Goal: Find specific page/section: Find specific page/section

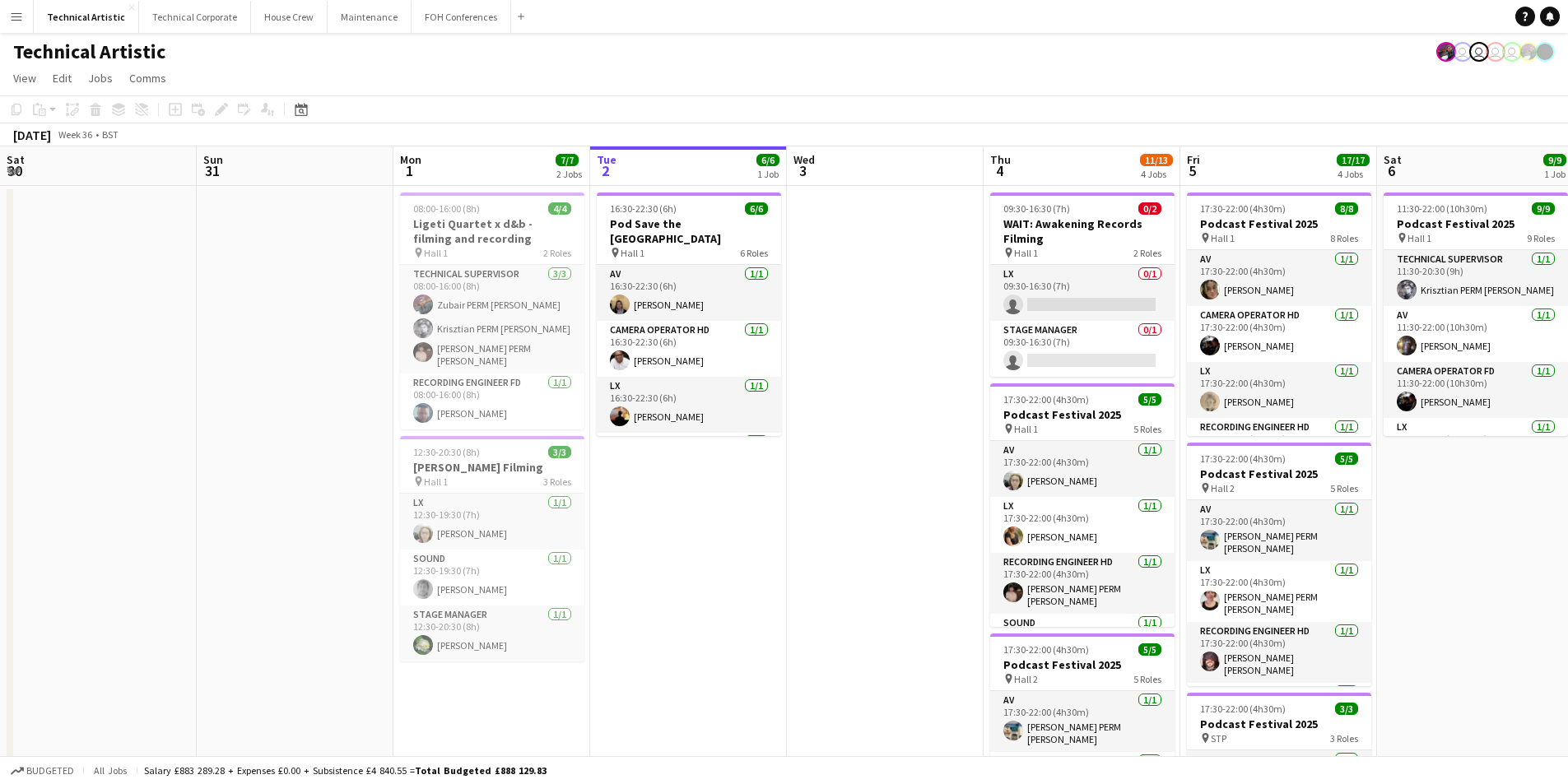
scroll to position [0, 393]
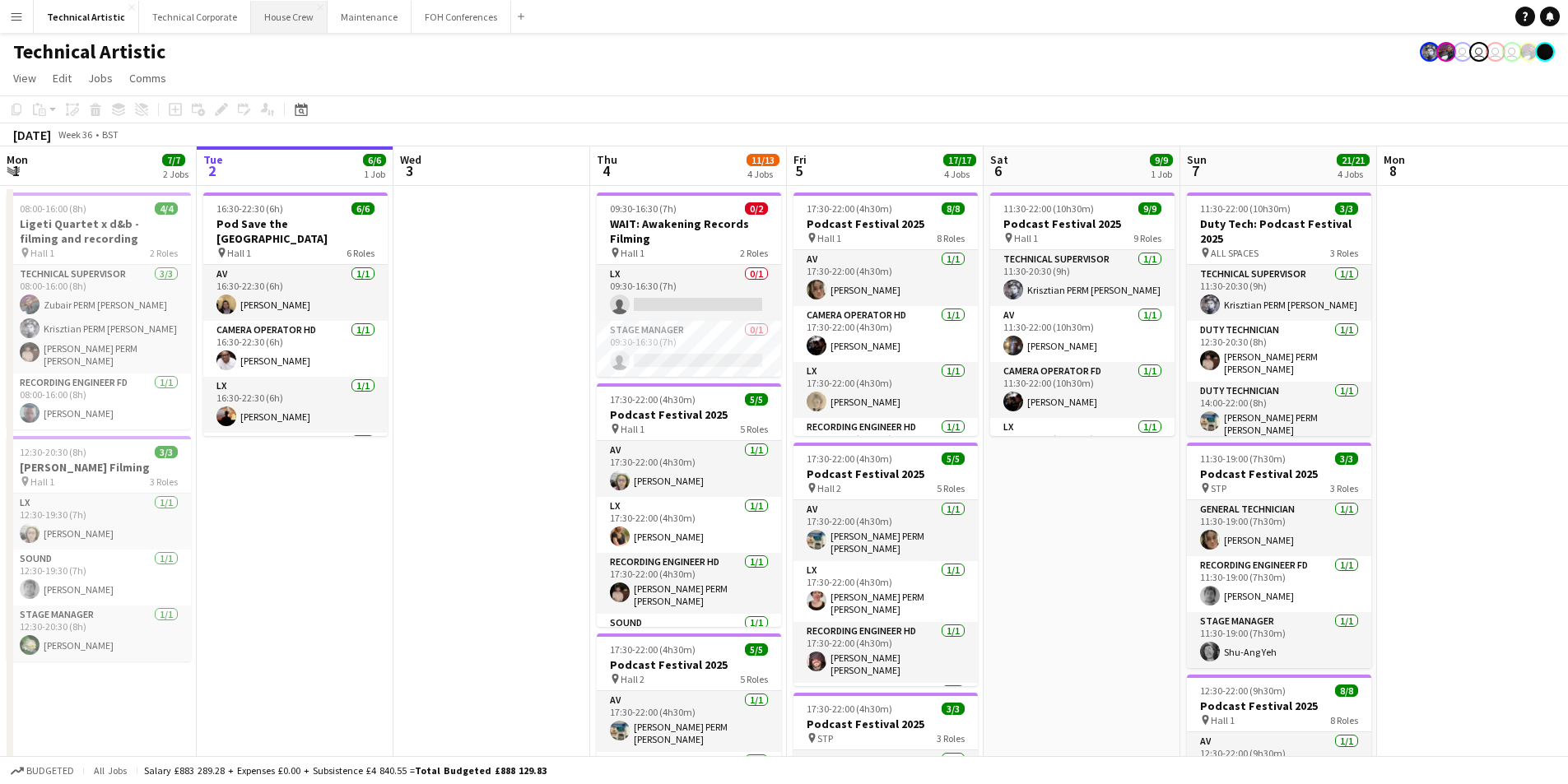
click at [273, 29] on button "House Crew Close" at bounding box center [289, 16] width 77 height 32
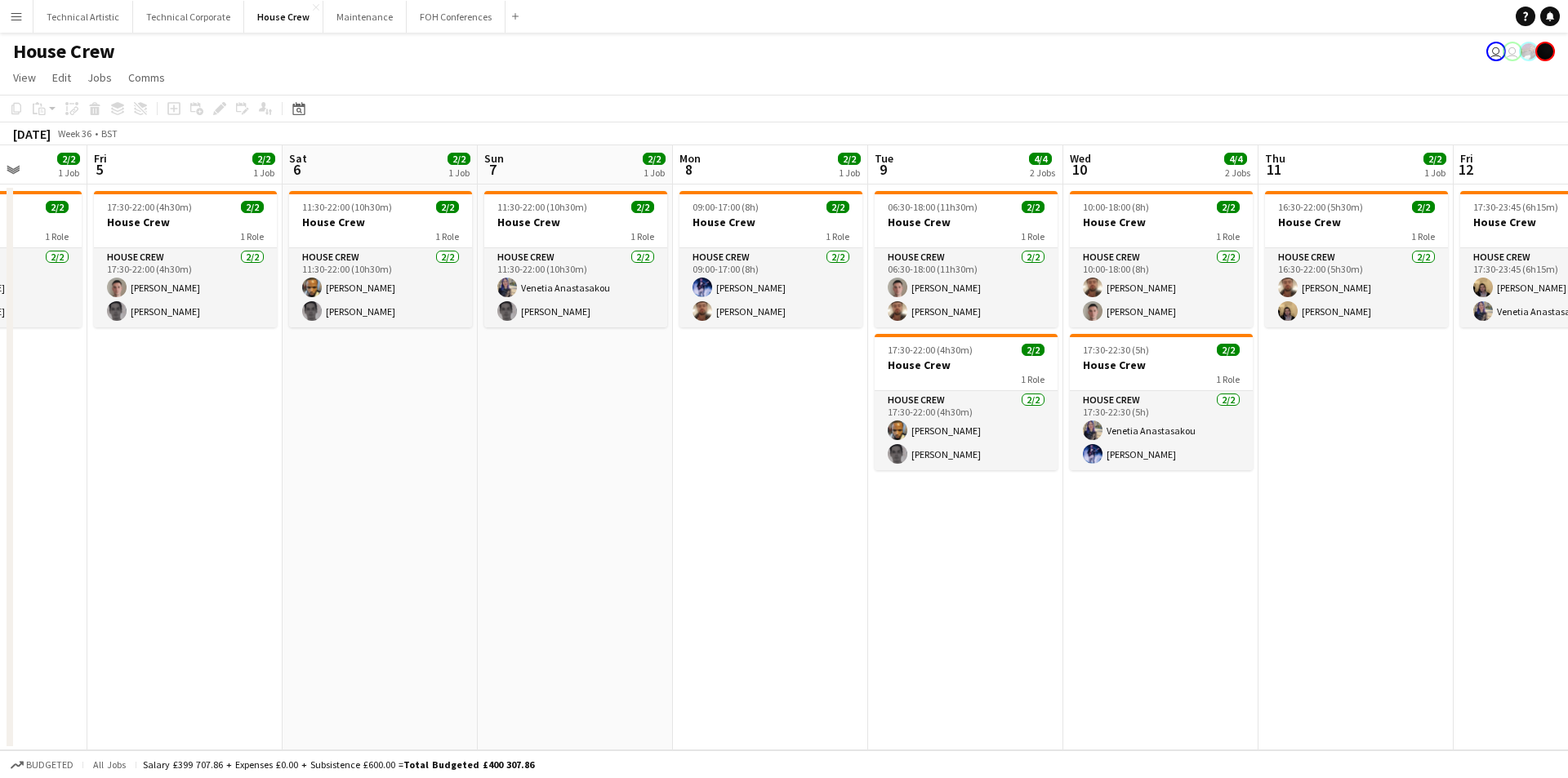
scroll to position [0, 557]
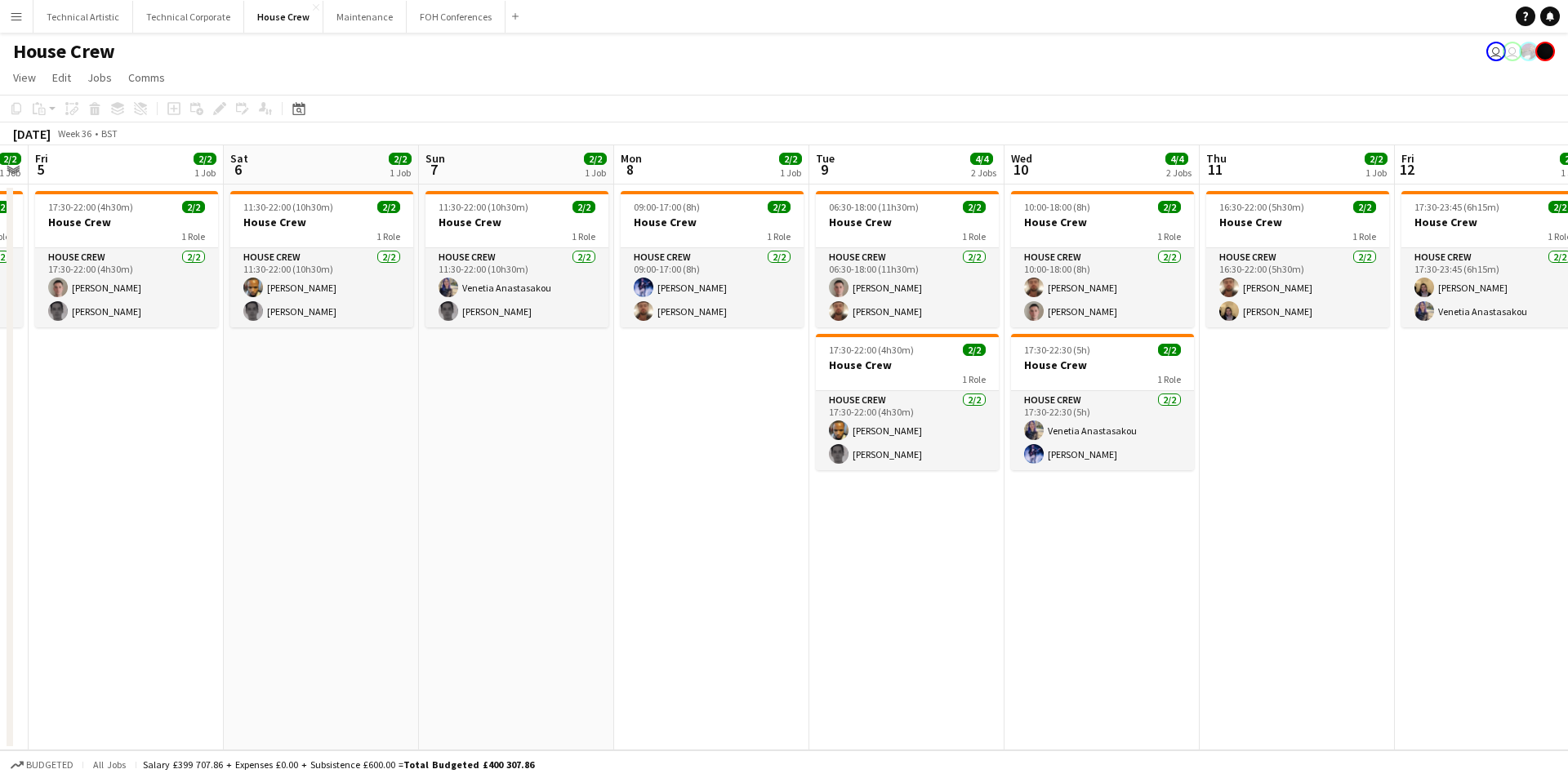
drag, startPoint x: 1266, startPoint y: 490, endPoint x: 514, endPoint y: 494, distance: 752.0
click at [514, 494] on app-calendar-viewport "Tue 2 2/2 1 Job Wed 3 2/2 1 Job Thu 4 2/2 1 Job Fri 5 2/2 1 Job Sat 6 2/2 1 Job…" at bounding box center [784, 448] width 1568 height 605
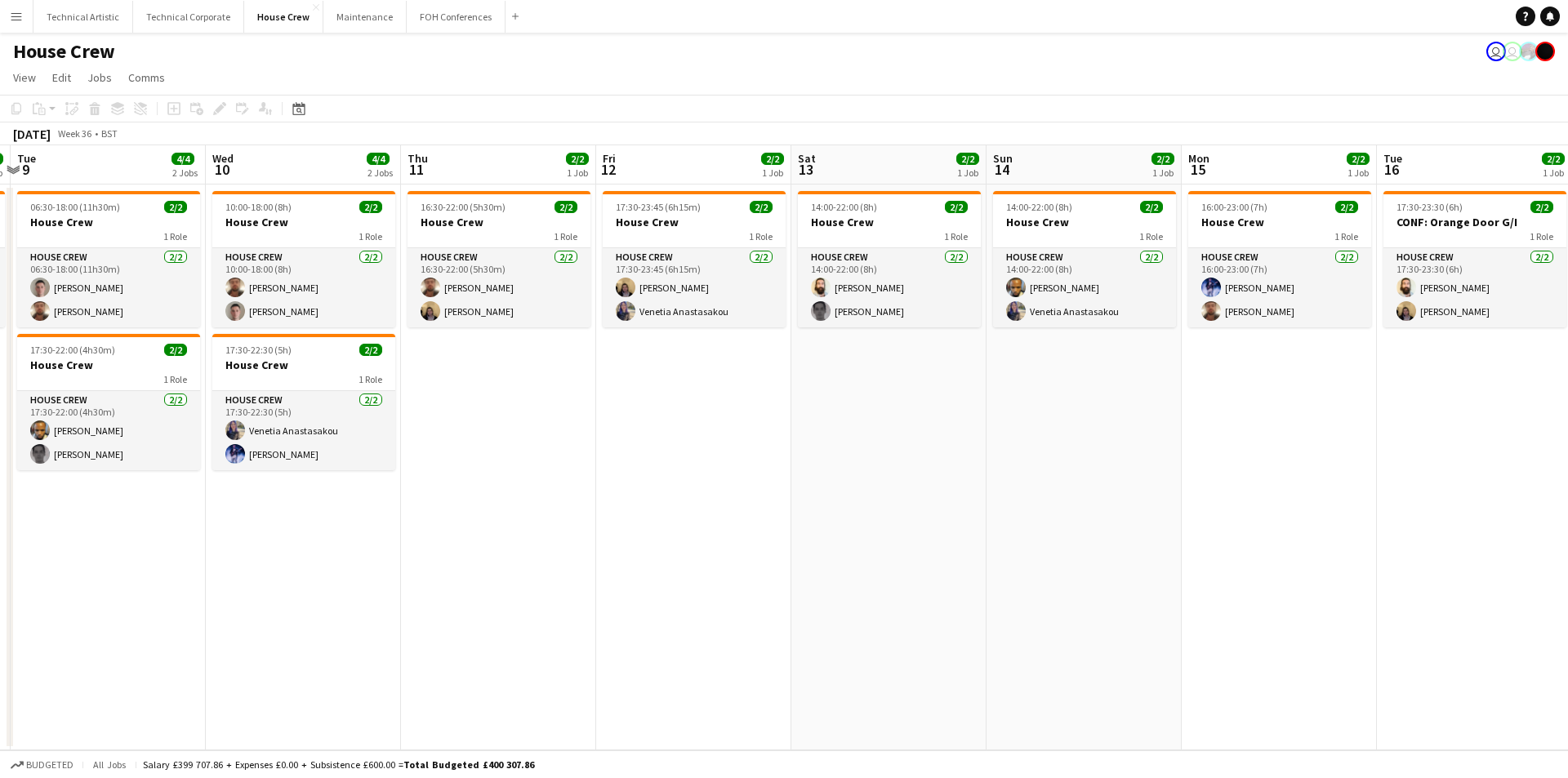
drag, startPoint x: 1389, startPoint y: 537, endPoint x: 589, endPoint y: 582, distance: 801.3
click at [589, 582] on app-calendar-viewport "Sat 6 2/2 1 Job Sun 7 2/2 1 Job Mon 8 2/2 1 Job Tue 9 4/4 2 Jobs Wed 10 4/4 2 J…" at bounding box center [784, 448] width 1568 height 605
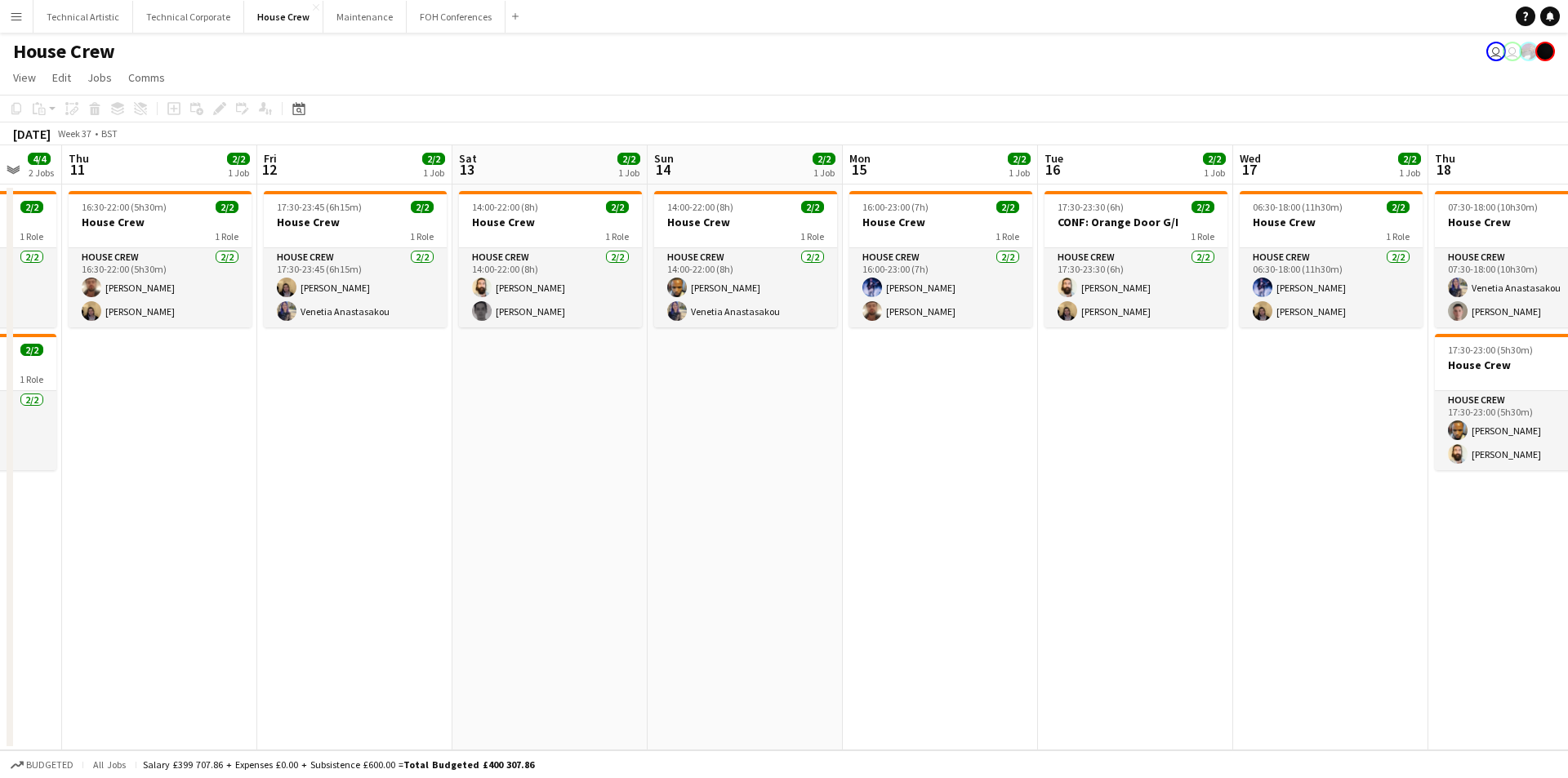
scroll to position [0, 522]
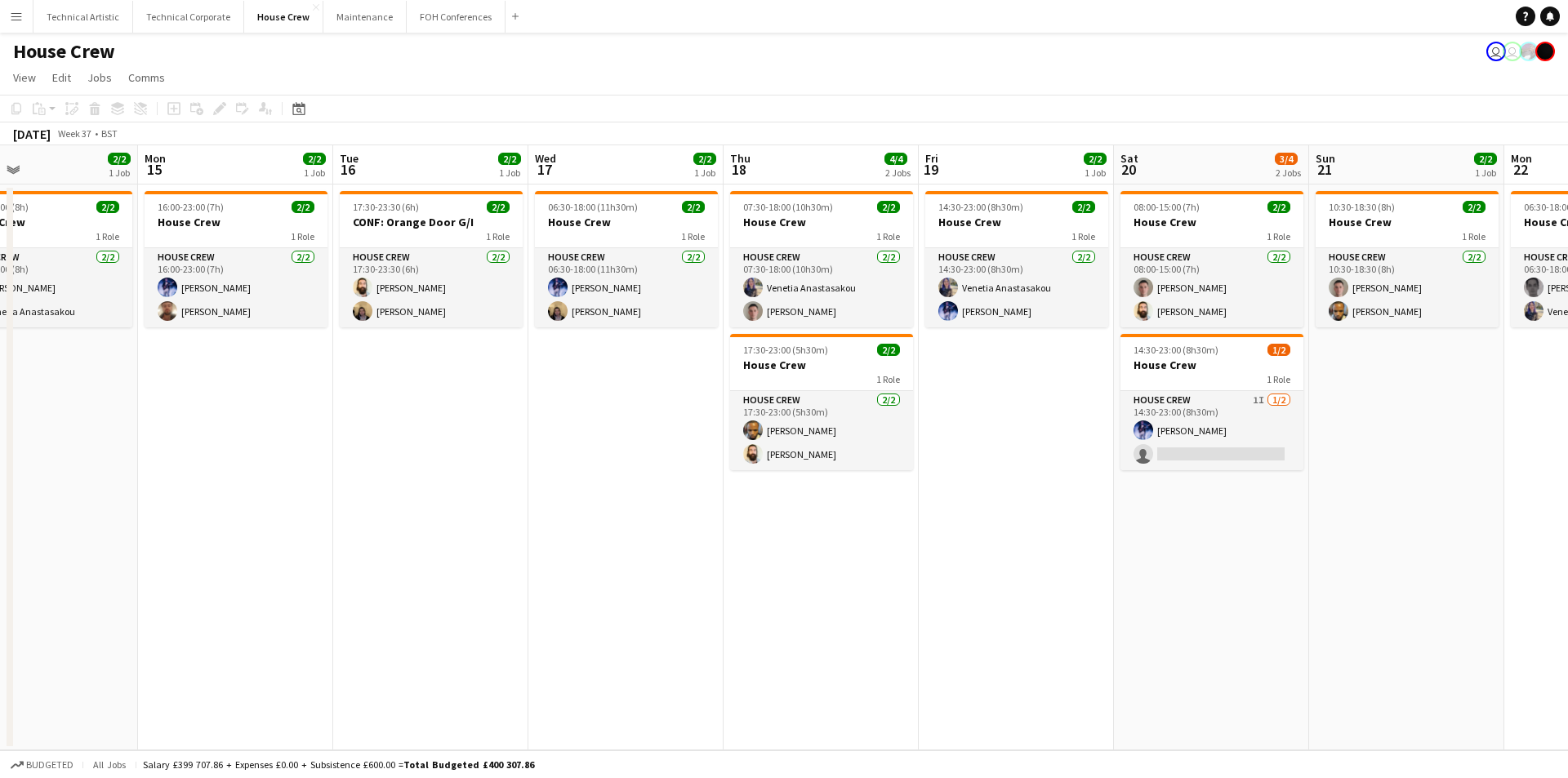
drag, startPoint x: 1268, startPoint y: 435, endPoint x: 223, endPoint y: 447, distance: 1045.1
click at [223, 447] on app-calendar-viewport "Thu 11 2/2 1 Job Fri 12 2/2 1 Job Sat 13 2/2 1 Job Sun 14 2/2 1 Job Mon 15 2/2 …" at bounding box center [784, 448] width 1568 height 605
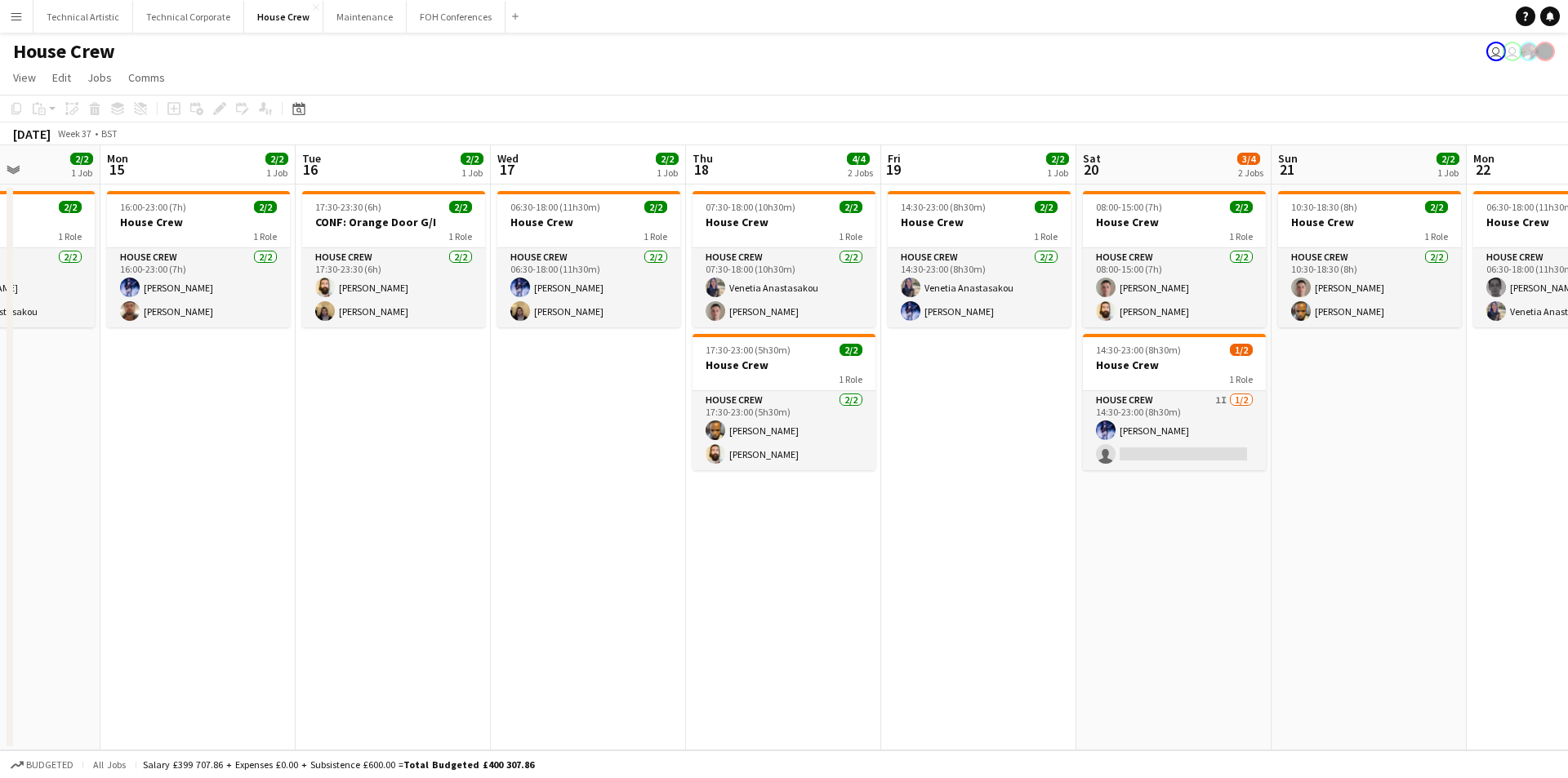
scroll to position [0, 437]
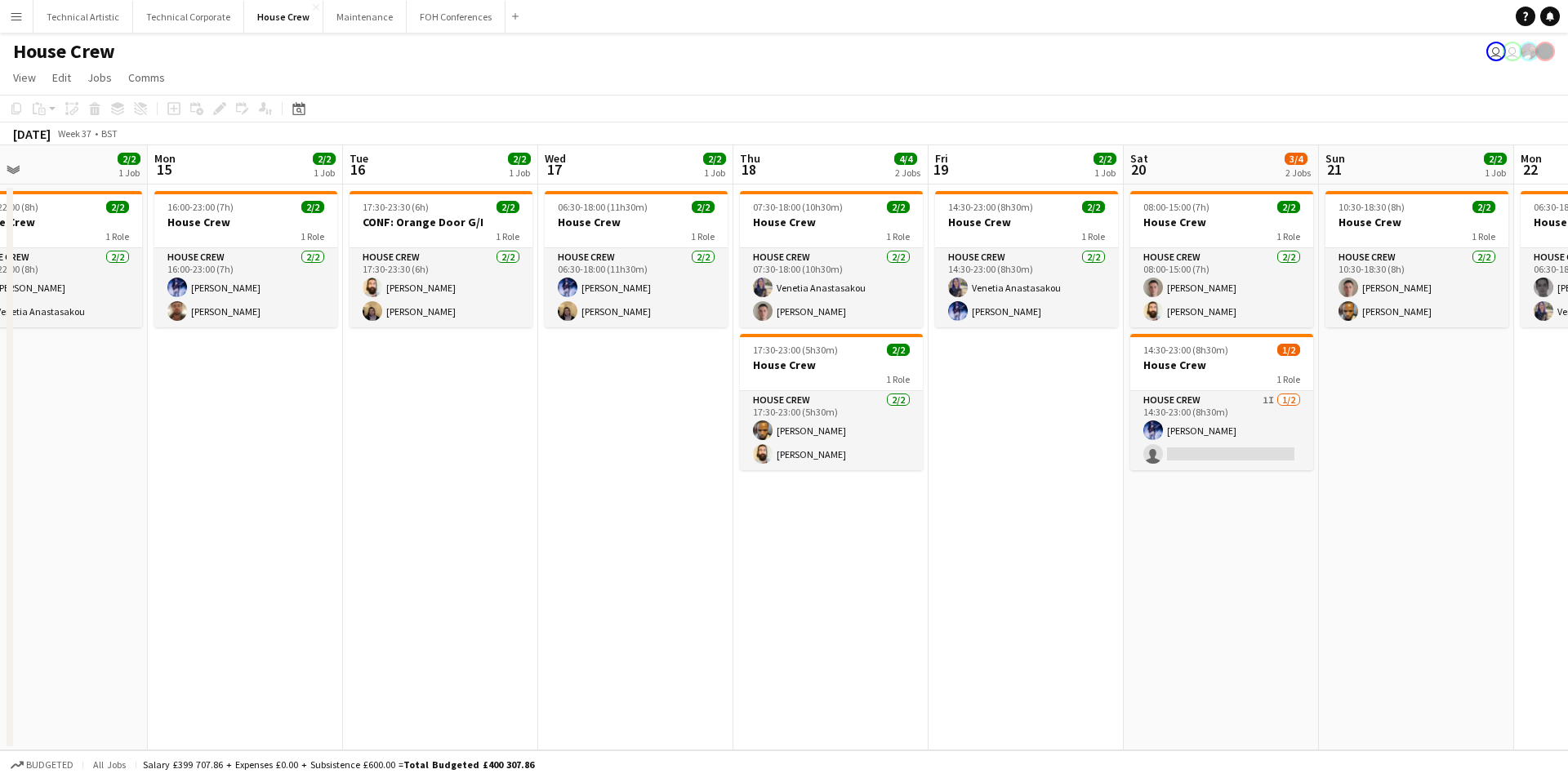
drag, startPoint x: 1272, startPoint y: 556, endPoint x: 1283, endPoint y: 512, distance: 45.4
click at [1283, 512] on app-calendar-viewport "Fri 12 2/2 1 Job Sat 13 2/2 1 Job Sun 14 2/2 1 Job Mon 15 2/2 1 Job Tue 16 2/2 …" at bounding box center [784, 448] width 1568 height 605
click at [169, 19] on button "Technical Corporate Close" at bounding box center [189, 16] width 111 height 32
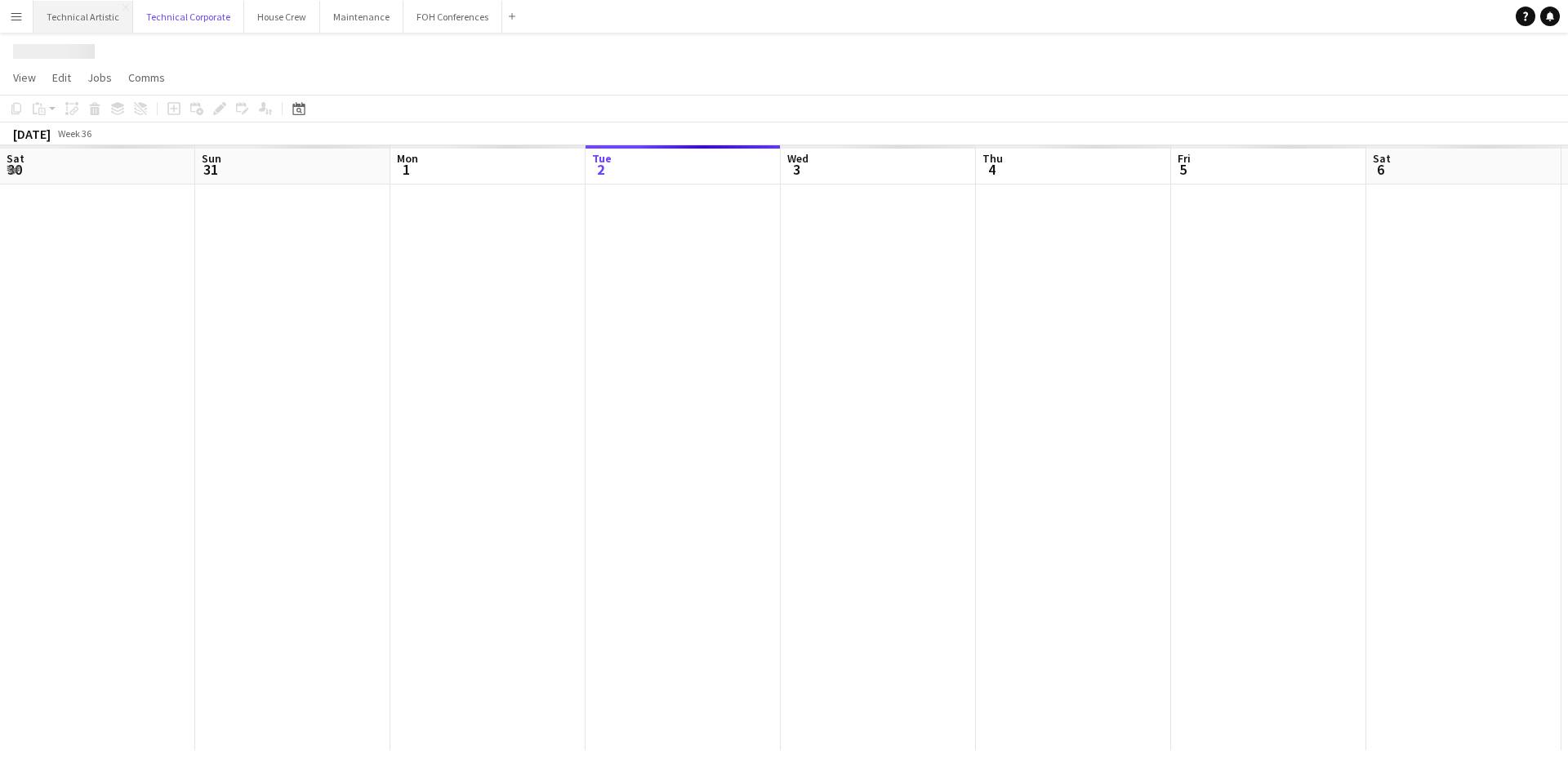
scroll to position [0, 390]
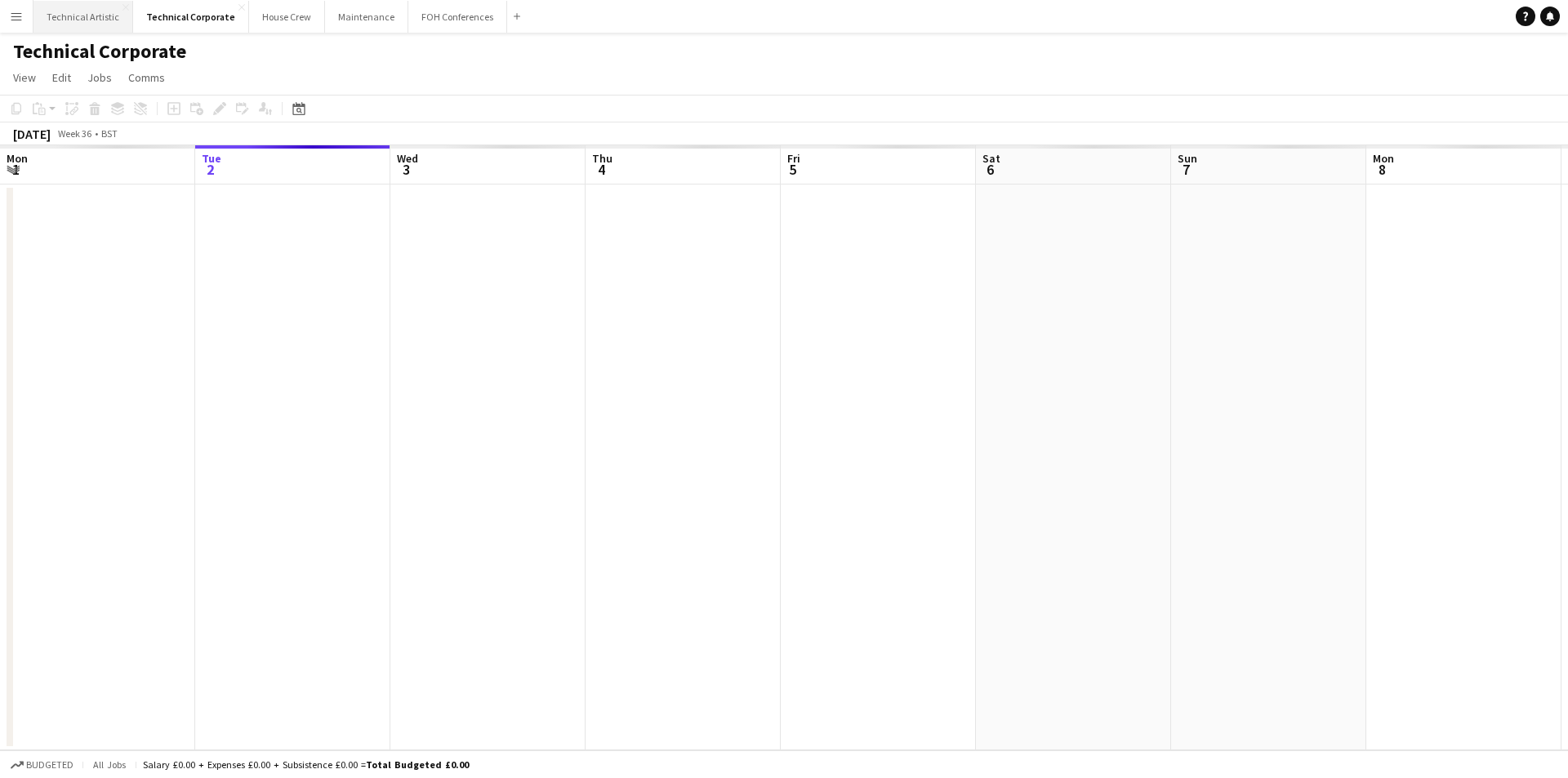
click at [78, 18] on button "Technical Artistic Close" at bounding box center [83, 16] width 99 height 32
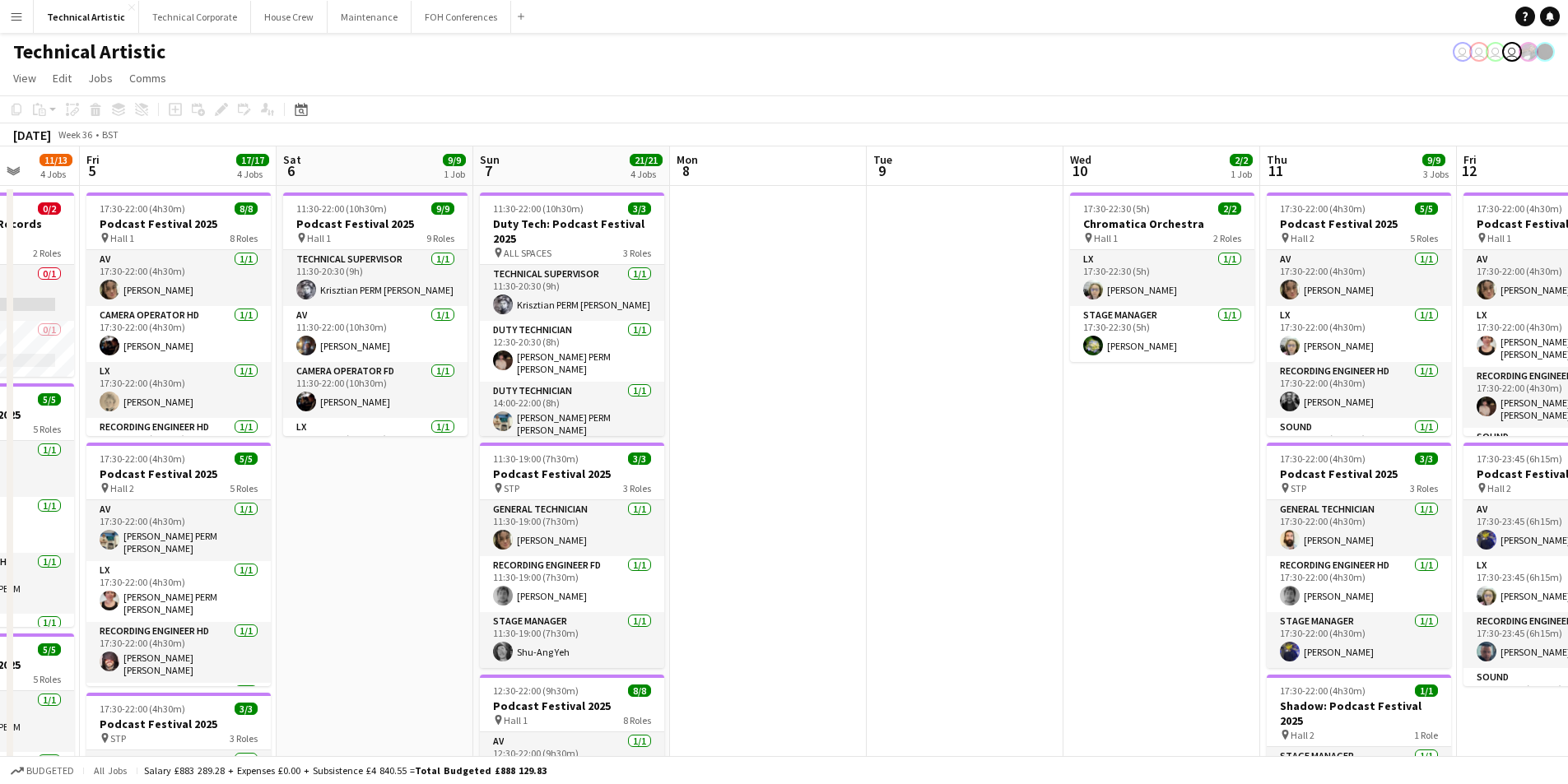
drag, startPoint x: 1128, startPoint y: 580, endPoint x: 422, endPoint y: 521, distance: 708.5
click at [422, 521] on app-calendar-viewport "Tue 2 6/6 1 Job Wed 3 Thu 4 11/13 4 Jobs Fri 5 17/17 4 Jobs Sat 6 9/9 1 Job Sun…" at bounding box center [784, 681] width 1568 height 1069
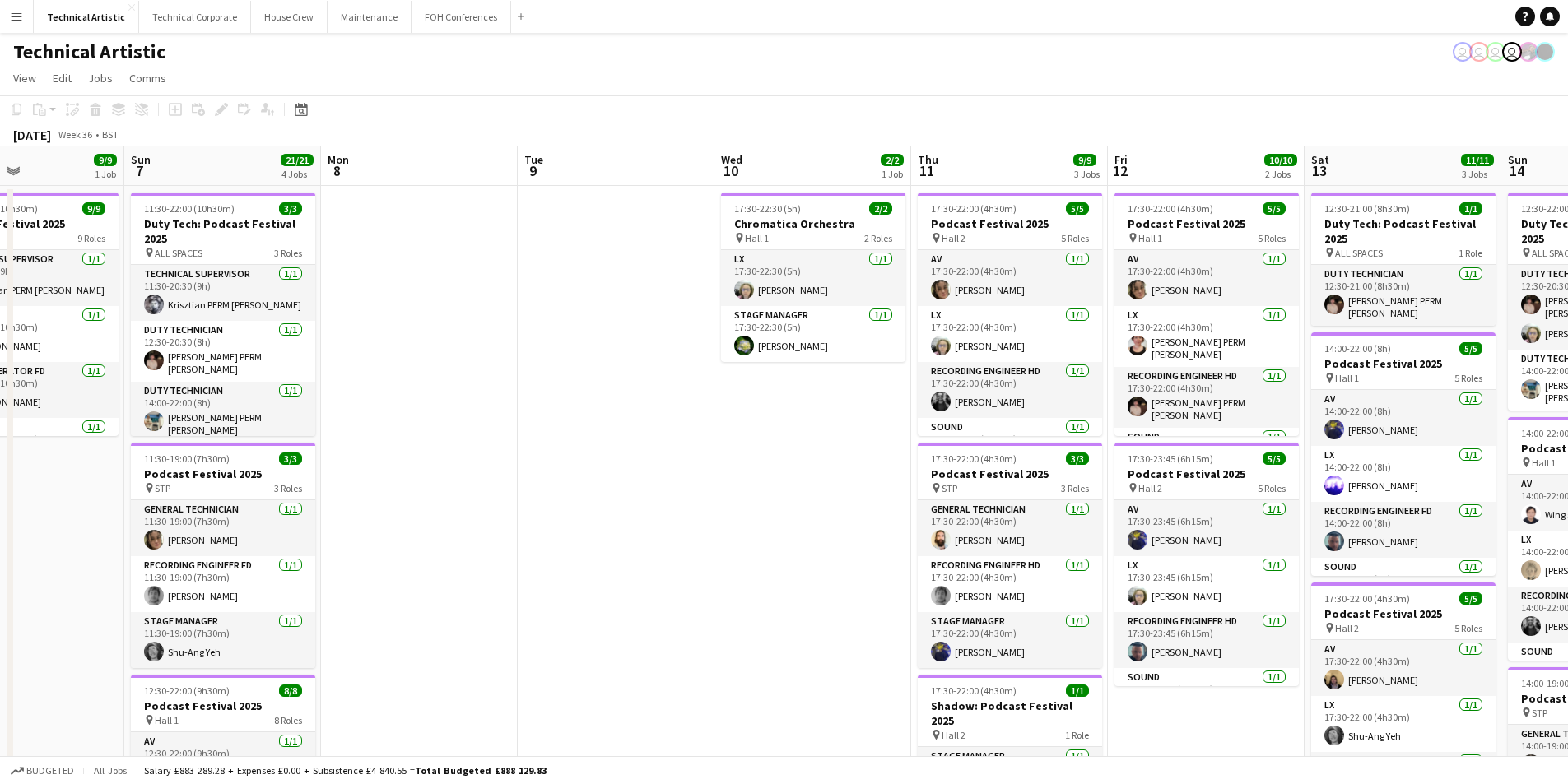
scroll to position [0, 469]
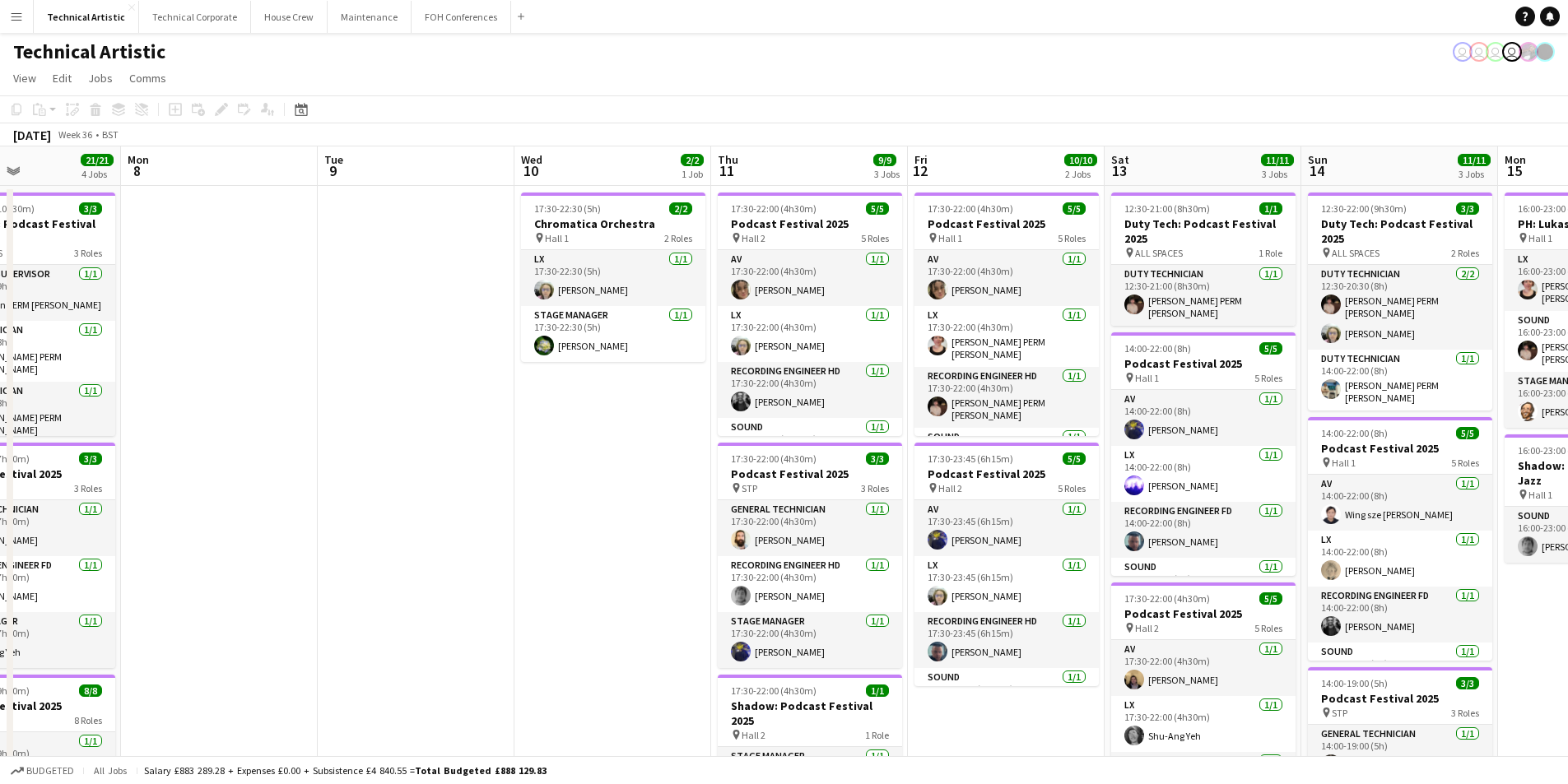
drag, startPoint x: 1143, startPoint y: 480, endPoint x: 641, endPoint y: 437, distance: 503.8
click at [641, 437] on app-calendar-viewport "Fri 5 17/17 4 Jobs Sat 6 9/9 1 Job Sun 7 21/21 4 Jobs Mon 8 Tue 9 Wed 10 2/2 1 …" at bounding box center [784, 681] width 1568 height 1069
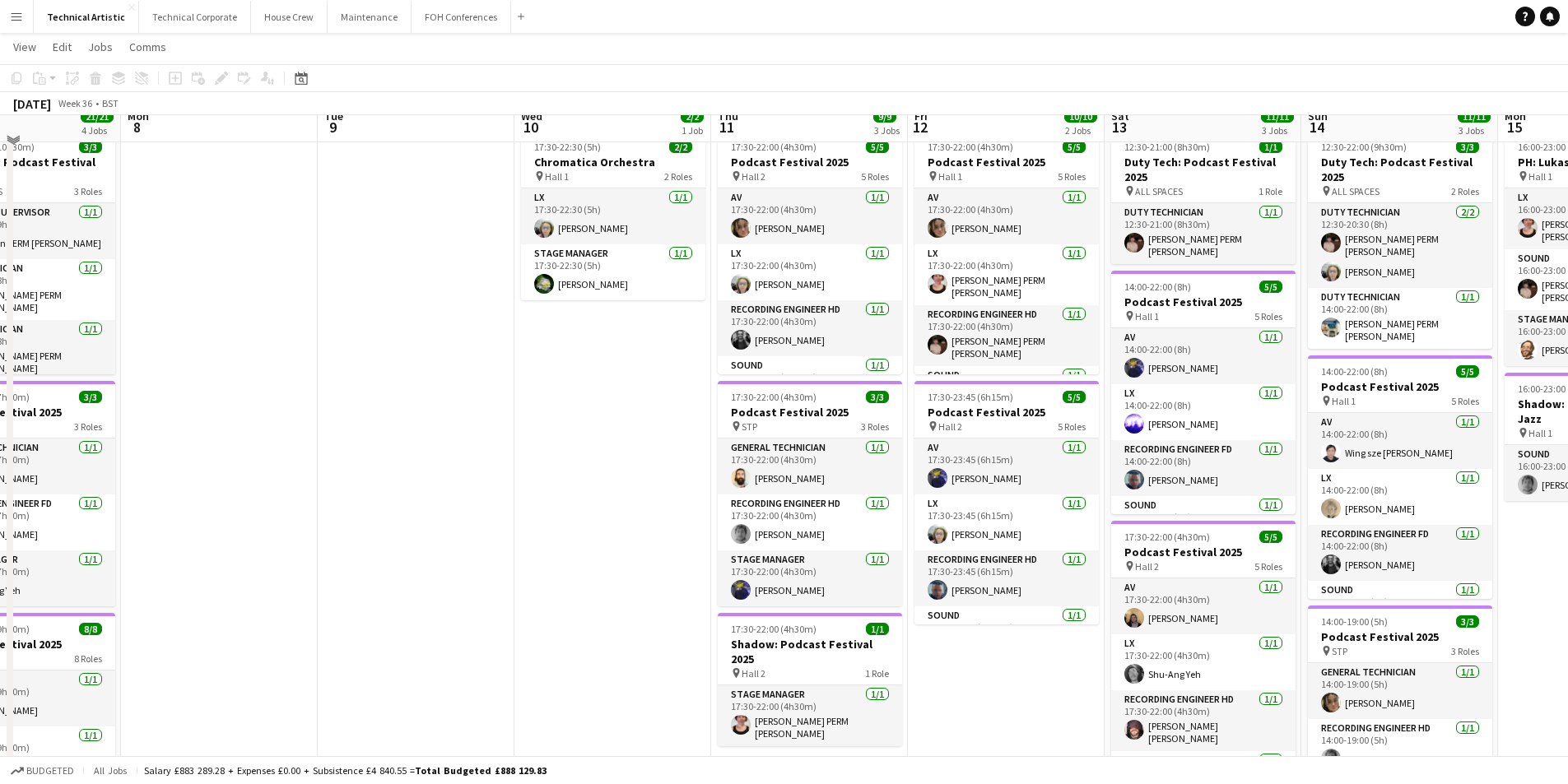
scroll to position [82, 0]
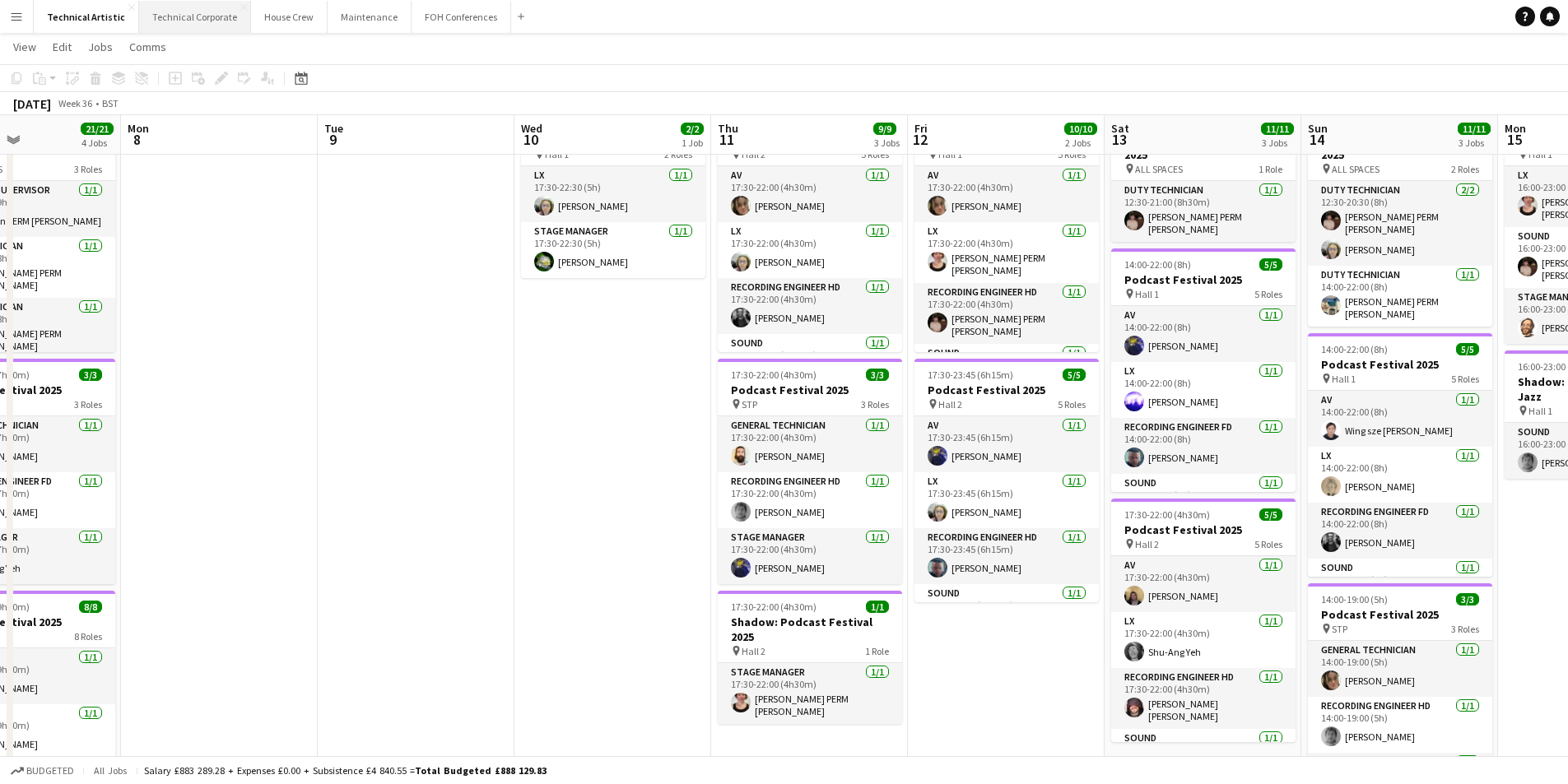
click at [188, 6] on button "Technical Corporate Close" at bounding box center [195, 16] width 112 height 32
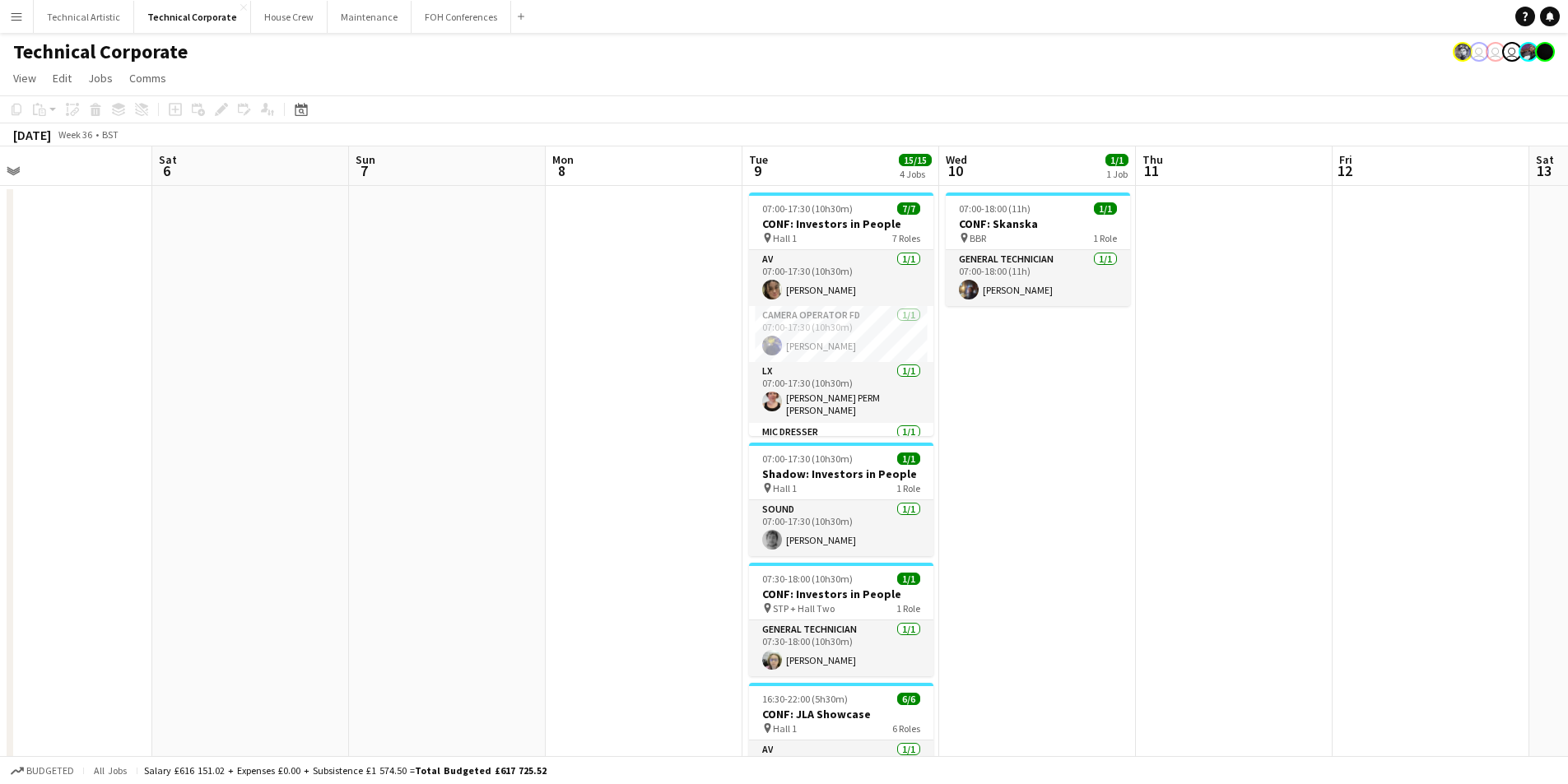
scroll to position [0, 647]
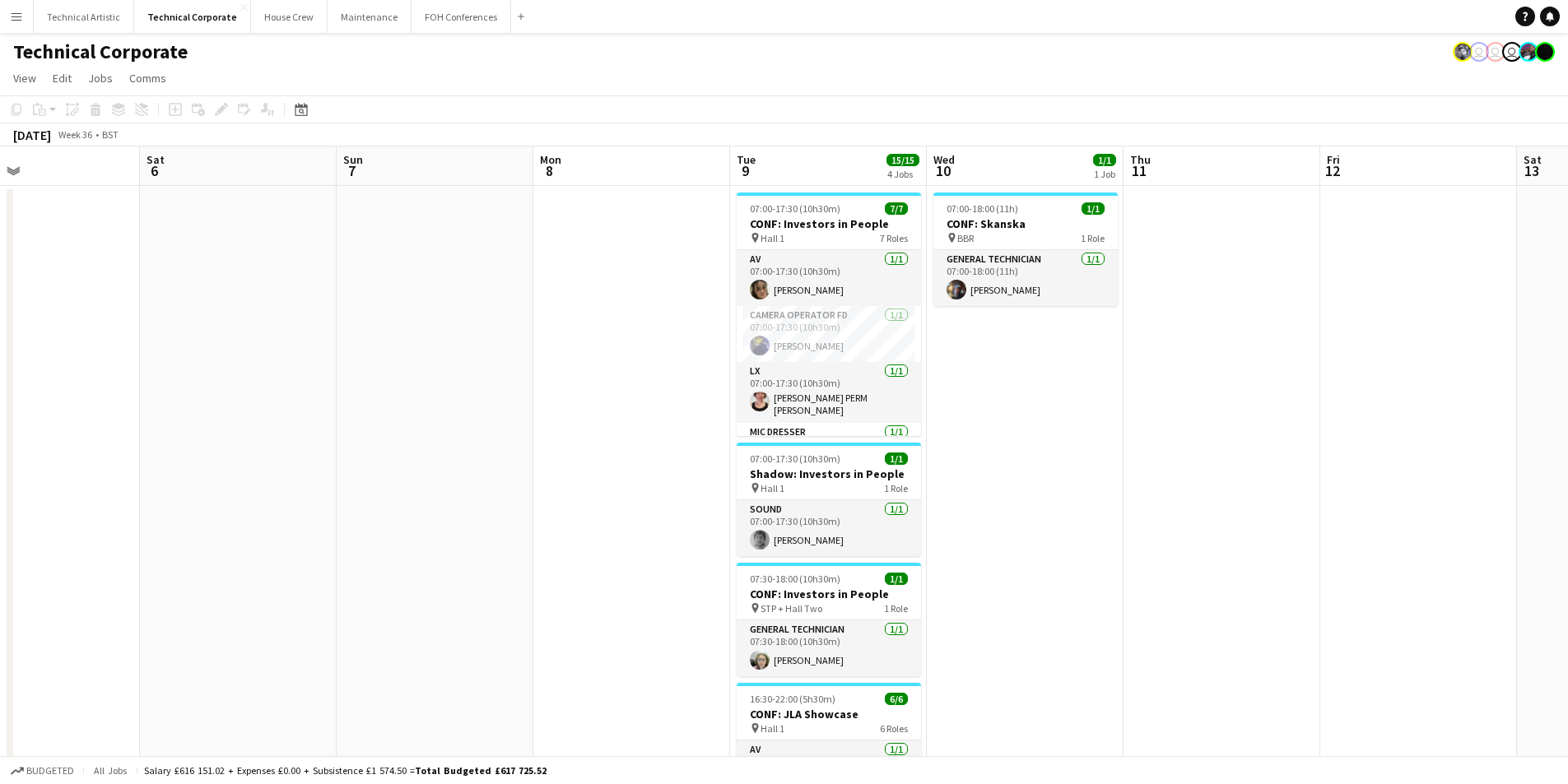
drag, startPoint x: 1422, startPoint y: 445, endPoint x: 581, endPoint y: 476, distance: 841.6
click at [581, 476] on app-calendar-viewport "Tue 2 Wed 3 3/3 1 Job Thu 4 Fri 5 Sat 6 Sun 7 Mon 8 Tue 9 15/15 4 Jobs Wed 10 1…" at bounding box center [784, 569] width 1568 height 845
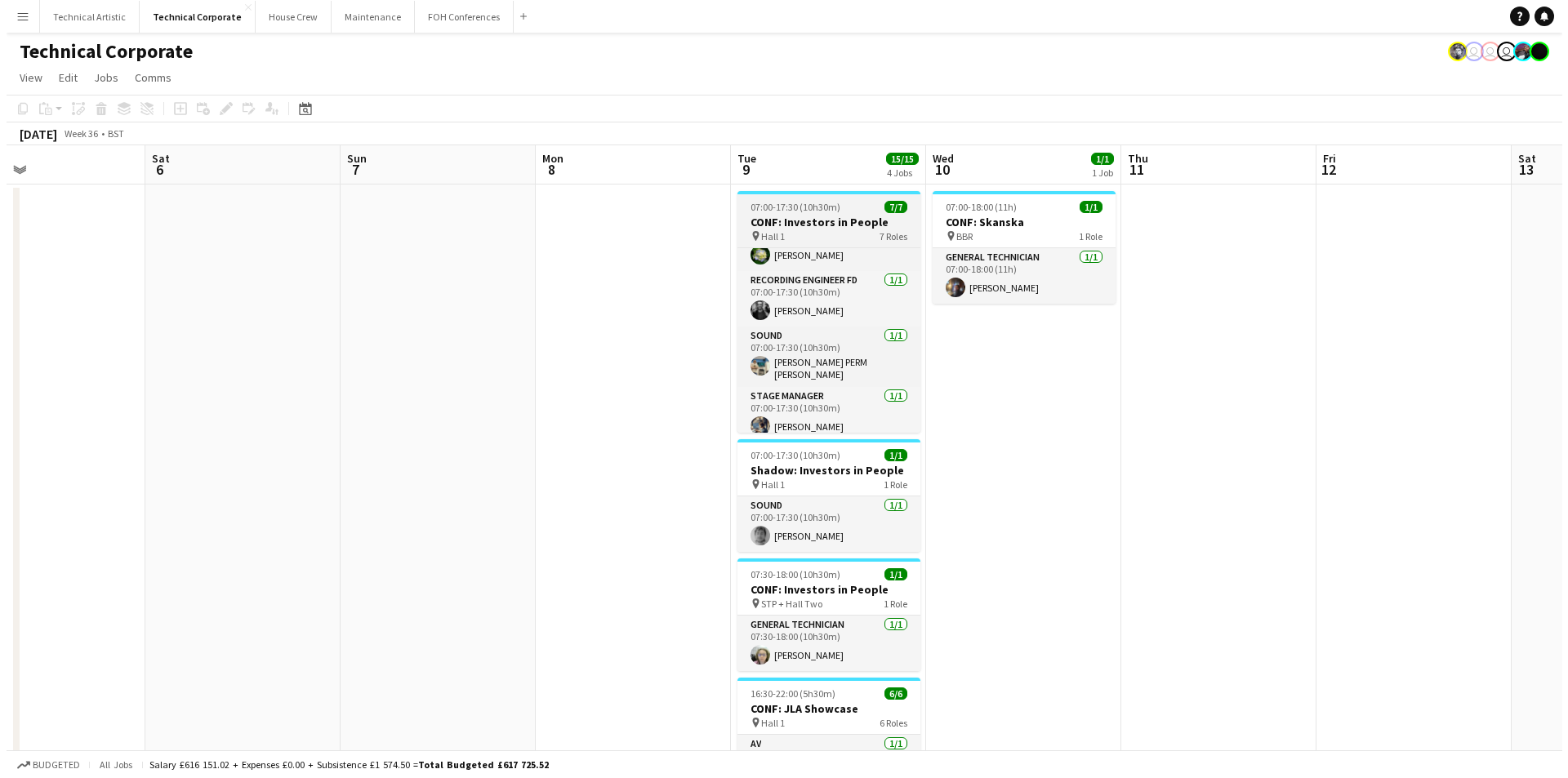
scroll to position [0, 0]
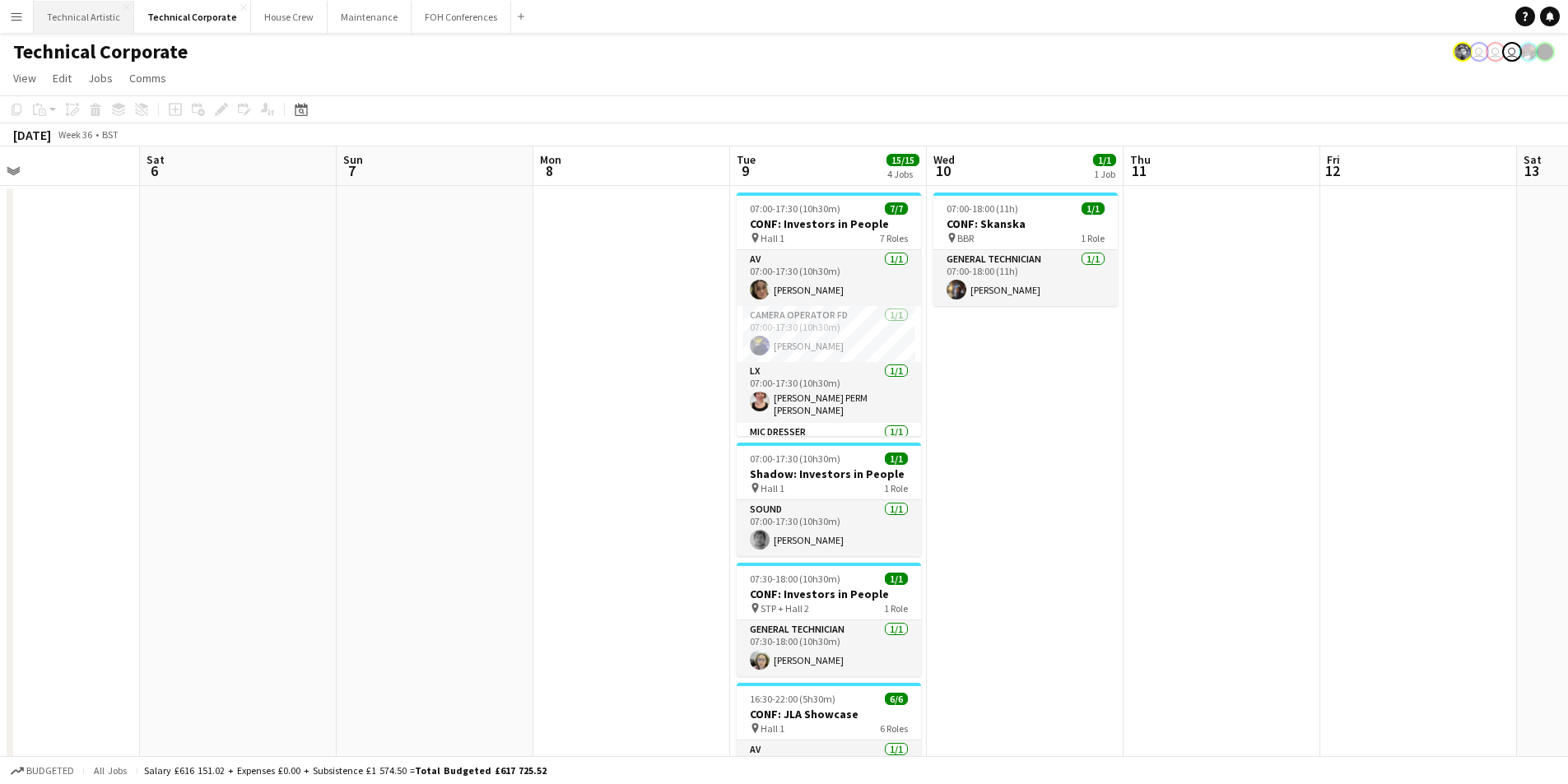
click at [75, 16] on button "Technical Artistic Close" at bounding box center [84, 16] width 100 height 32
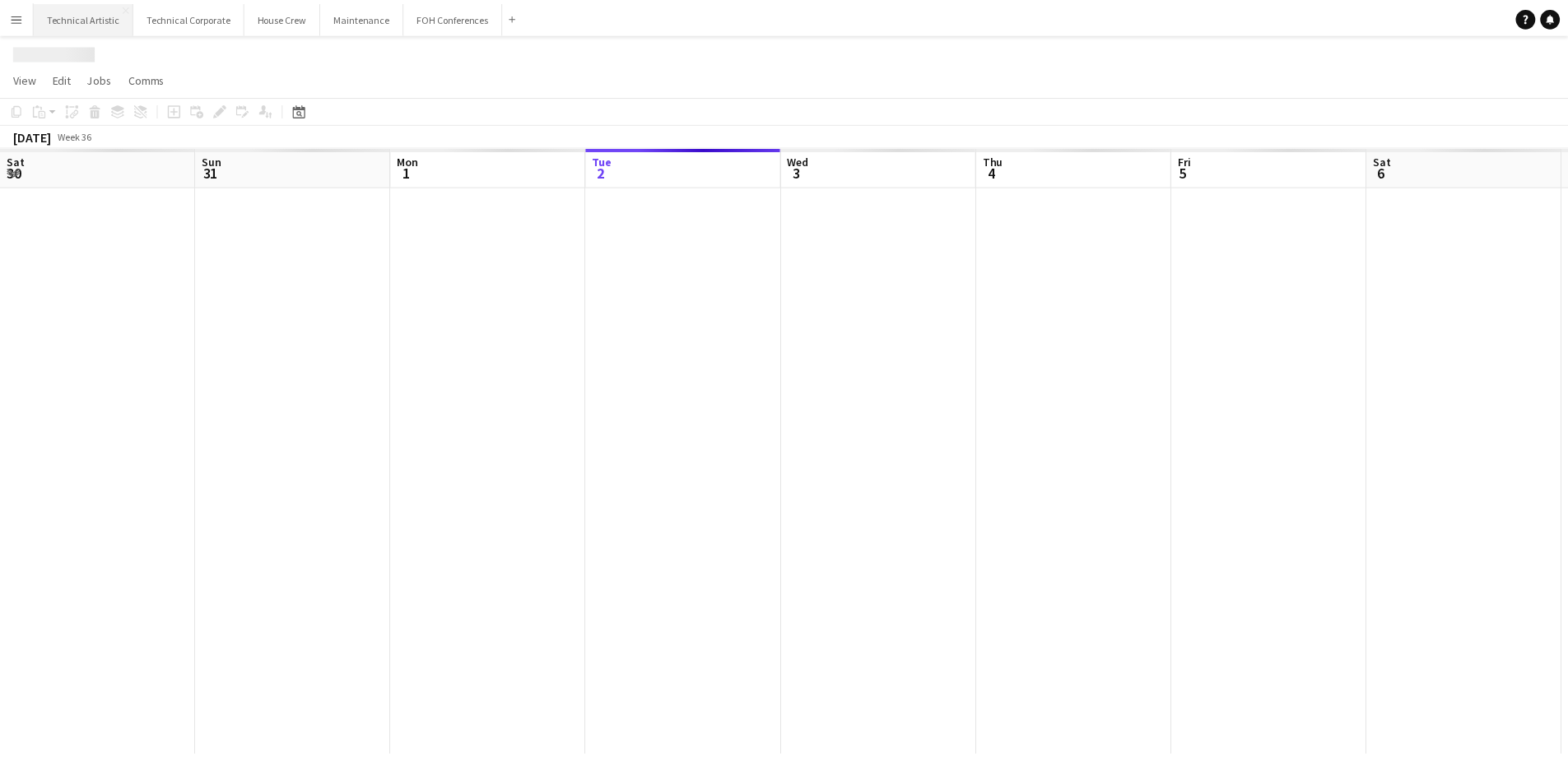
scroll to position [0, 393]
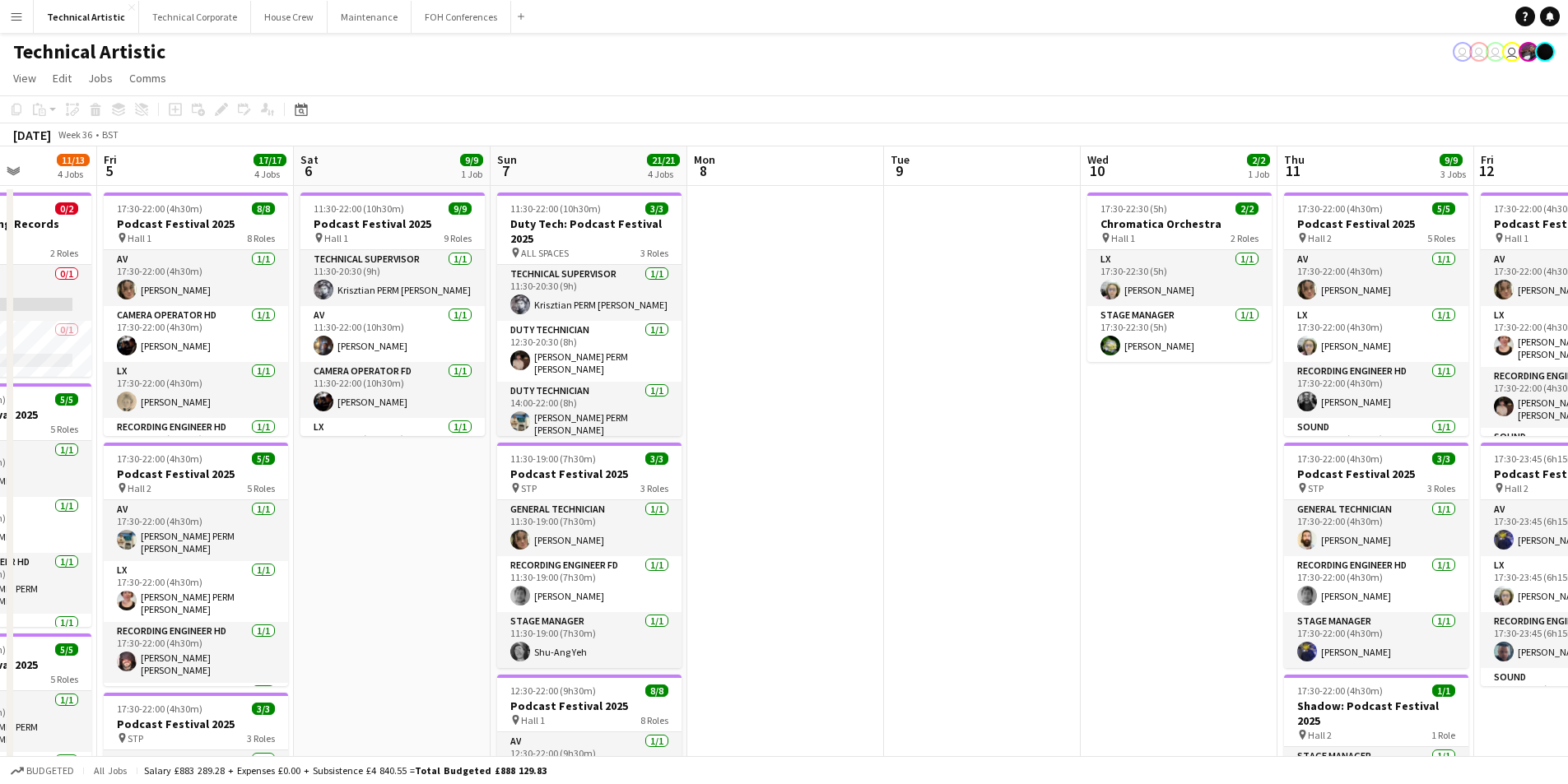
drag, startPoint x: 1107, startPoint y: 511, endPoint x: 796, endPoint y: 539, distance: 312.3
click at [796, 539] on app-calendar-viewport "Tue 2 6/6 1 Job Wed 3 Thu 4 11/13 4 Jobs Fri 5 17/17 4 Jobs Sat 6 9/9 1 Job Sun…" at bounding box center [784, 681] width 1568 height 1069
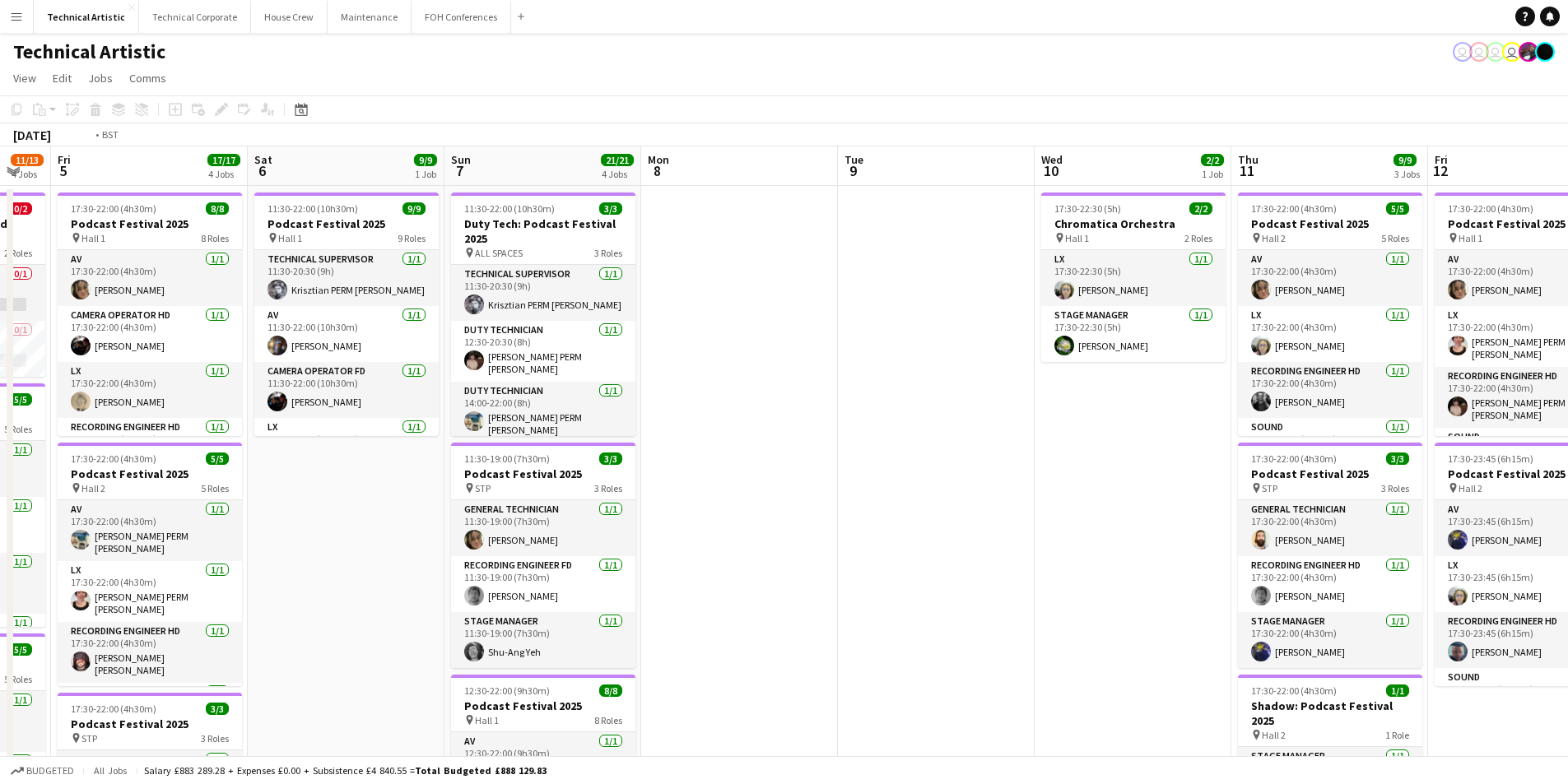
scroll to position [0, 595]
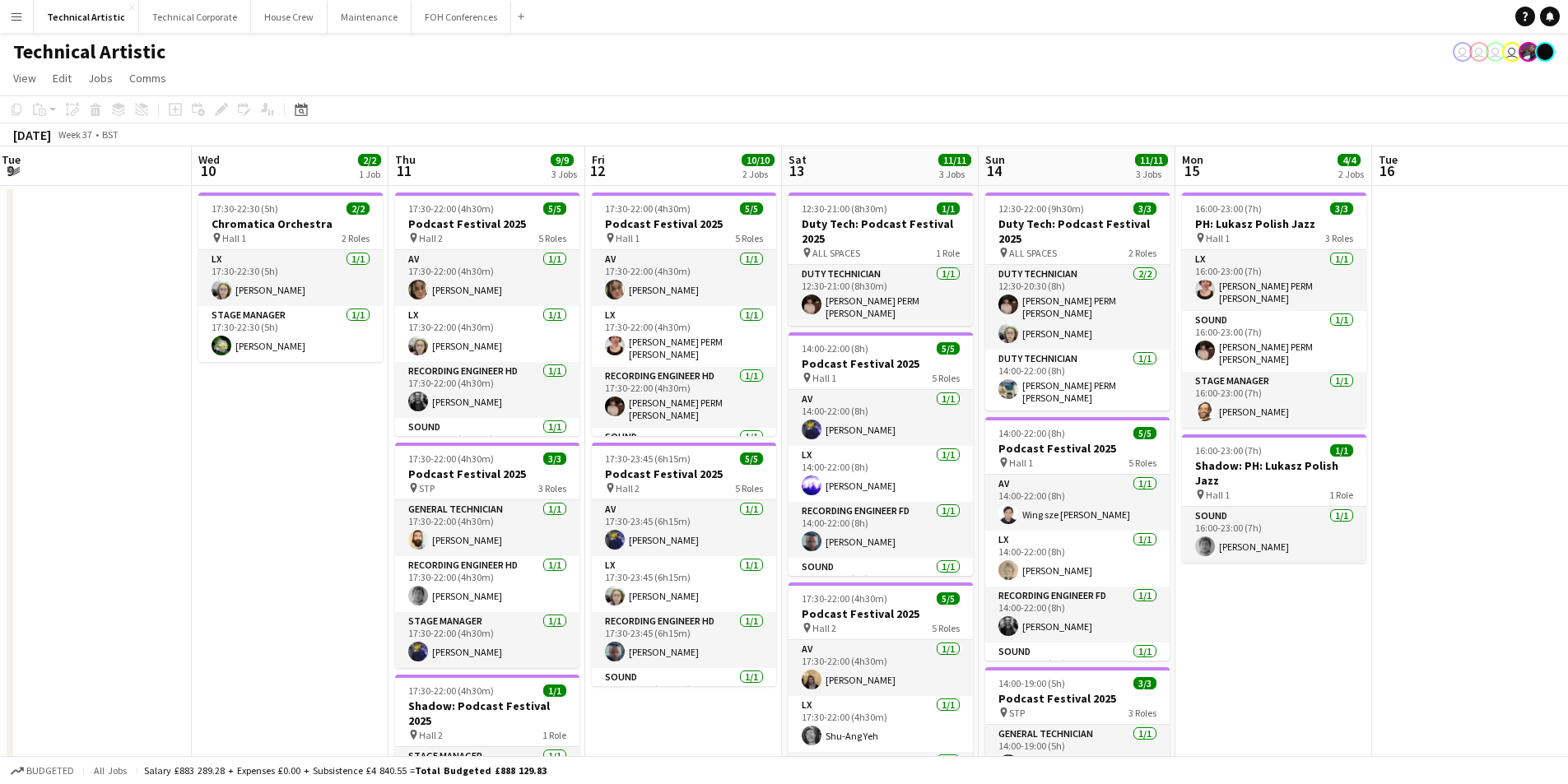
drag, startPoint x: 856, startPoint y: 559, endPoint x: 260, endPoint y: 492, distance: 599.8
click at [260, 492] on app-calendar-viewport "Sat 6 9/9 1 Job Sun 7 21/21 4 Jobs Mon 8 Tue 9 Wed 10 2/2 1 Job Thu 11 9/9 3 Jo…" at bounding box center [784, 681] width 1568 height 1069
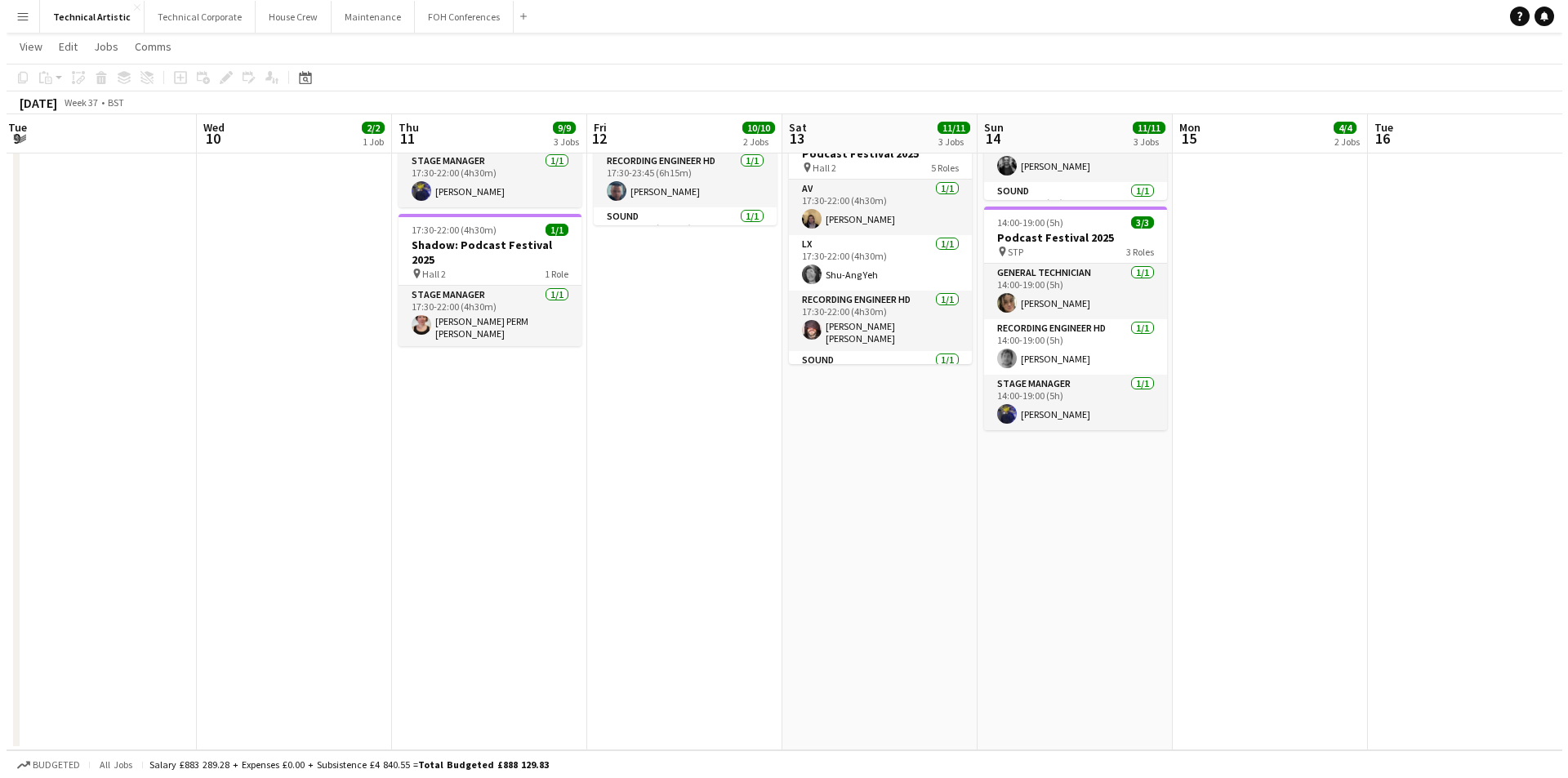
scroll to position [0, 0]
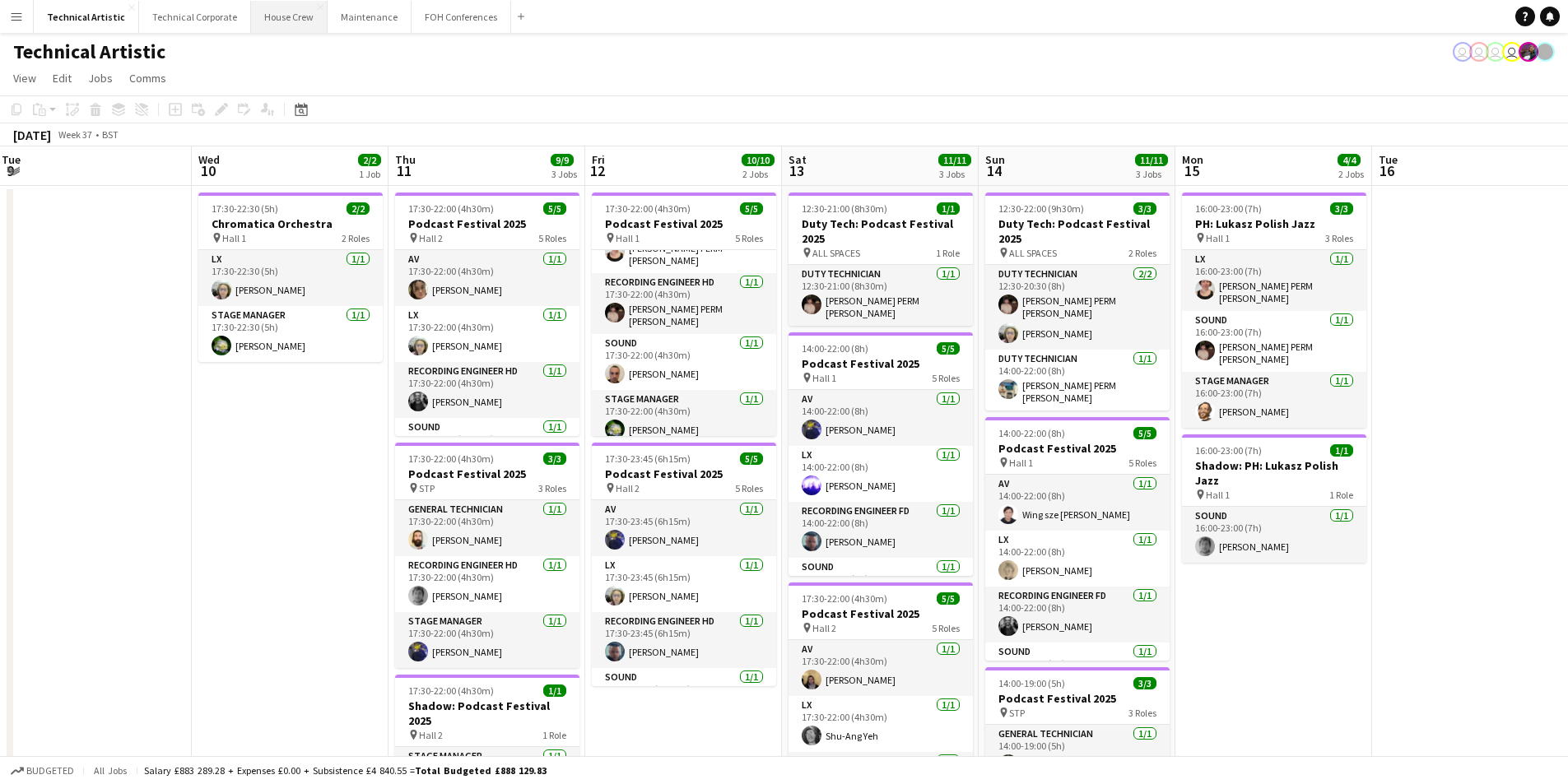
click at [266, 22] on button "House Crew Close" at bounding box center [289, 16] width 77 height 32
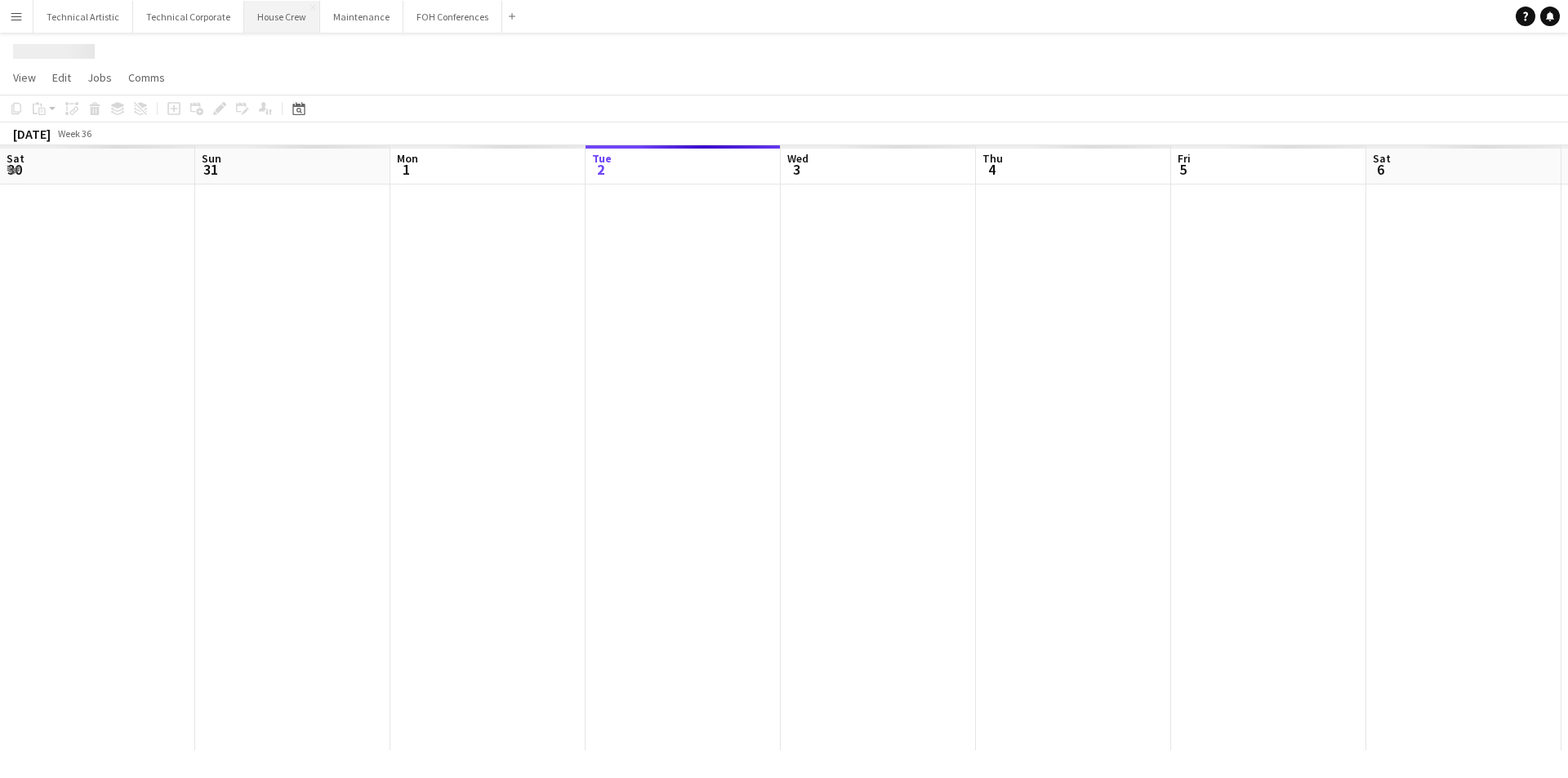
scroll to position [0, 390]
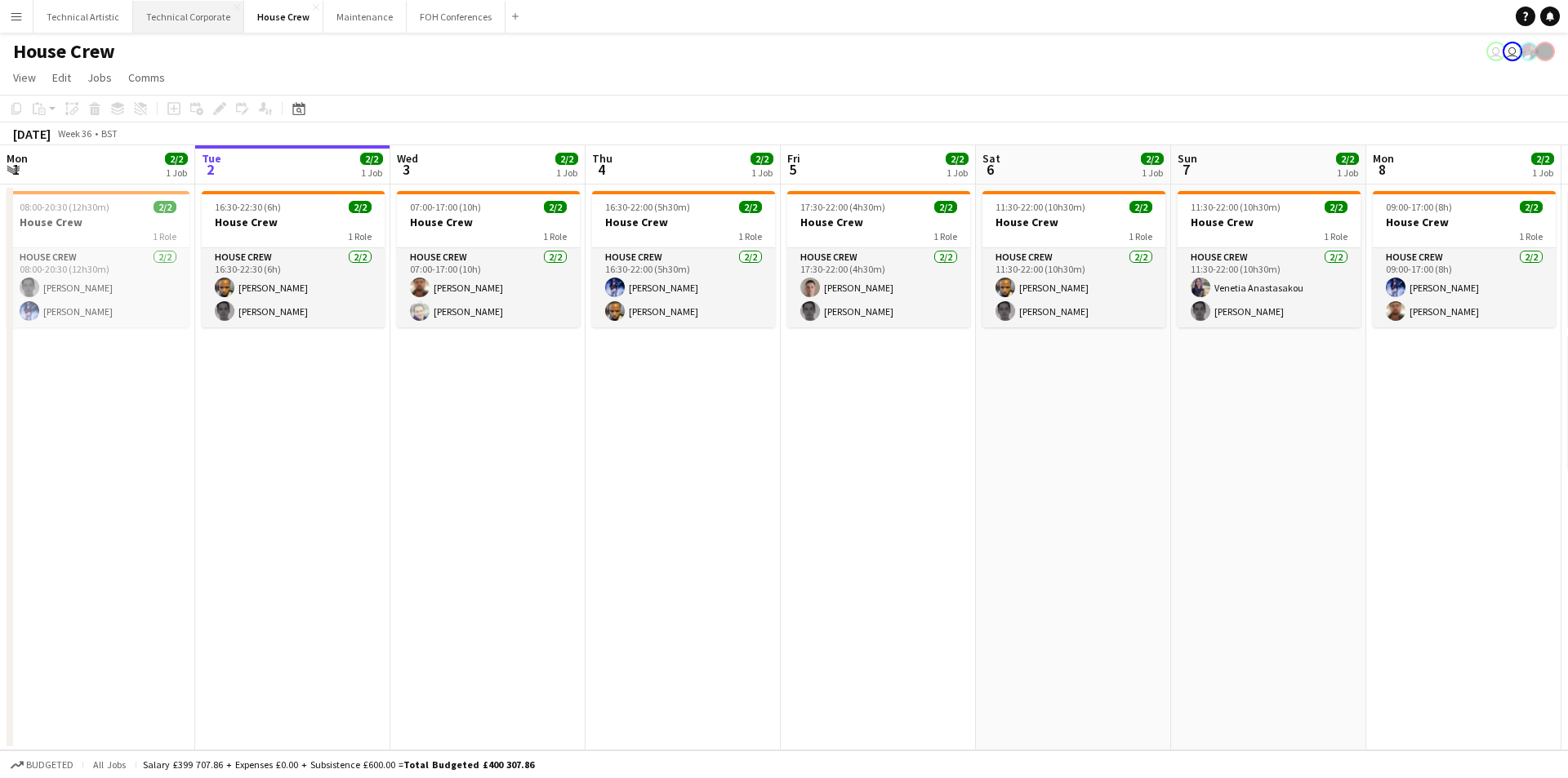
click at [172, 10] on button "Technical Corporate Close" at bounding box center [189, 16] width 111 height 32
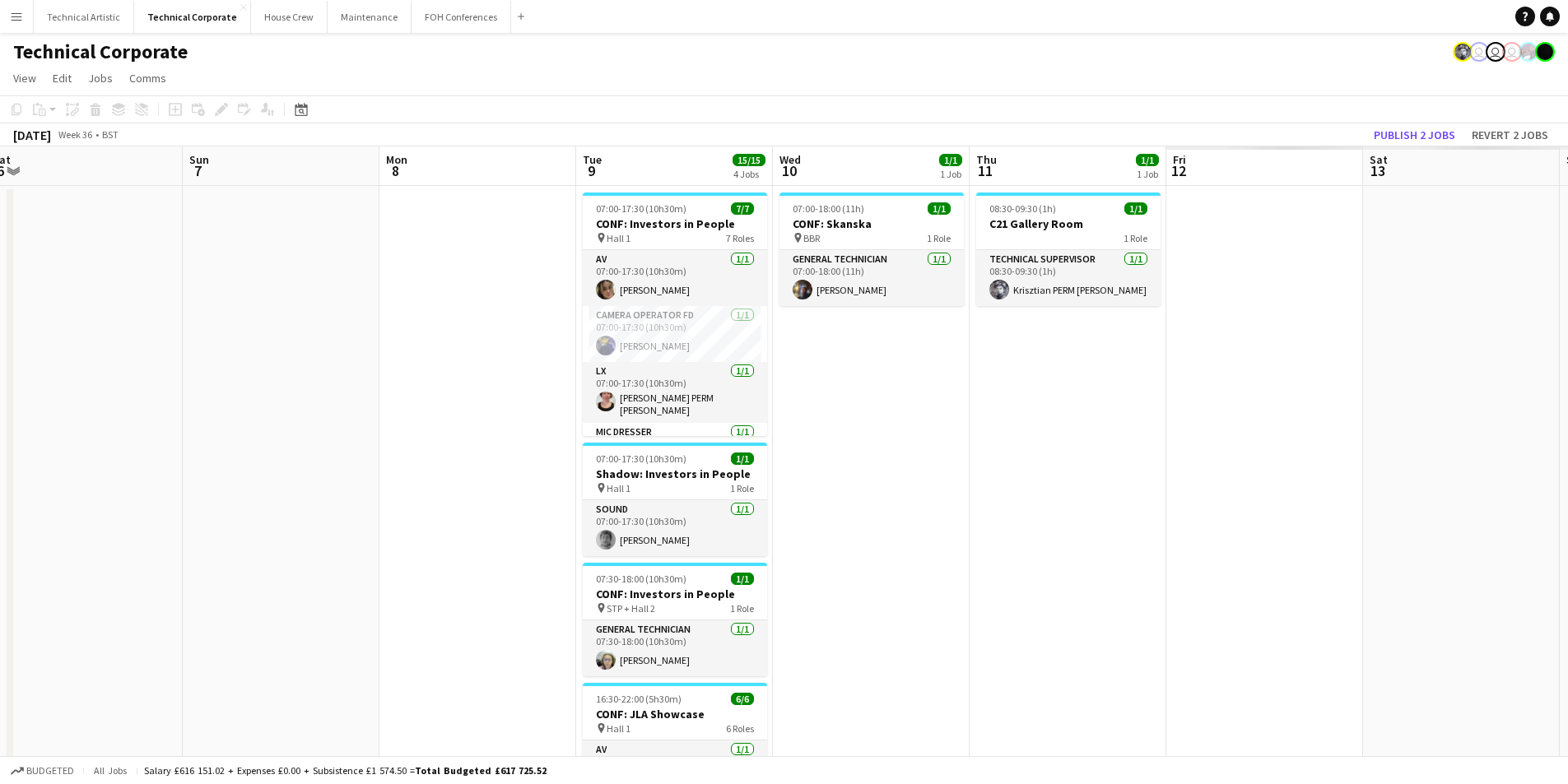
scroll to position [0, 611]
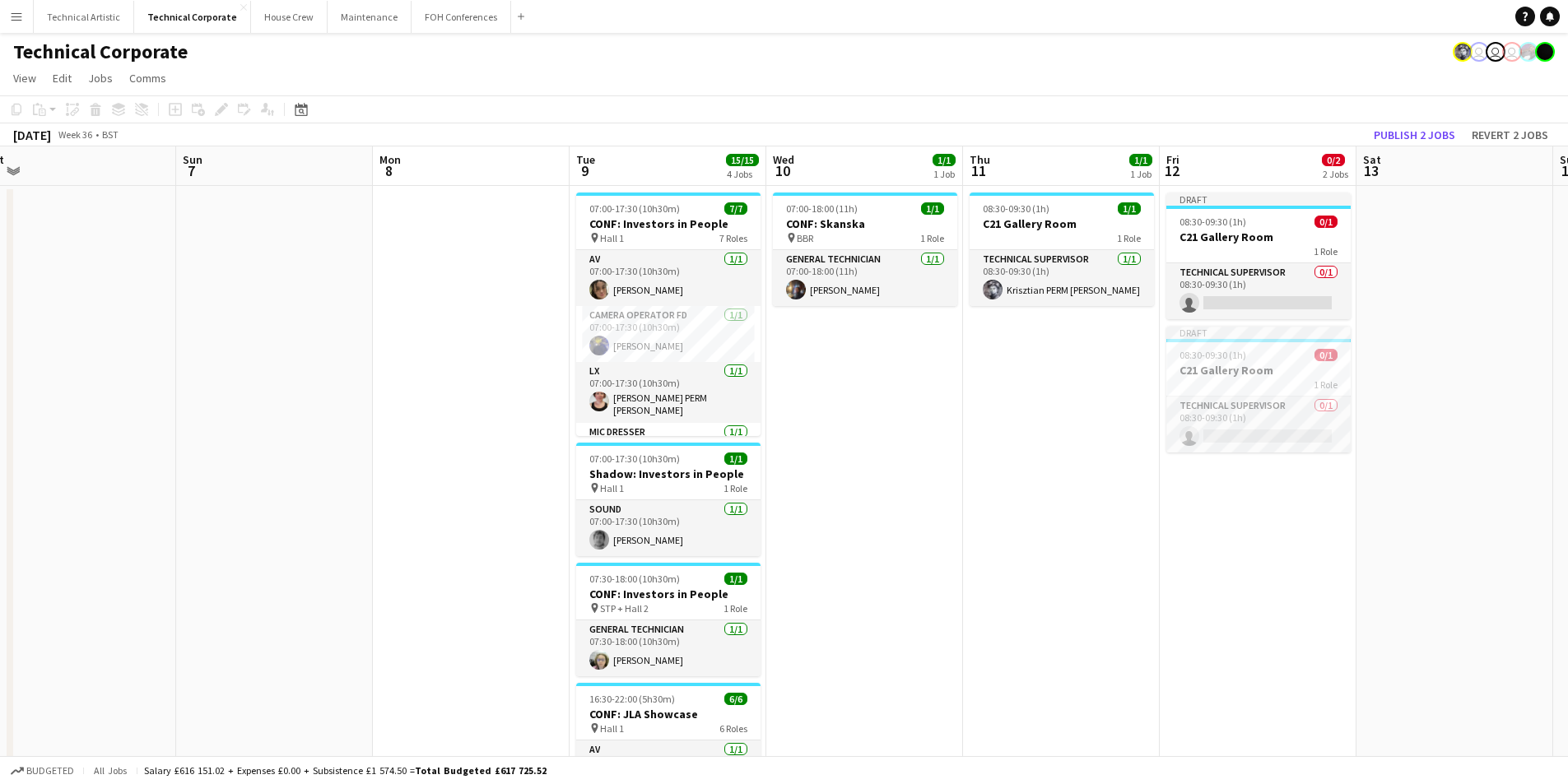
drag, startPoint x: 1187, startPoint y: 372, endPoint x: 183, endPoint y: 380, distance: 1004.0
click at [183, 380] on app-calendar-viewport "Wed 3 3/3 1 Job Thu 4 Fri 5 Sat 6 Sun 7 Mon 8 Tue 9 15/15 4 Jobs Wed 10 1/1 1 J…" at bounding box center [784, 569] width 1568 height 845
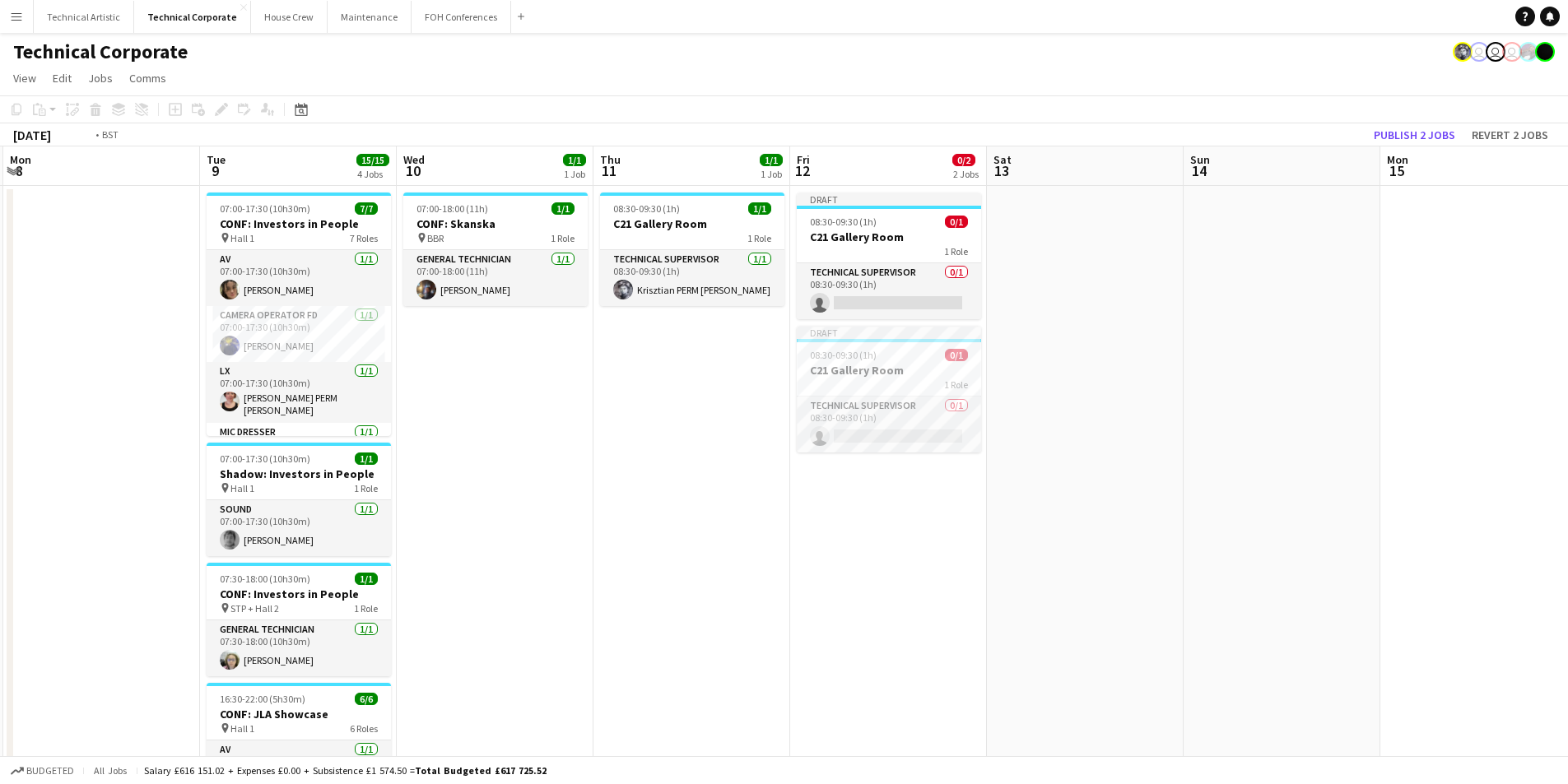
drag, startPoint x: 1509, startPoint y: 312, endPoint x: 1137, endPoint y: 316, distance: 372.0
click at [1137, 316] on app-calendar-viewport "Fri 5 Sat 6 Sun 7 Mon 8 Tue 9 15/15 4 Jobs Wed 10 1/1 1 Job Thu 11 1/1 1 Job Fr…" at bounding box center [784, 791] width 1568 height 1289
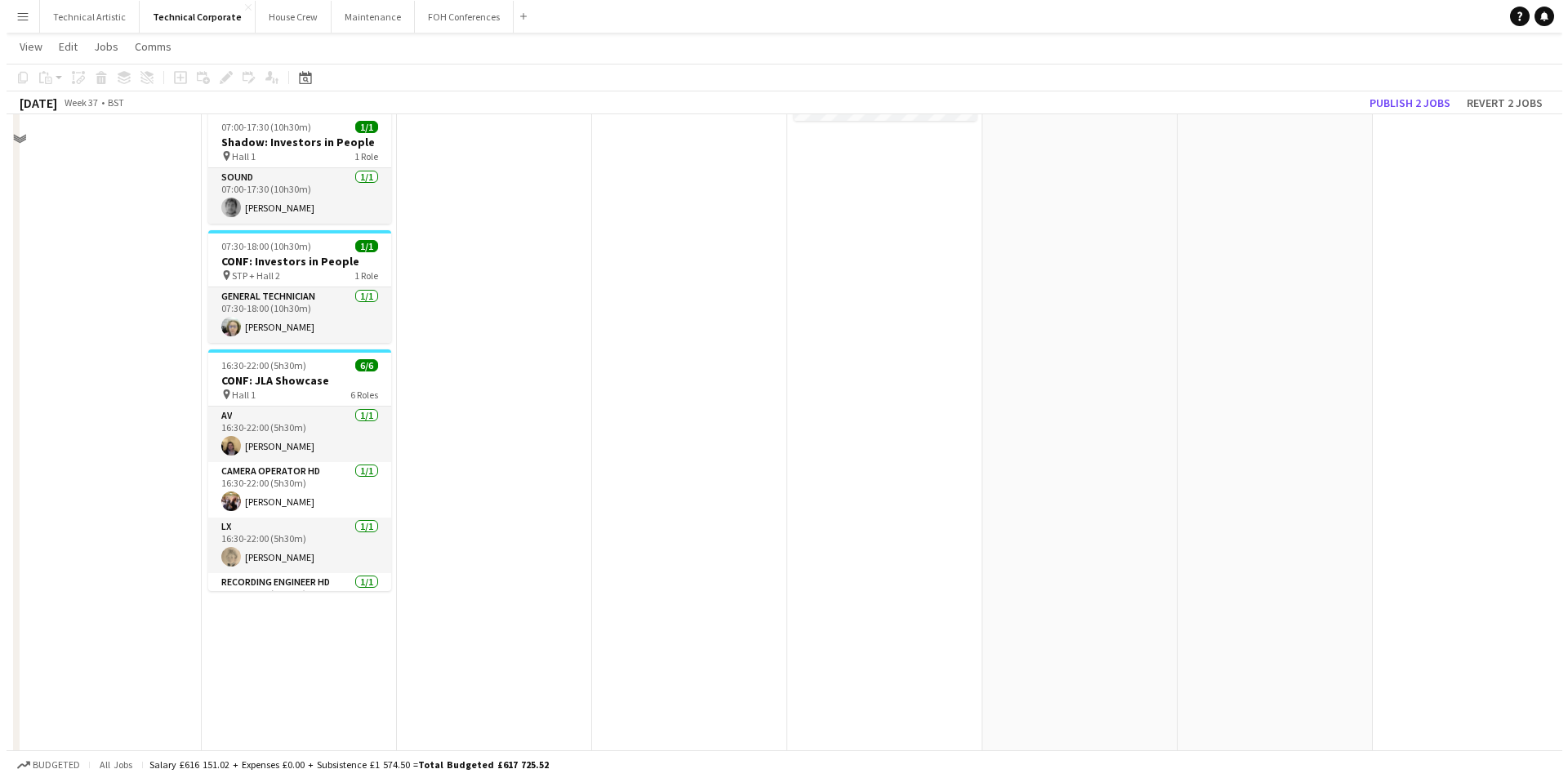
scroll to position [0, 0]
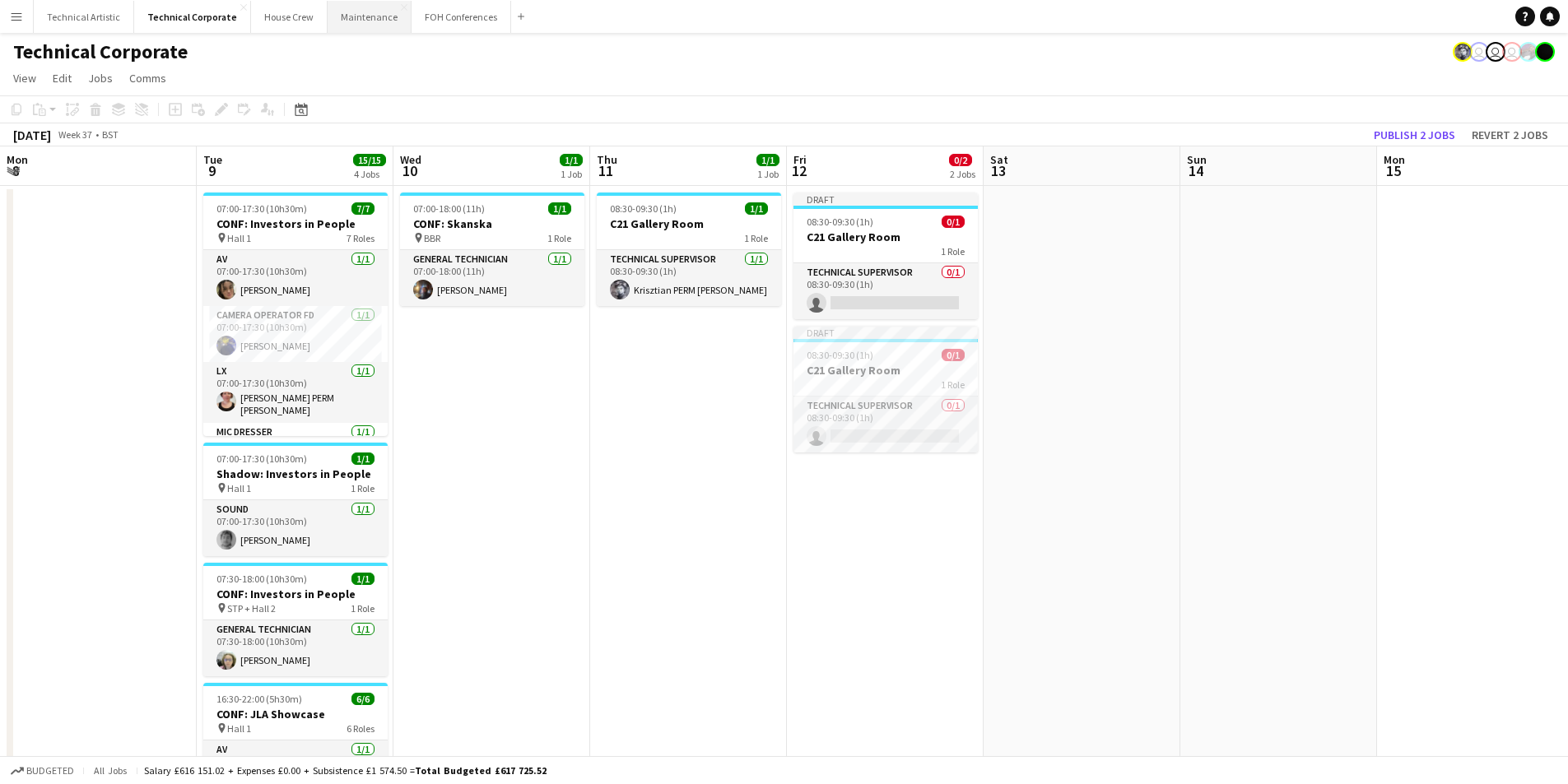
click at [350, 24] on button "Maintenance Close" at bounding box center [369, 16] width 84 height 32
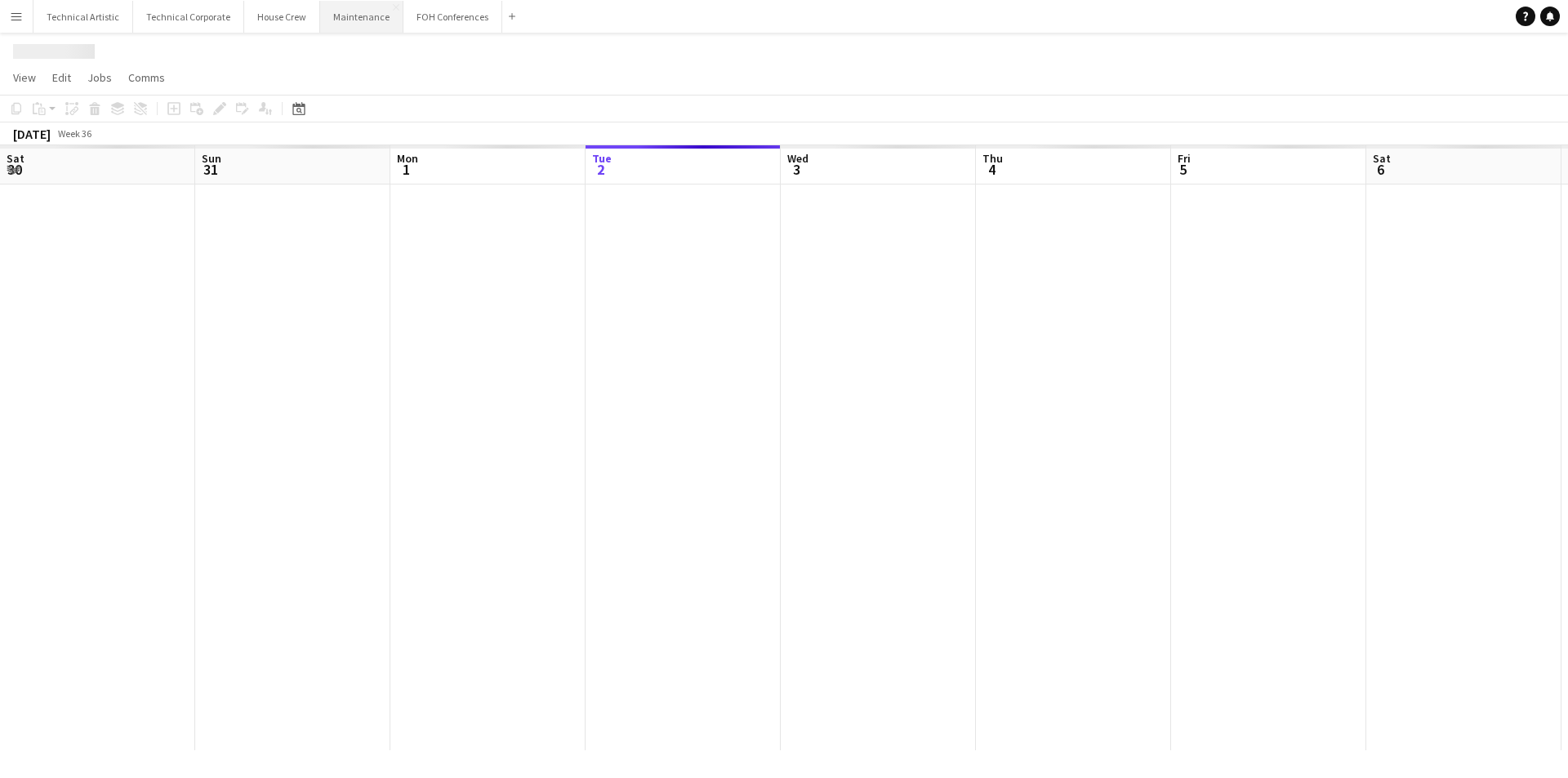
scroll to position [0, 390]
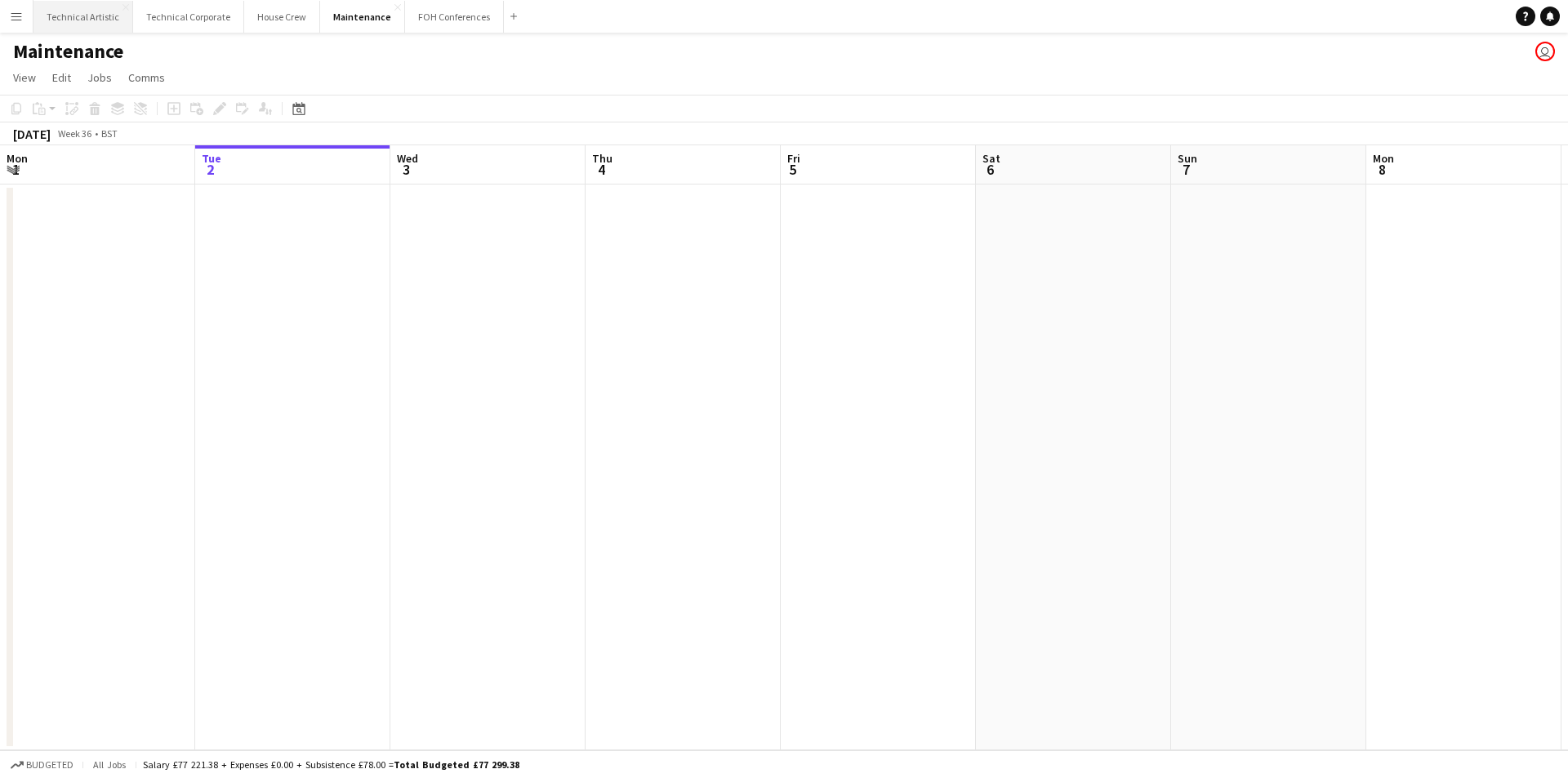
click at [62, 14] on button "Technical Artistic Close" at bounding box center [83, 16] width 99 height 32
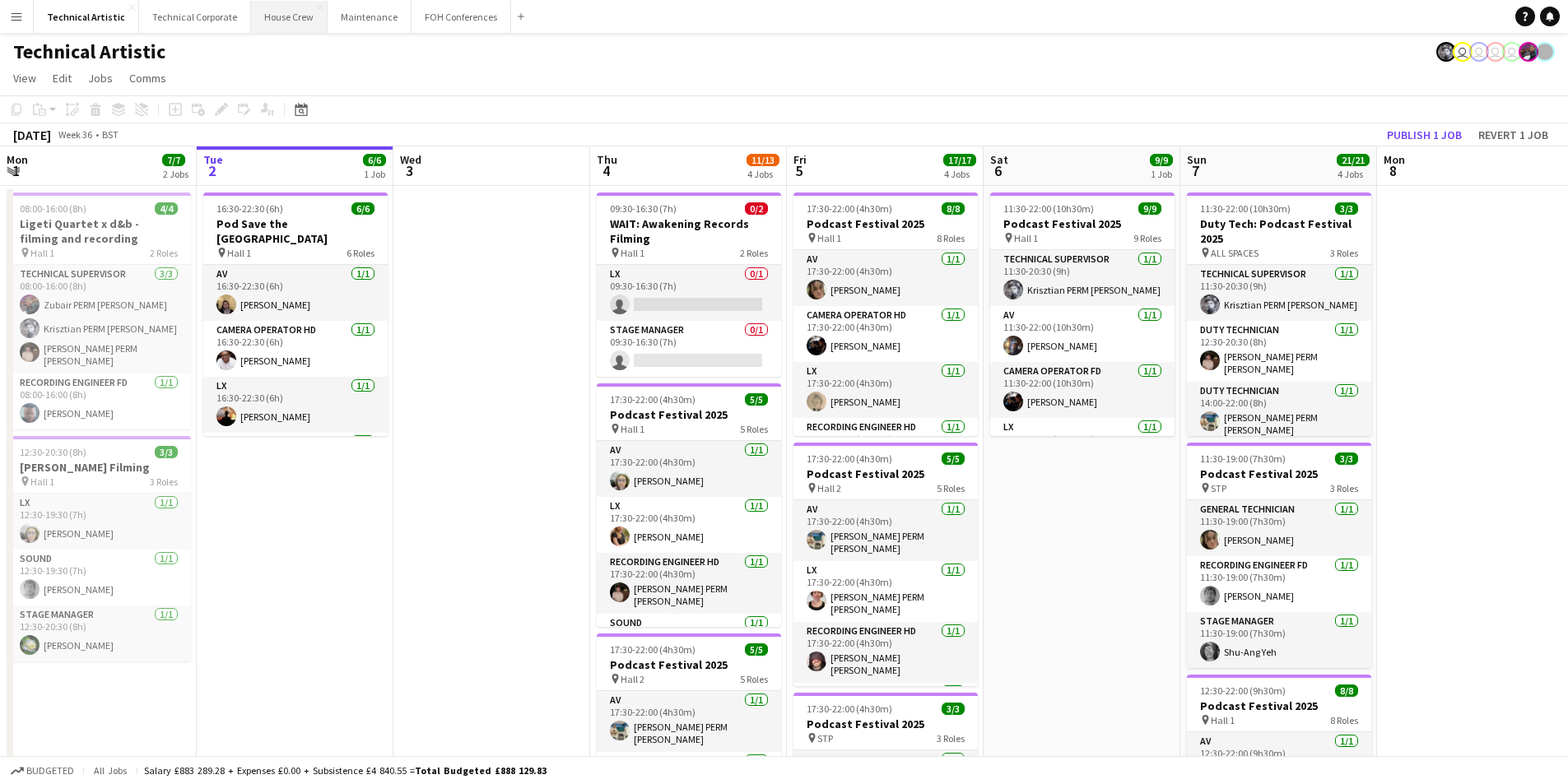
click at [260, 22] on button "House Crew Close" at bounding box center [289, 16] width 77 height 32
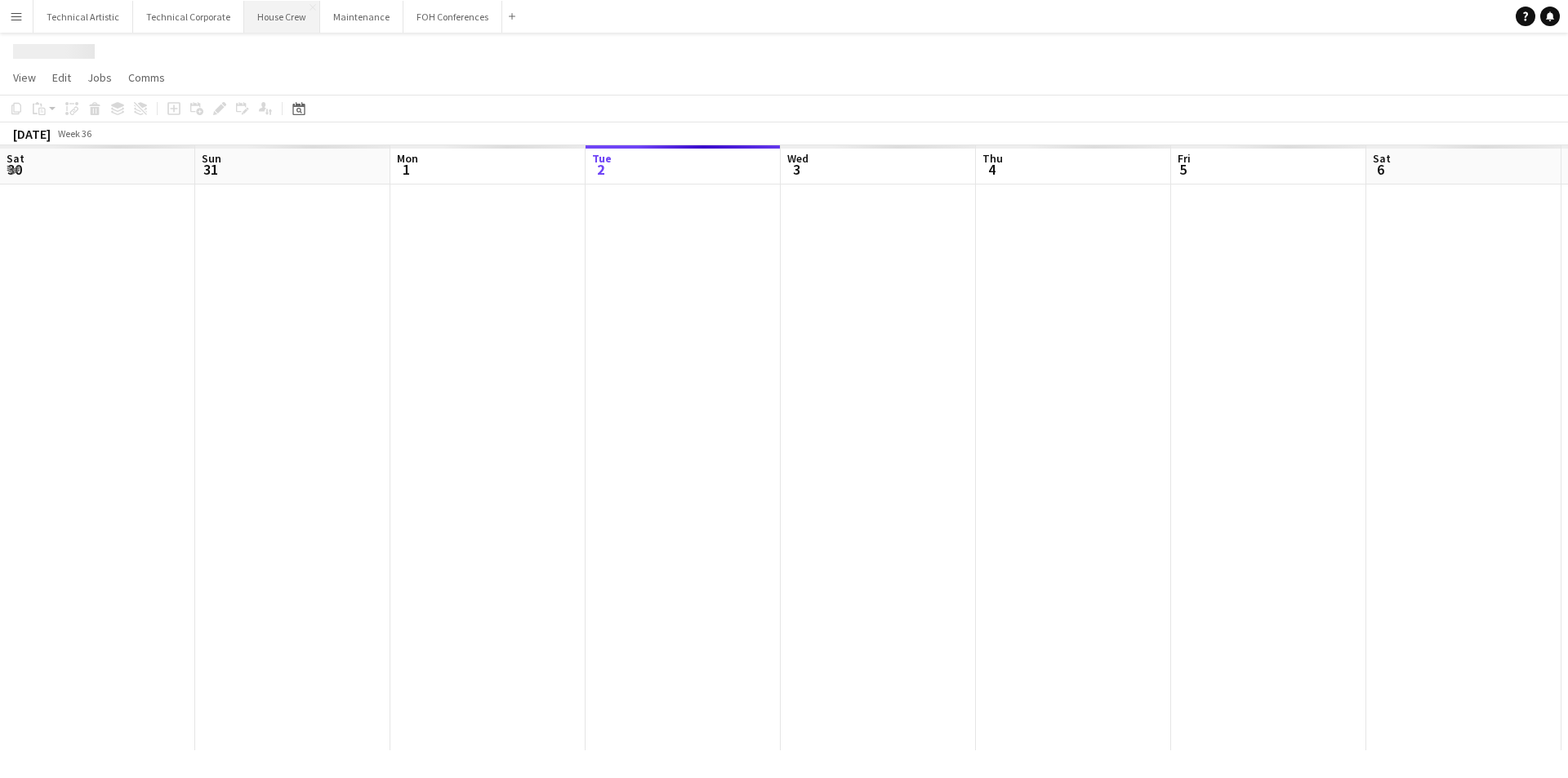
scroll to position [0, 390]
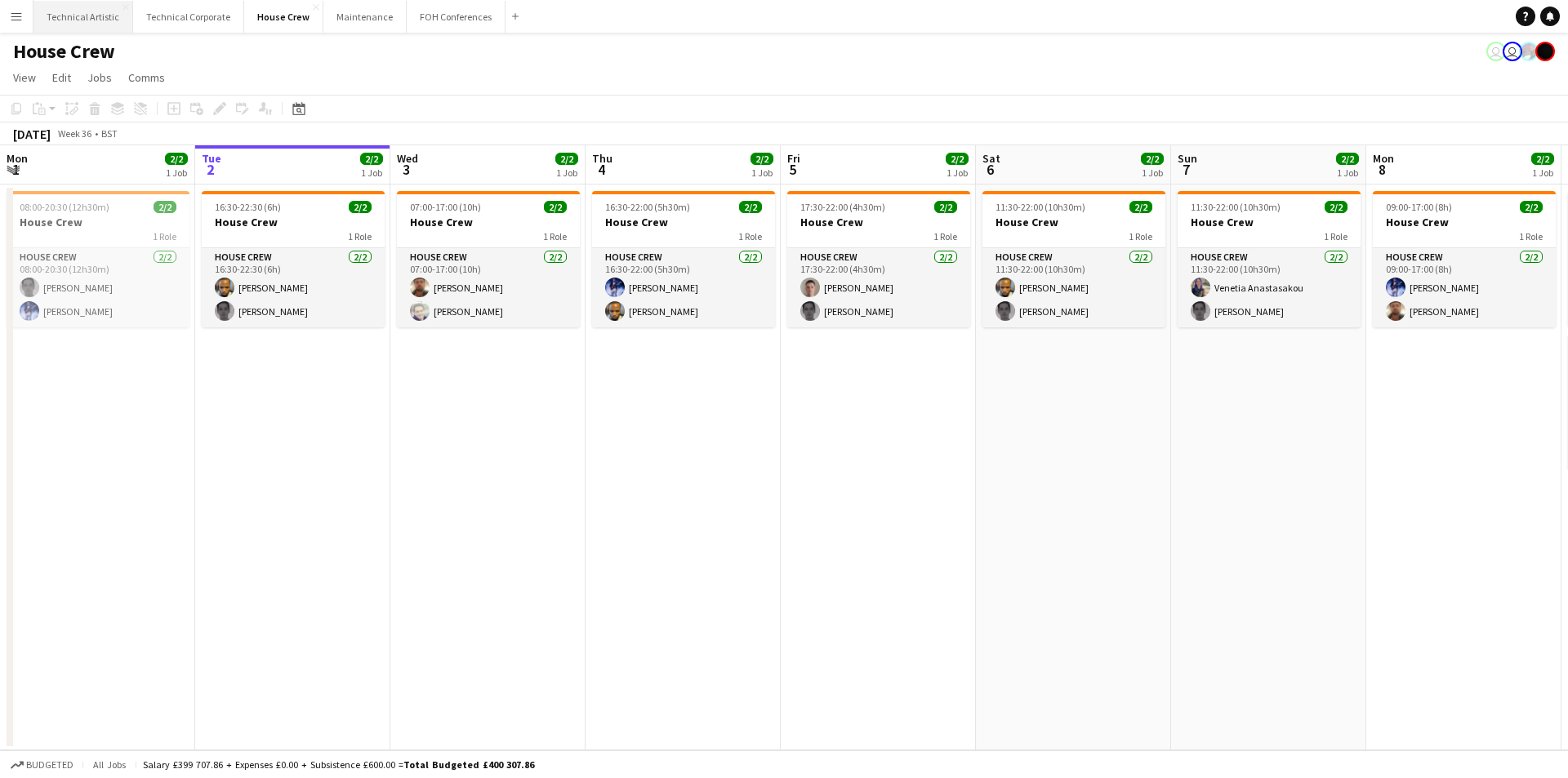
click at [83, 15] on button "Technical Artistic Close" at bounding box center [83, 16] width 99 height 32
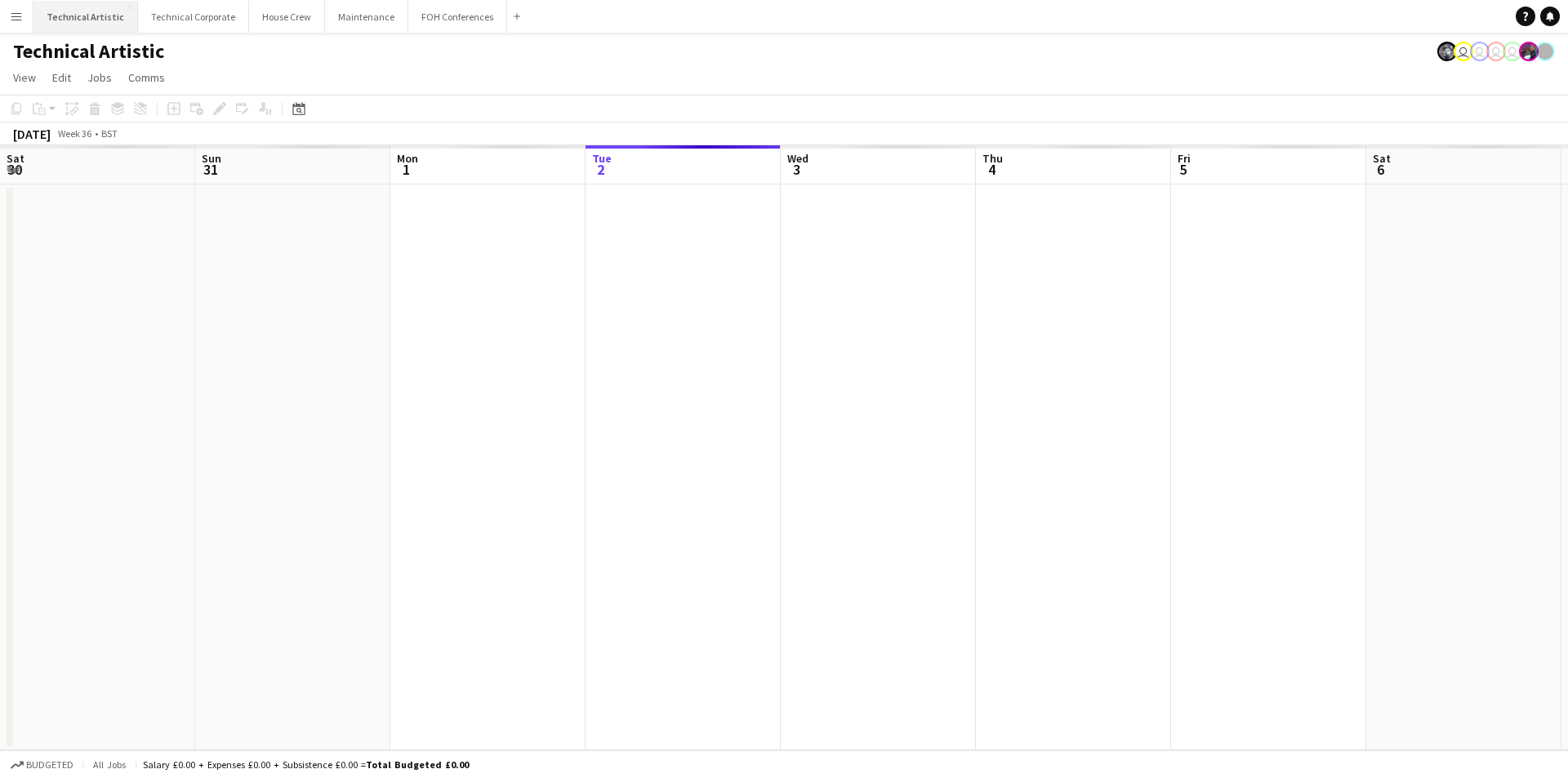
scroll to position [0, 390]
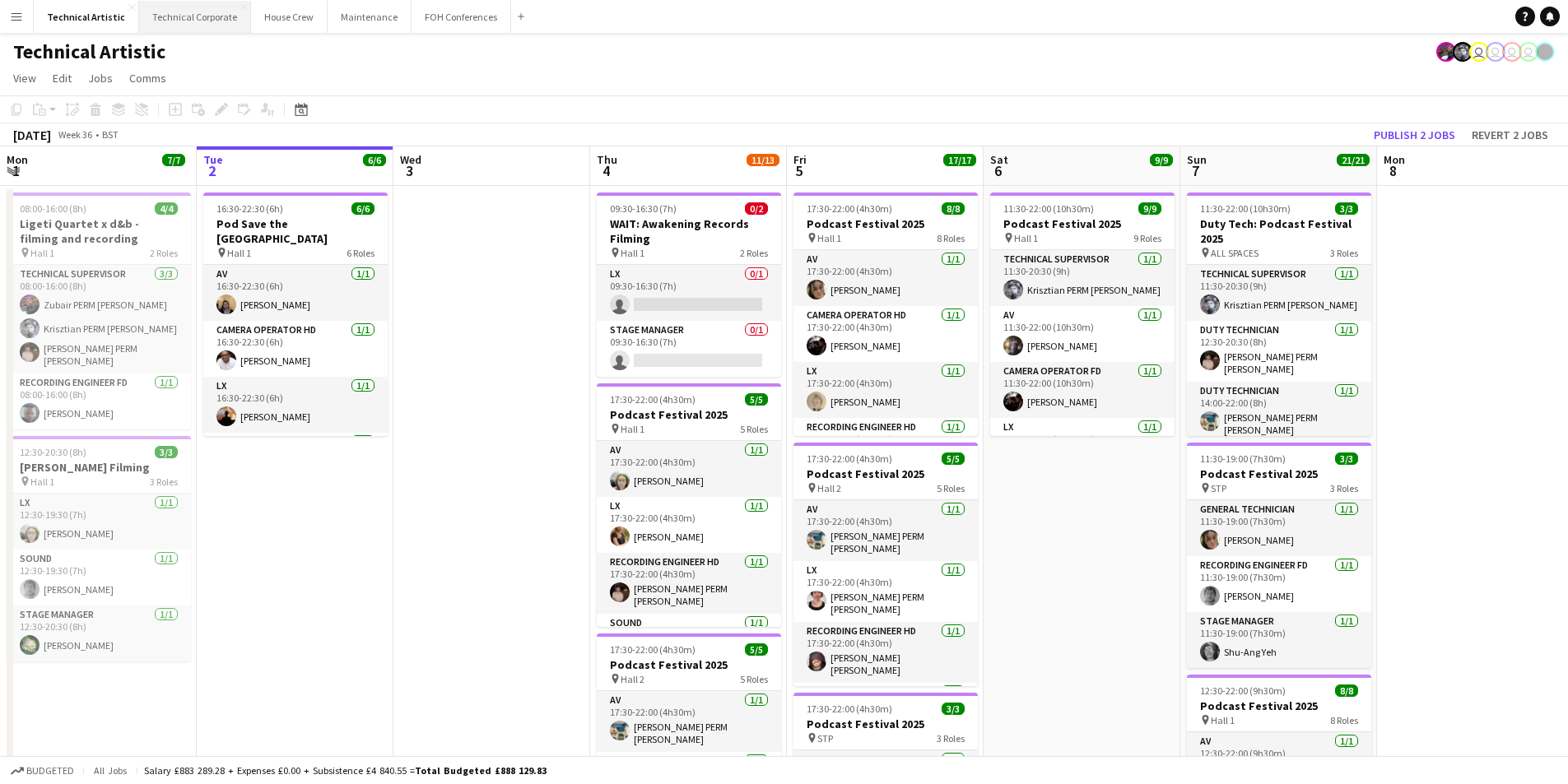
click at [205, 14] on button "Technical Corporate Close" at bounding box center [195, 16] width 112 height 32
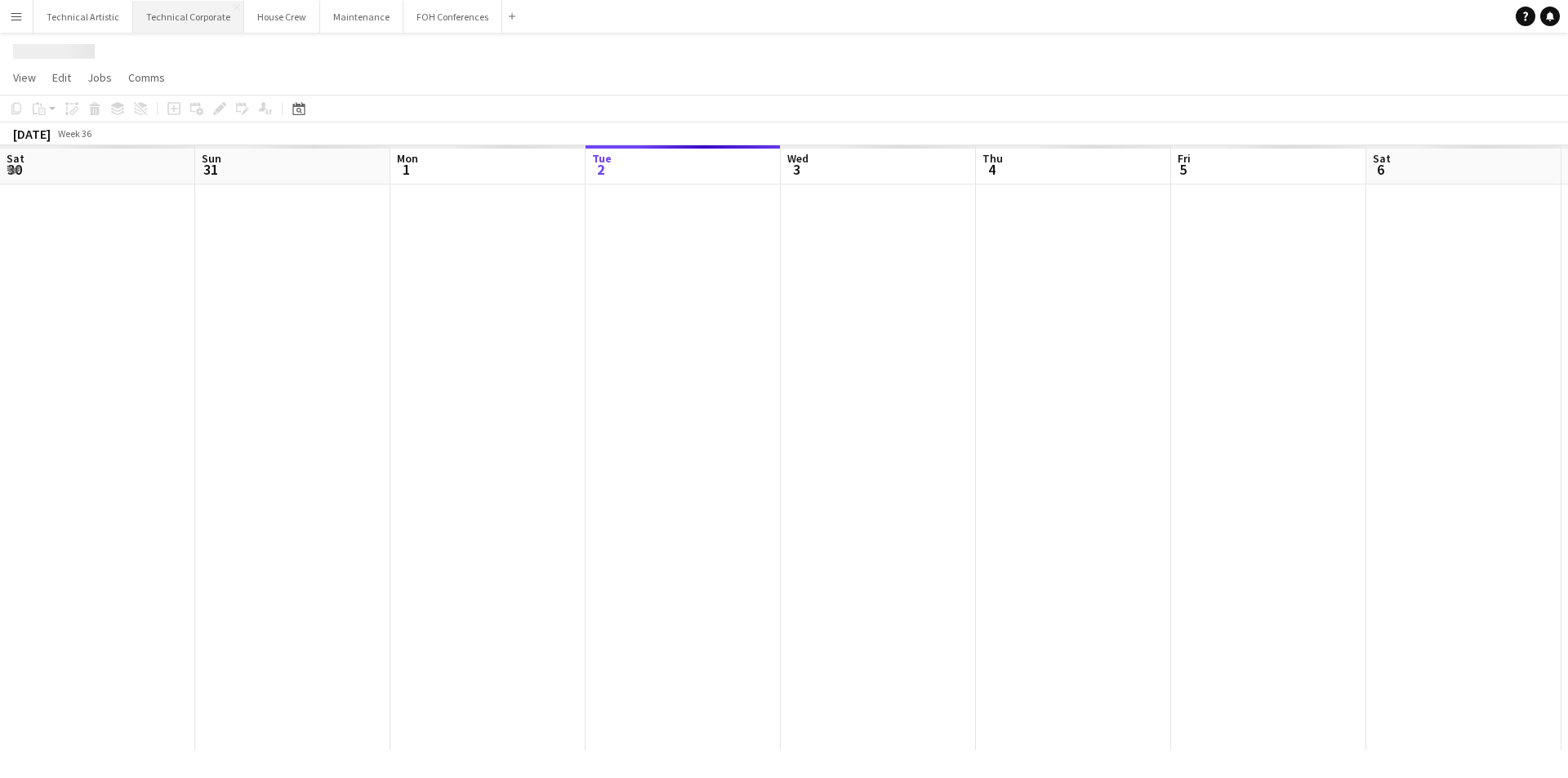
scroll to position [0, 390]
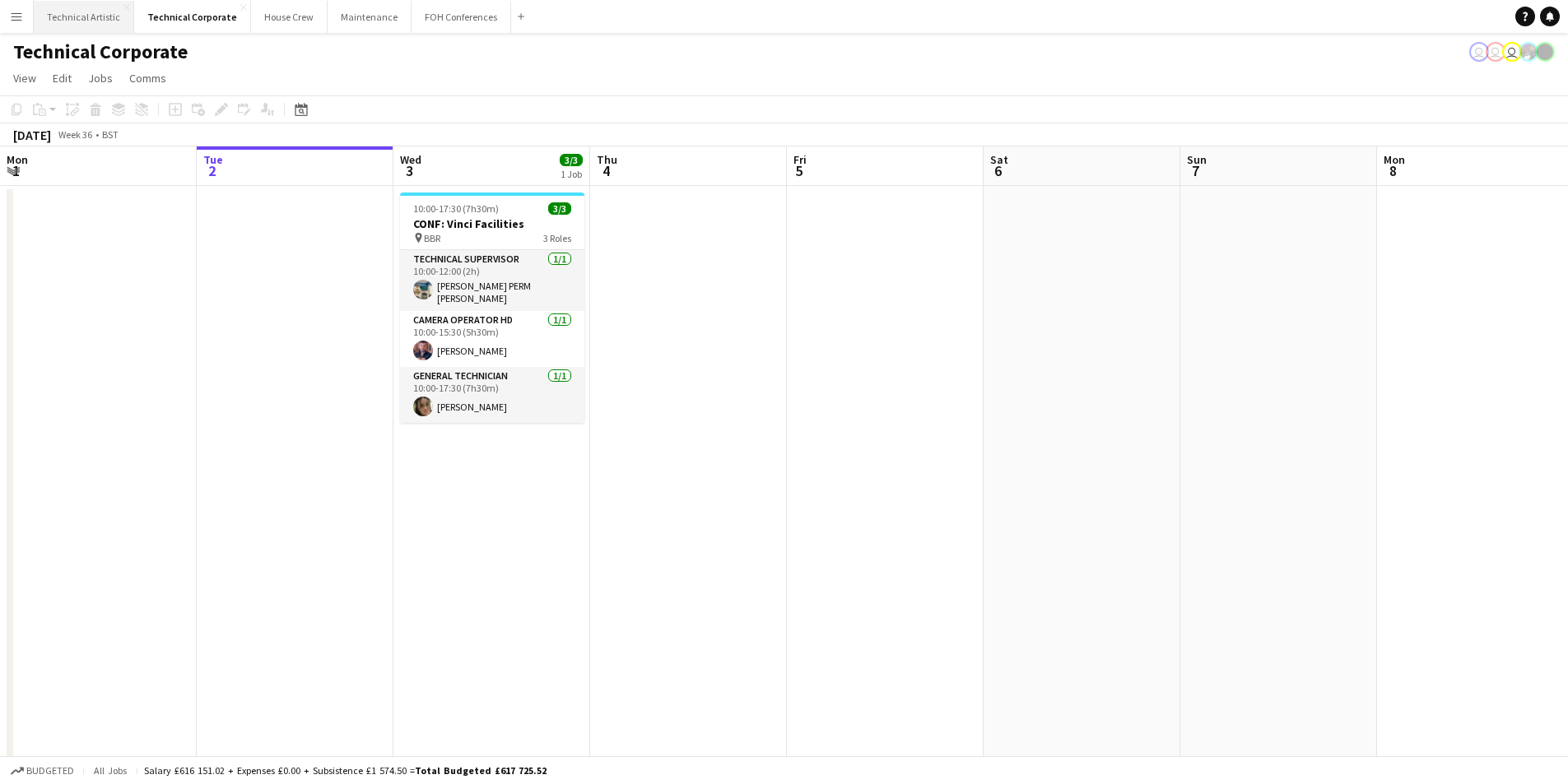
click at [80, 20] on button "Technical Artistic Close" at bounding box center [84, 16] width 100 height 32
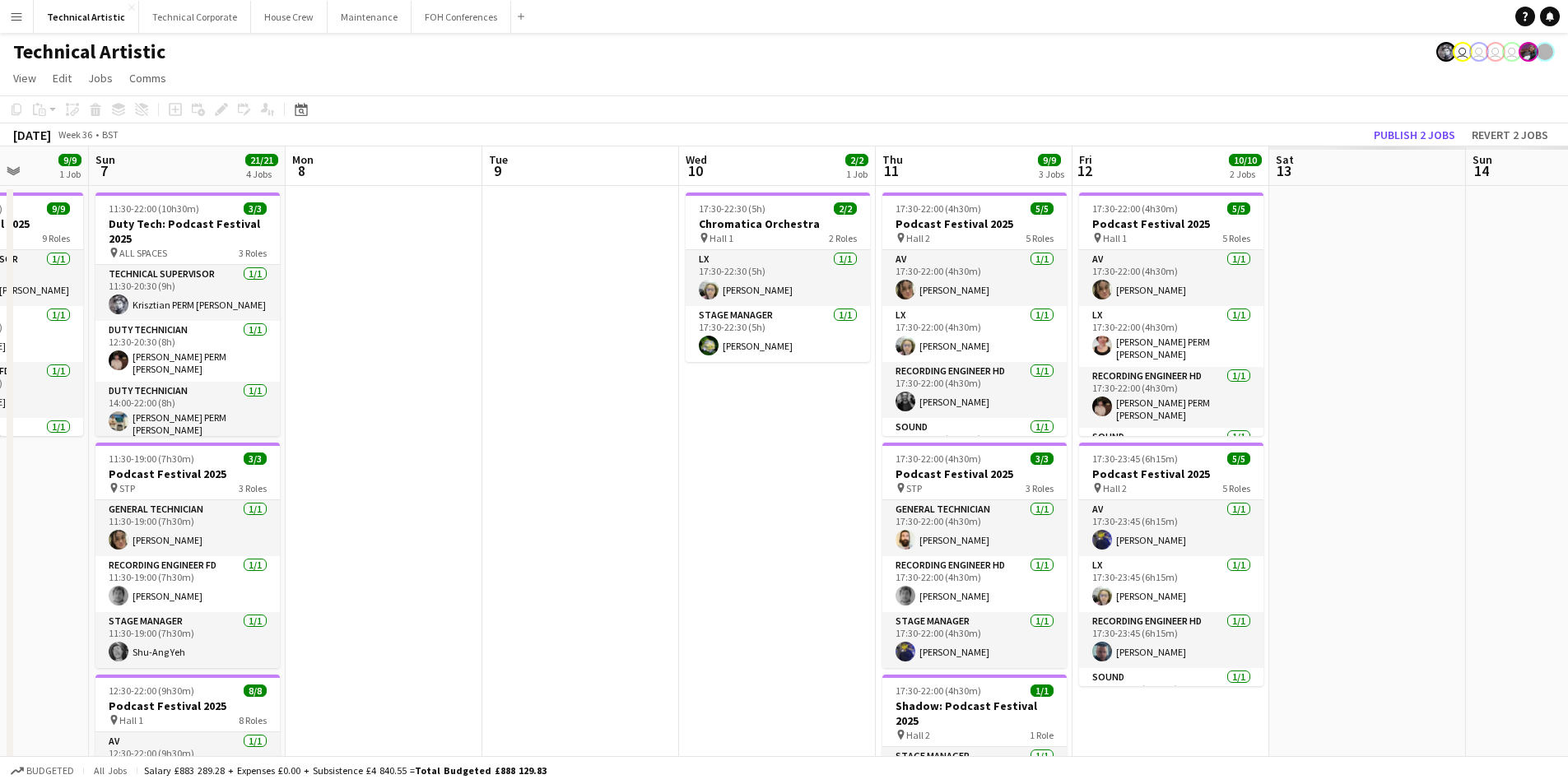
scroll to position [0, 533]
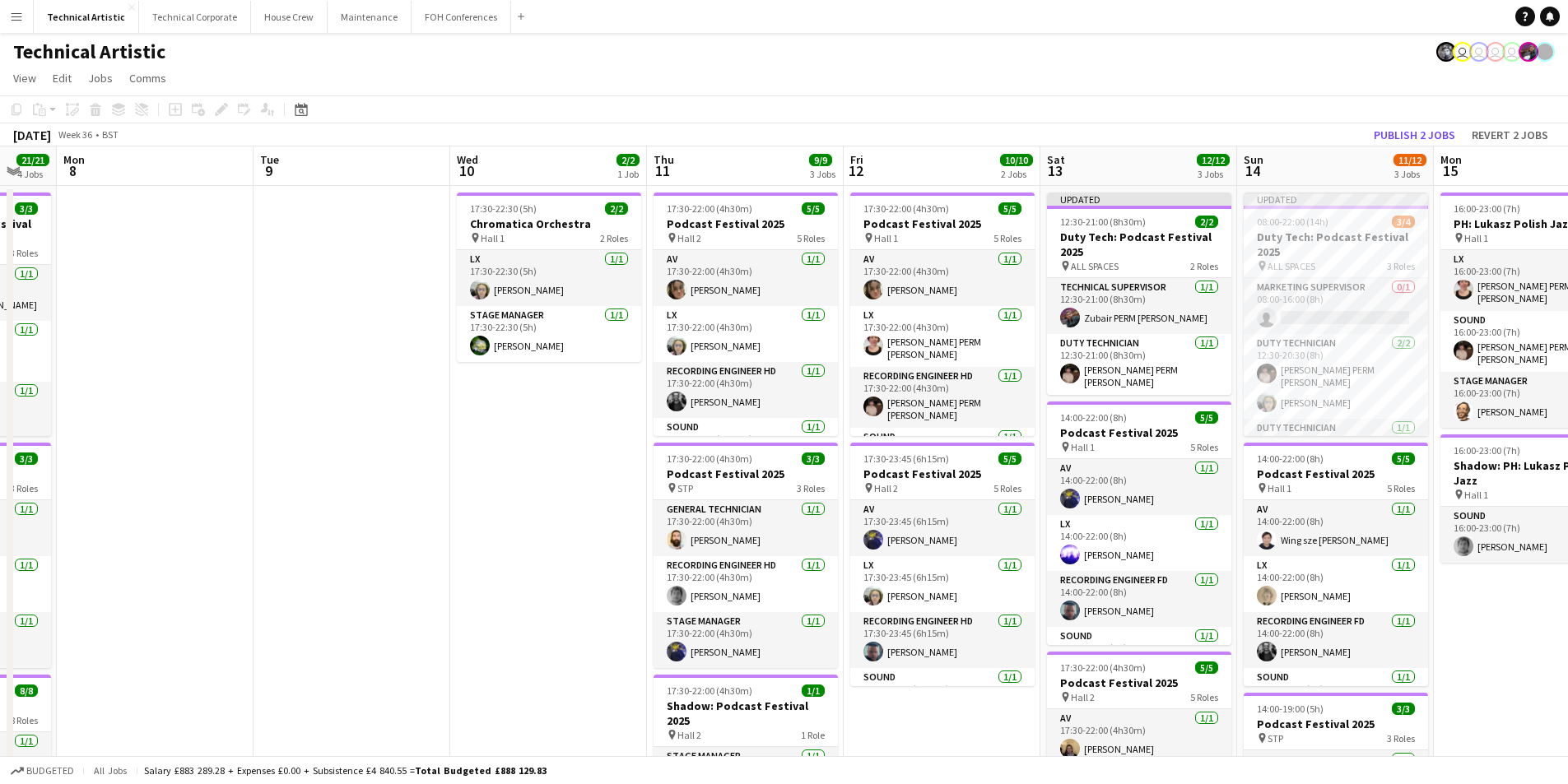
drag, startPoint x: 1535, startPoint y: 443, endPoint x: 215, endPoint y: 377, distance: 1321.6
click at [215, 377] on app-calendar-viewport "Fri 5 17/17 4 Jobs Sat 6 9/9 1 Job Sun 7 21/21 4 Jobs Mon 8 Tue 9 Wed 10 2/2 1 …" at bounding box center [784, 681] width 1568 height 1069
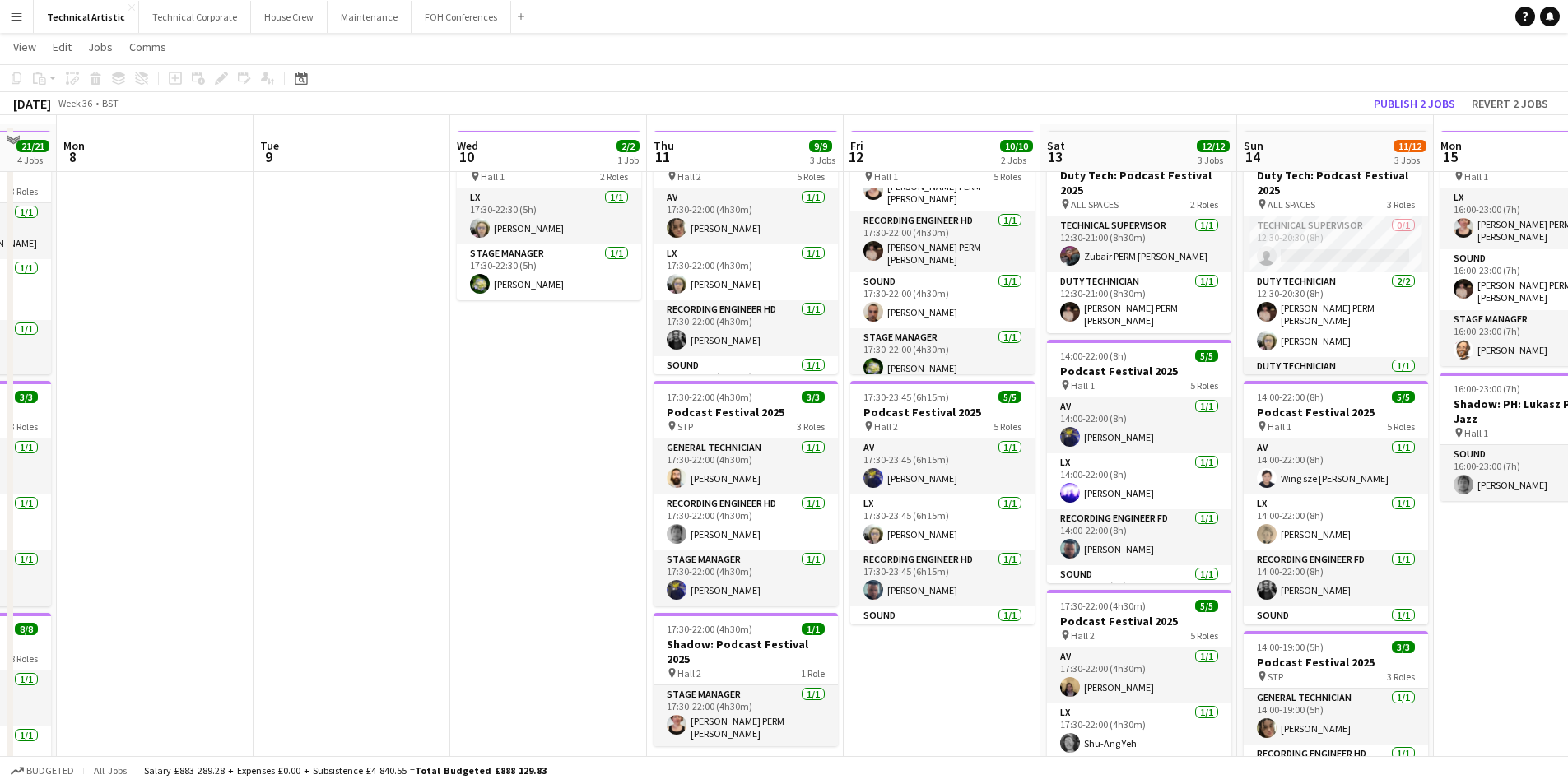
scroll to position [82, 0]
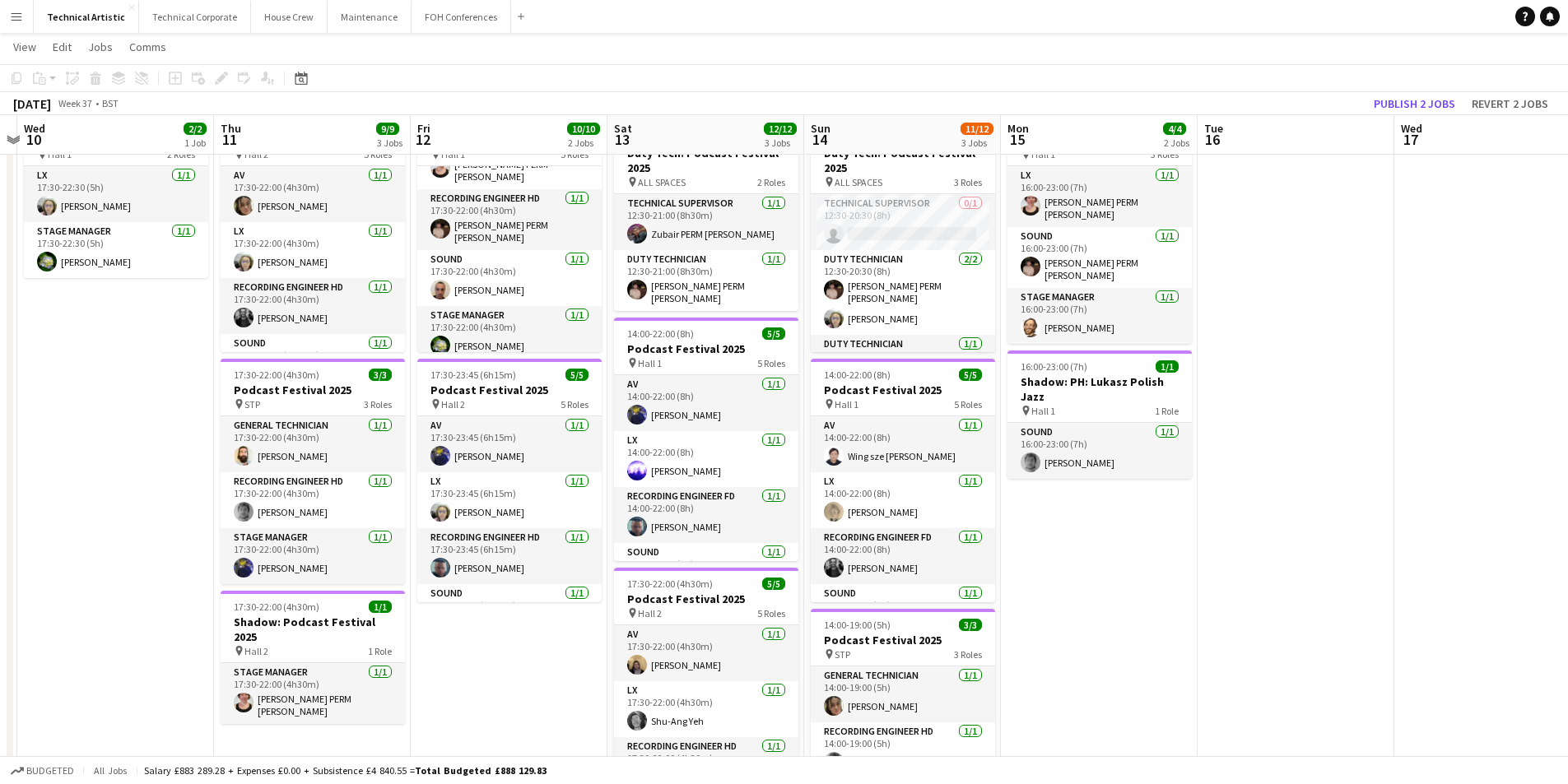
drag, startPoint x: 1490, startPoint y: 606, endPoint x: 1057, endPoint y: 607, distance: 433.0
click at [1057, 607] on app-calendar-viewport "Sun 7 21/21 4 Jobs Mon 8 Tue 9 Wed 10 2/2 1 Job Thu 11 9/9 3 Jobs Fri 12 10/10 …" at bounding box center [784, 556] width 1568 height 1150
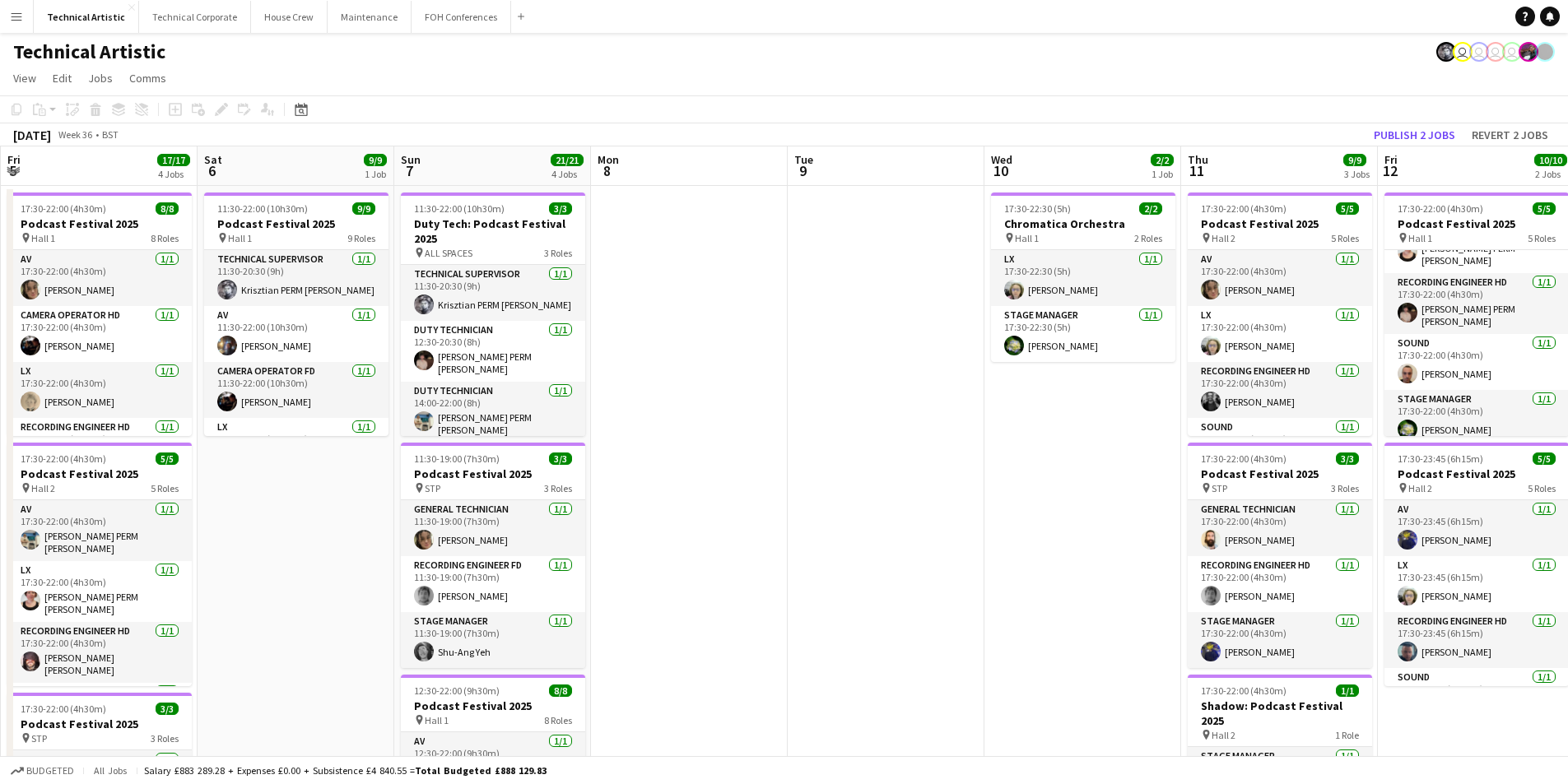
scroll to position [0, 346]
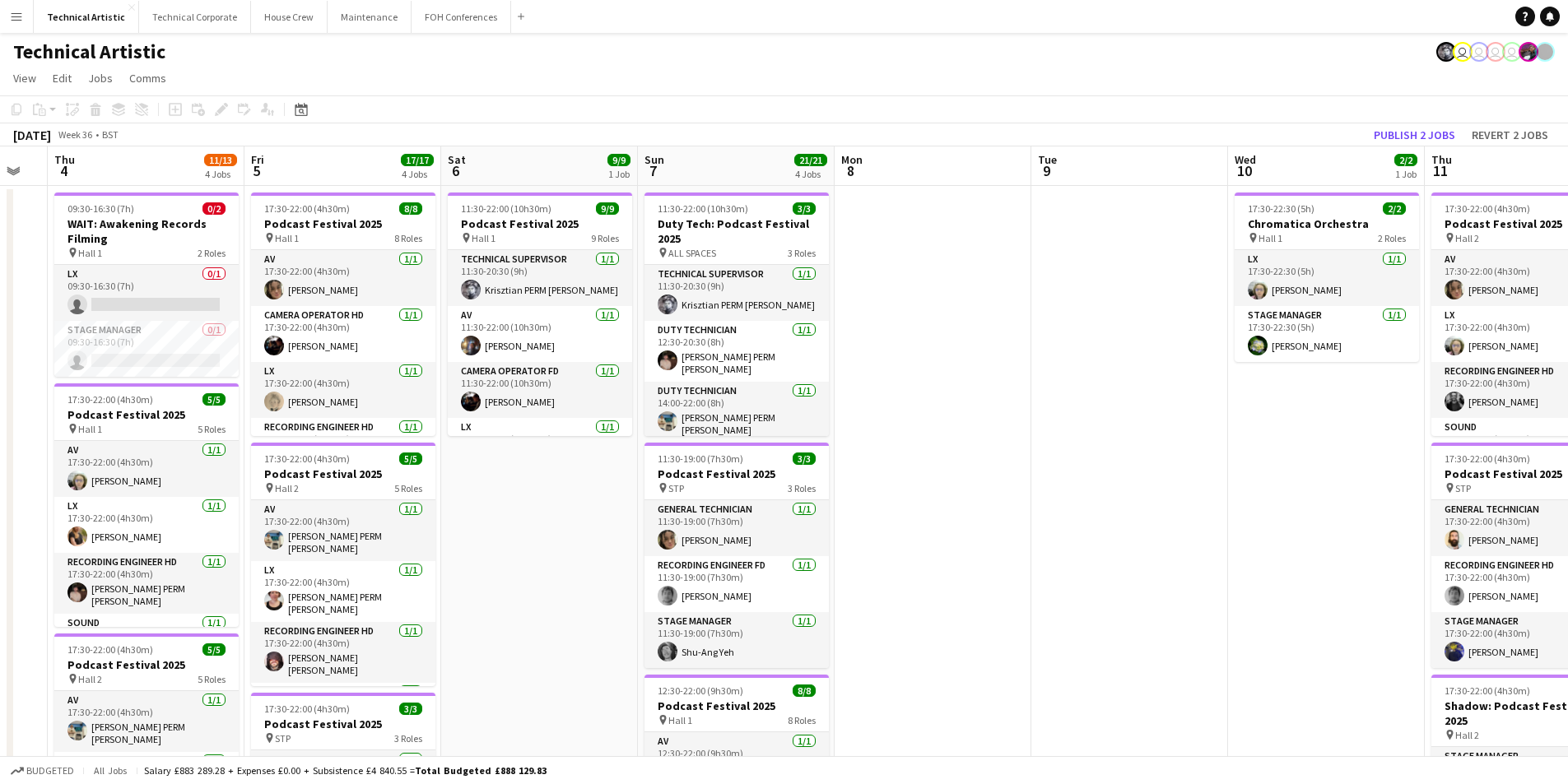
drag, startPoint x: 116, startPoint y: 453, endPoint x: 1327, endPoint y: 360, distance: 1214.6
click at [1327, 360] on app-calendar-viewport "Tue 2 6/6 1 Job Wed 3 Thu 4 11/13 4 Jobs Fri 5 17/17 4 Jobs Sat 6 9/9 1 Job Sun…" at bounding box center [784, 681] width 1568 height 1069
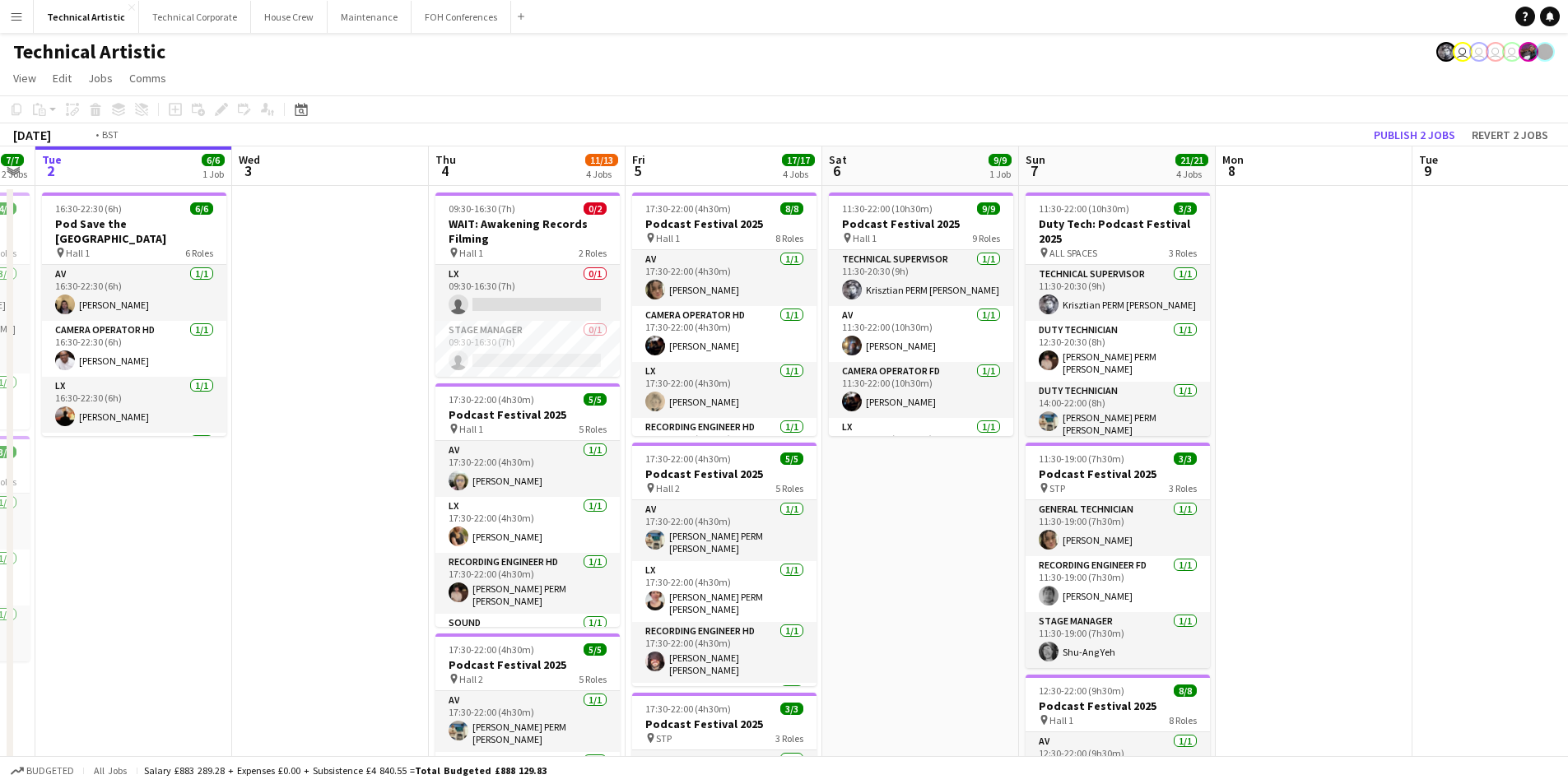
scroll to position [0, 344]
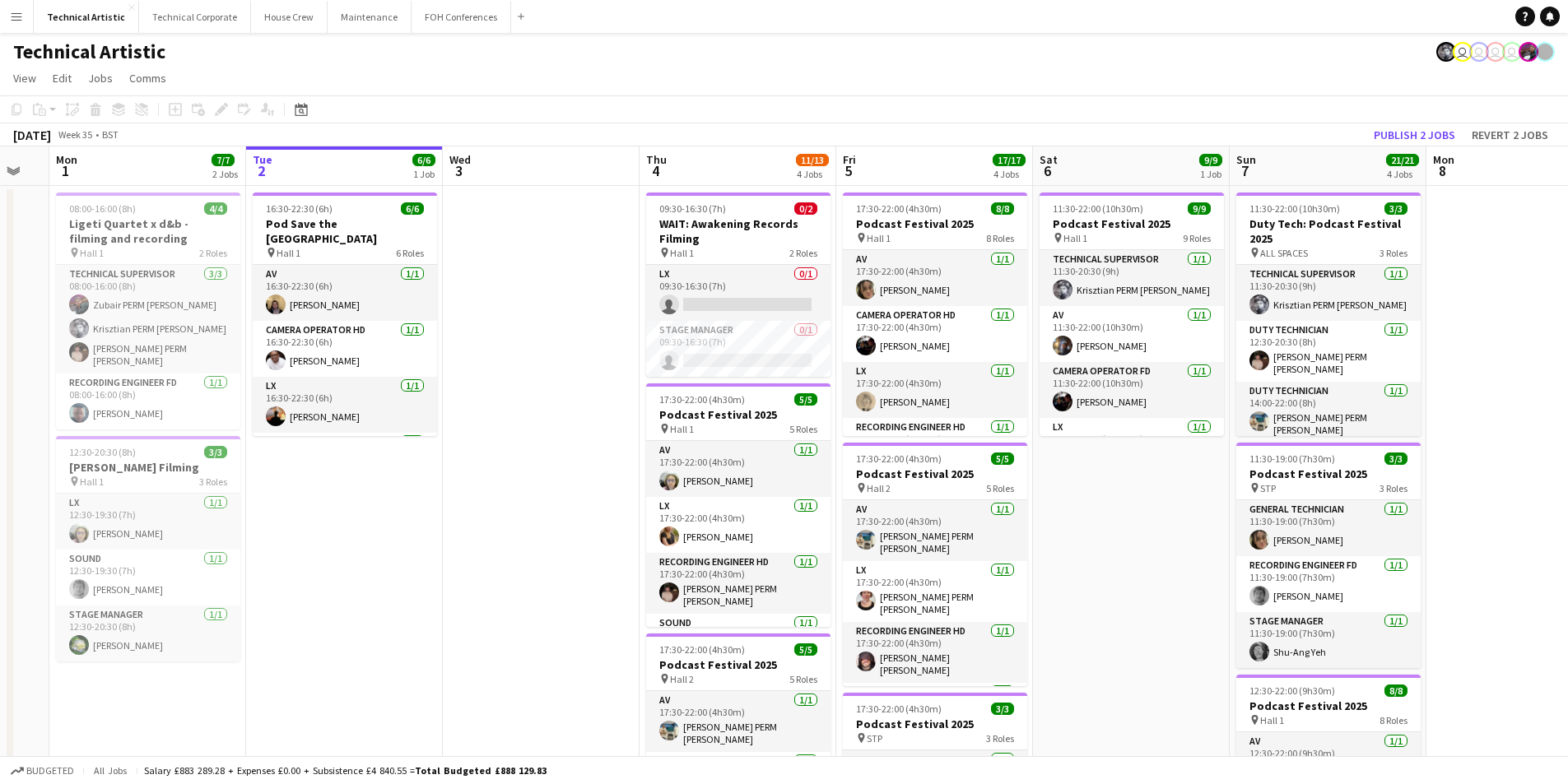
drag, startPoint x: 234, startPoint y: 259, endPoint x: 617, endPoint y: 247, distance: 383.2
click at [617, 247] on app-calendar-viewport "Sat 30 Sun 31 Mon 1 7/7 2 Jobs Tue 2 6/6 1 Job Wed 3 Thu 4 11/13 4 Jobs Fri 5 1…" at bounding box center [784, 681] width 1568 height 1069
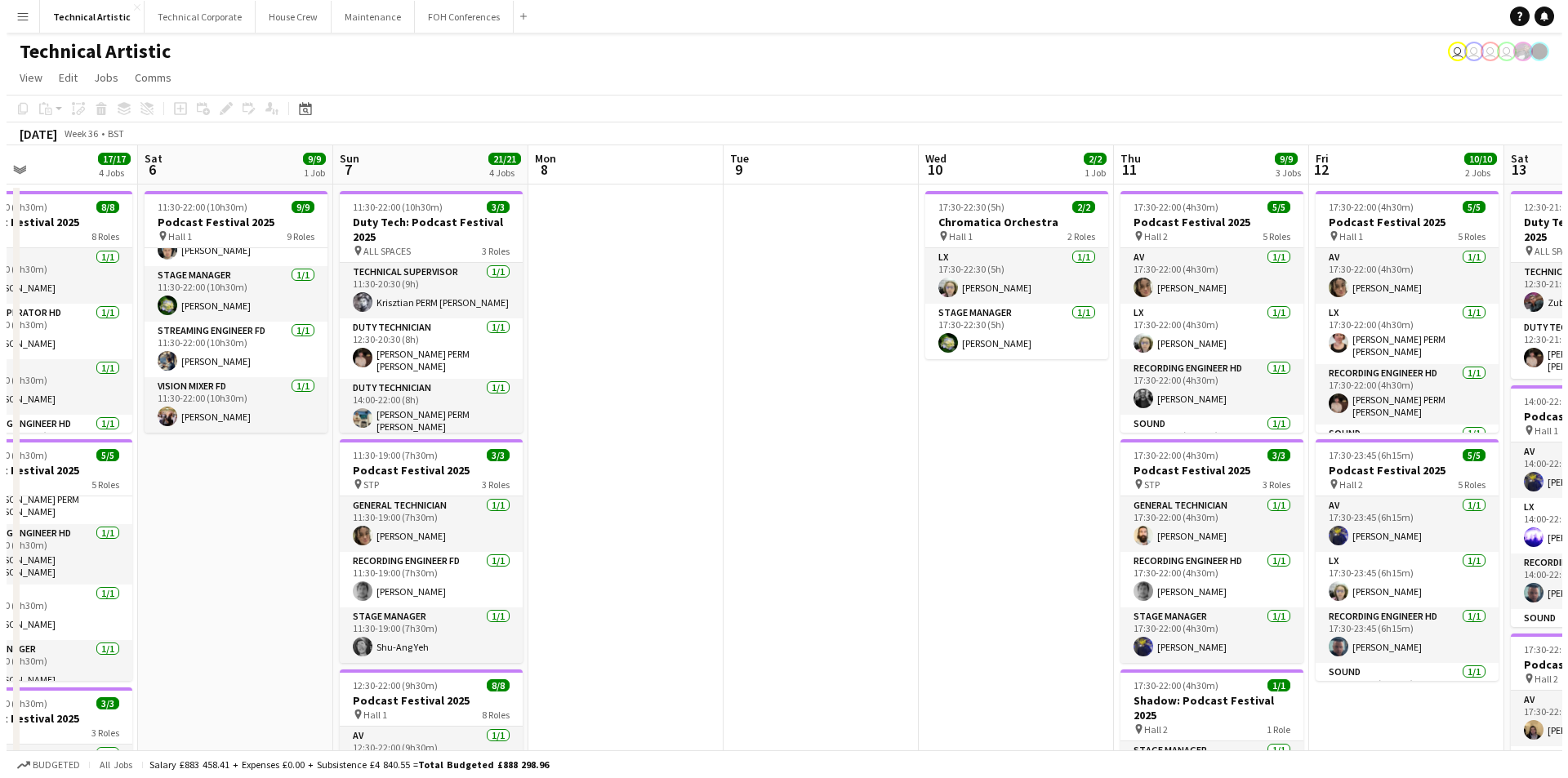
scroll to position [0, 646]
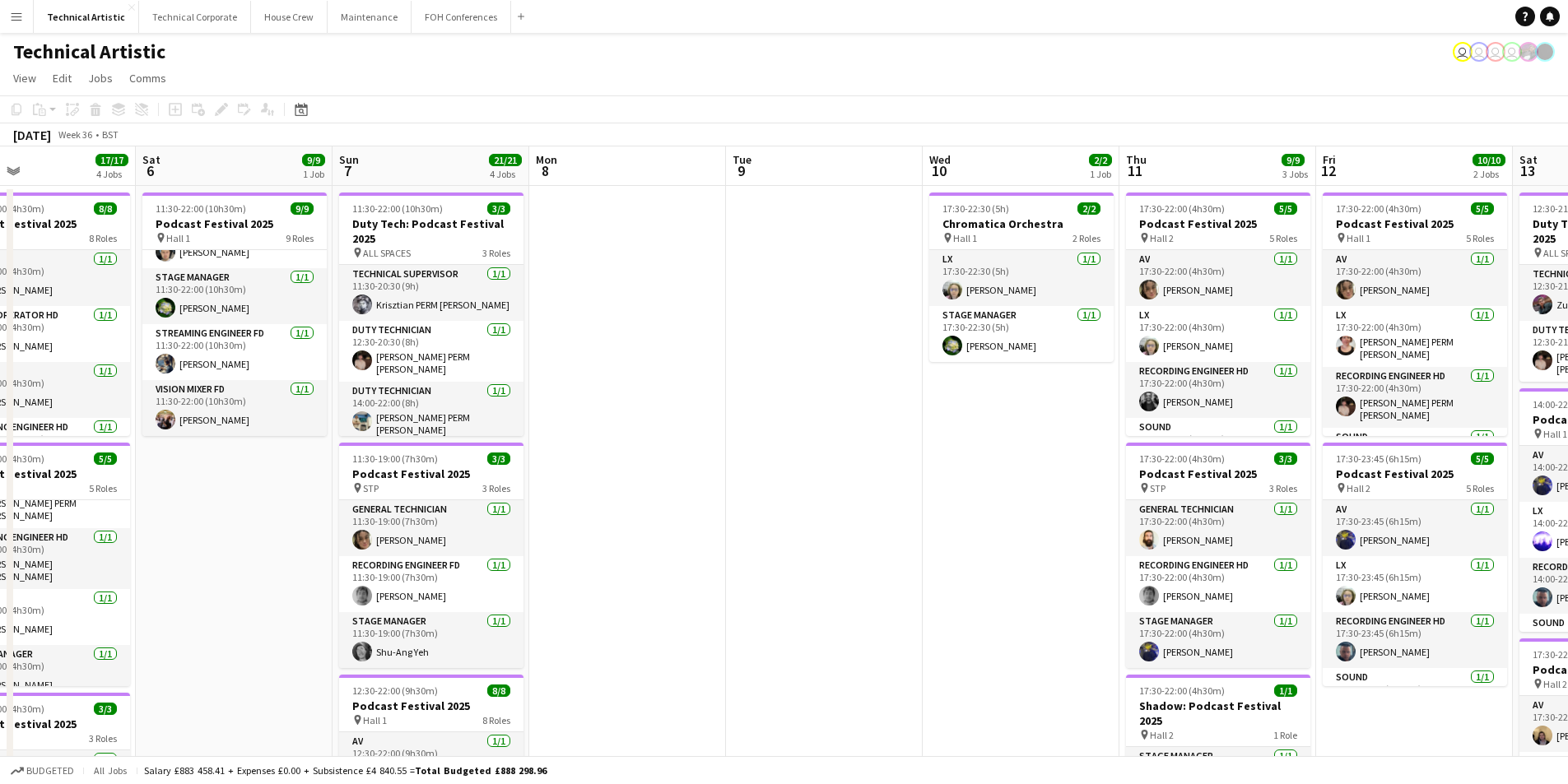
drag, startPoint x: 1182, startPoint y: 607, endPoint x: 285, endPoint y: 621, distance: 897.1
click at [285, 621] on app-calendar-viewport "Tue 2 6/6 1 Job Wed 3 Thu 4 11/14 5 Jobs Fri 5 17/17 4 Jobs Sat 6 9/9 1 Job Sun…" at bounding box center [784, 681] width 1568 height 1069
click at [181, 18] on button "Technical Corporate Close" at bounding box center [195, 16] width 112 height 32
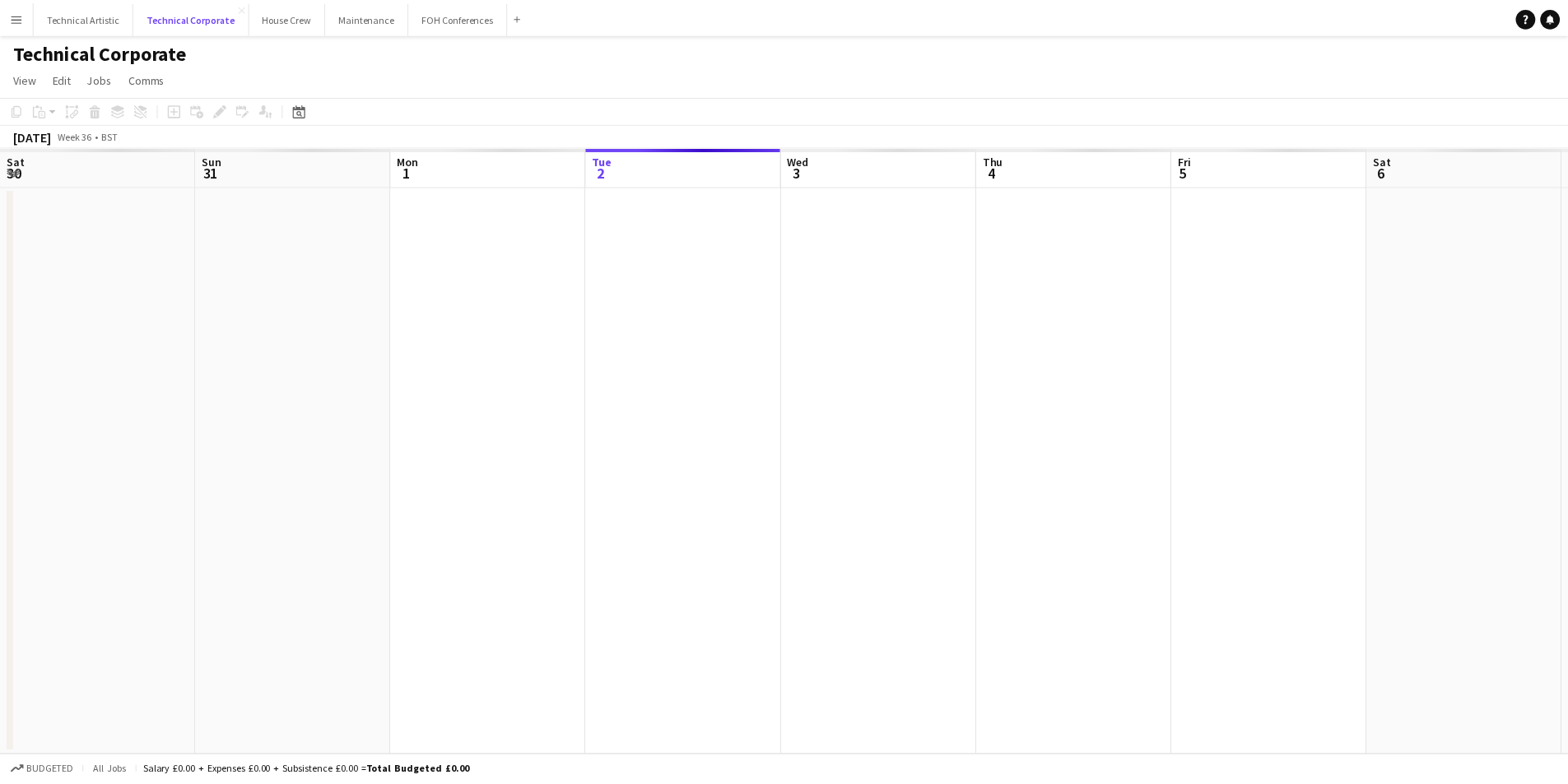
scroll to position [0, 393]
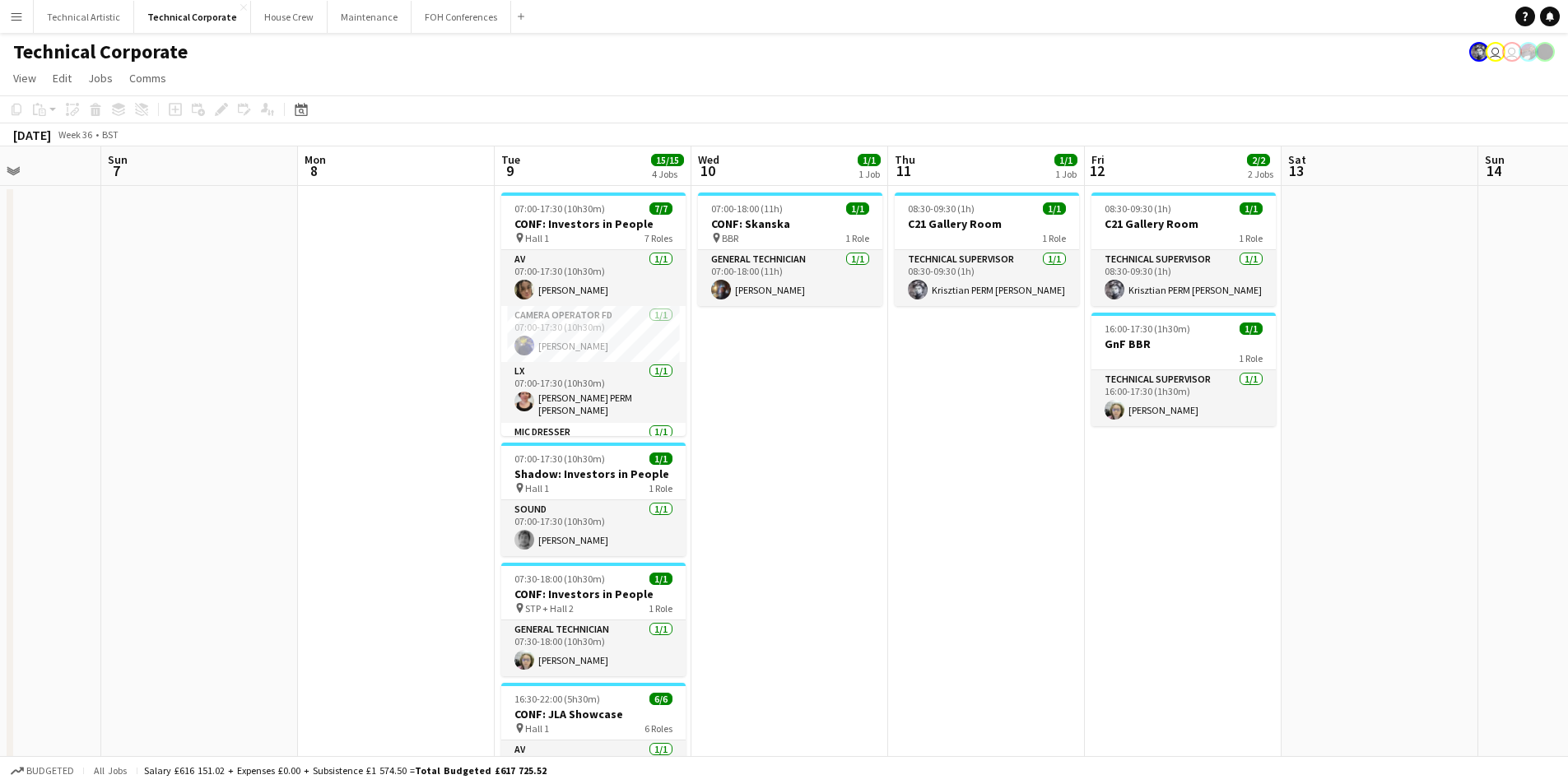
drag, startPoint x: 1510, startPoint y: 423, endPoint x: 439, endPoint y: 457, distance: 1071.5
click at [439, 457] on app-calendar-viewport "Thu 4 Fri 5 Sat 6 Sun 7 Mon 8 Tue 9 15/15 4 Jobs Wed 10 1/1 1 Job Thu 11 1/1 1 …" at bounding box center [784, 569] width 1568 height 845
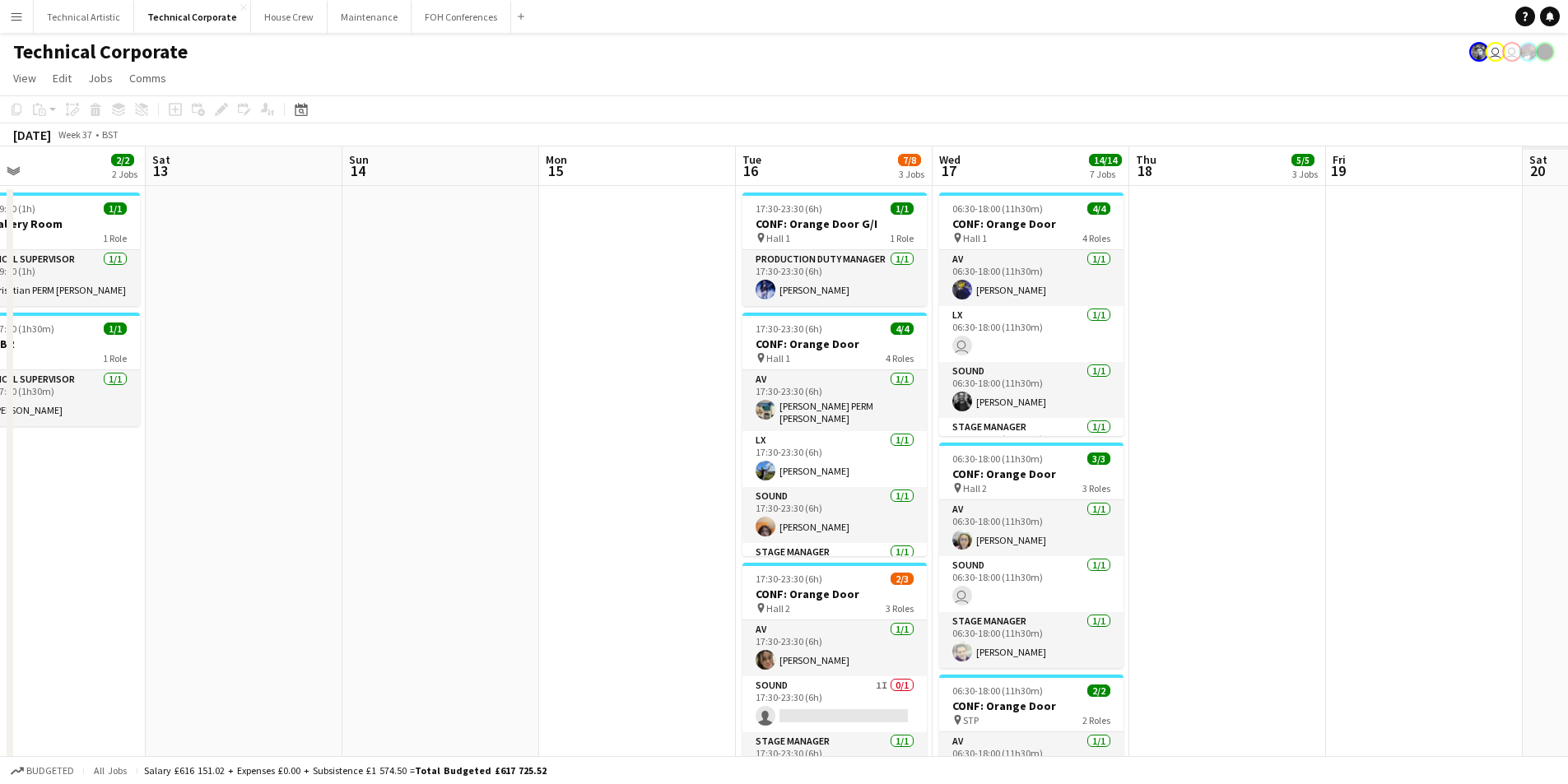
drag, startPoint x: 1492, startPoint y: 469, endPoint x: 356, endPoint y: 502, distance: 1136.5
click at [356, 502] on app-calendar-viewport "Tue 9 15/15 4 Jobs Wed 10 1/1 1 Job Thu 11 1/1 1 Job Fri 12 2/2 2 Jobs Sat 13 S…" at bounding box center [784, 791] width 1568 height 1289
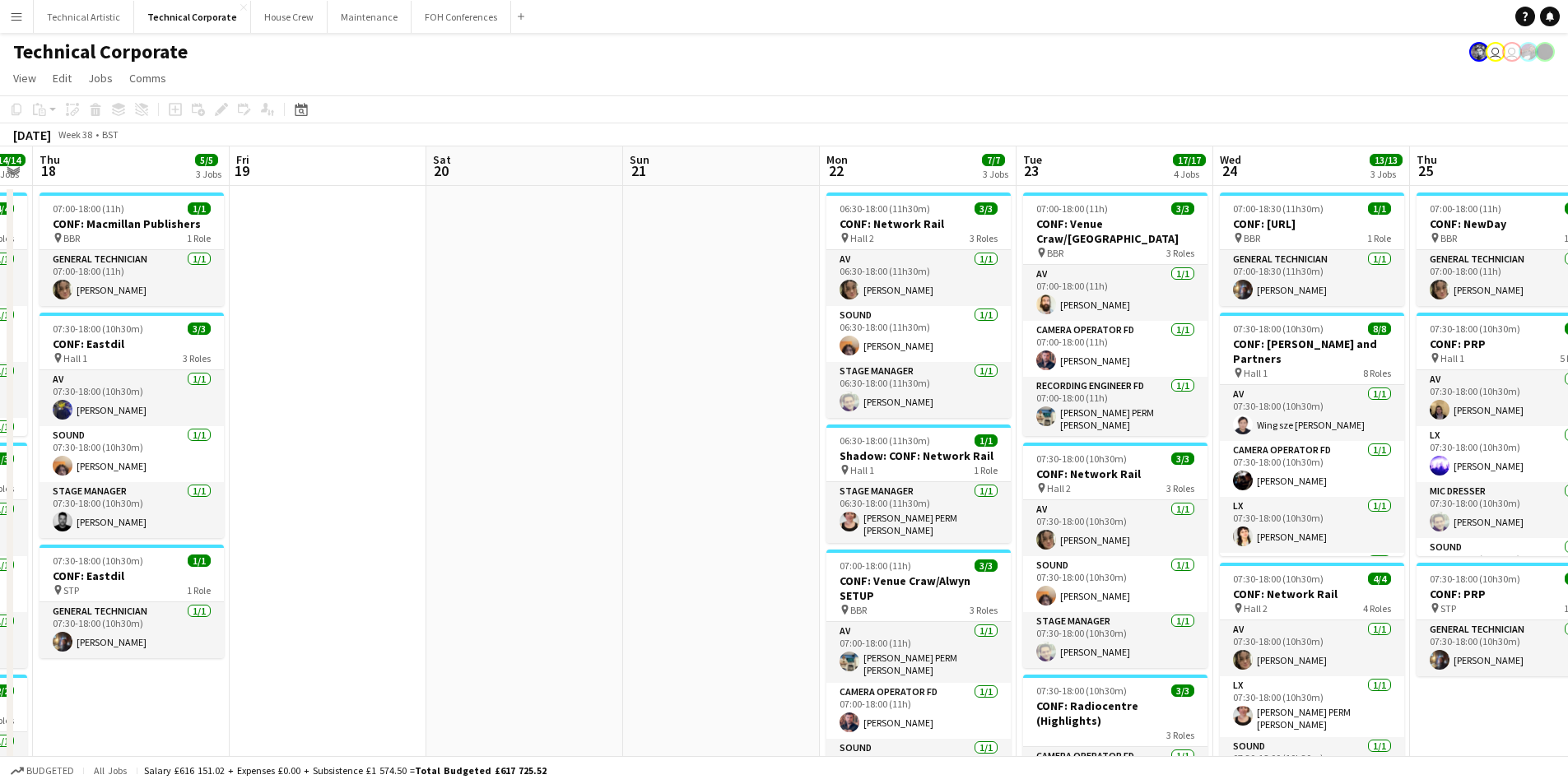
drag, startPoint x: 1469, startPoint y: 436, endPoint x: 799, endPoint y: 460, distance: 670.4
click at [377, 431] on app-calendar-viewport "Mon 15 Tue 16 7/8 3 Jobs Wed 17 14/14 7 Jobs Thu 18 5/5 3 Jobs Fri 19 Sat 20 Su…" at bounding box center [784, 791] width 1568 height 1289
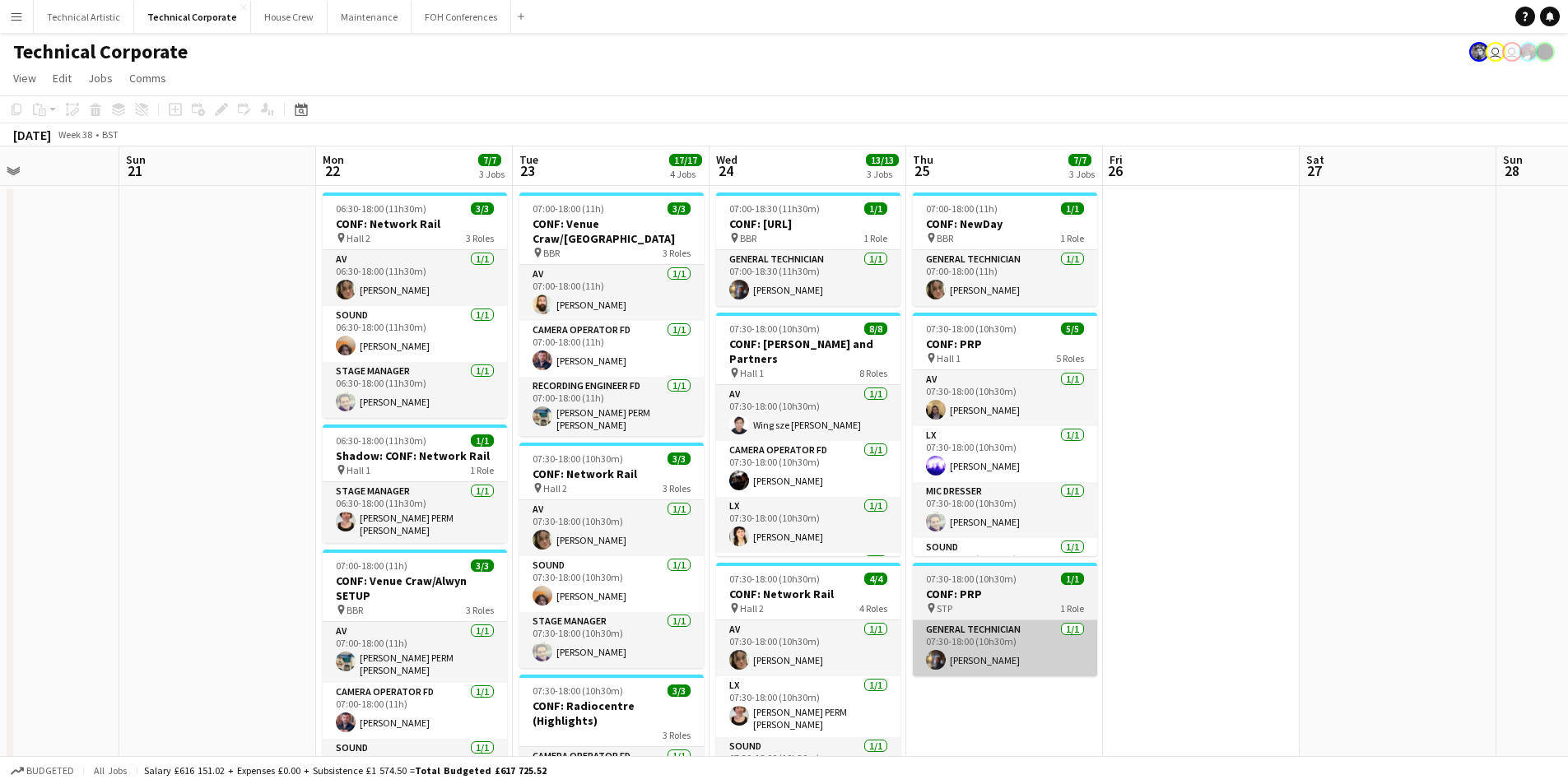
drag, startPoint x: 1508, startPoint y: 717, endPoint x: 1005, endPoint y: 671, distance: 505.1
click at [1004, 679] on app-calendar-viewport "Thu 18 5/5 3 Jobs Fri 19 Sat 20 Sun 21 Mon 22 7/7 3 Jobs Tue 23 17/17 4 Jobs We…" at bounding box center [784, 791] width 1568 height 1289
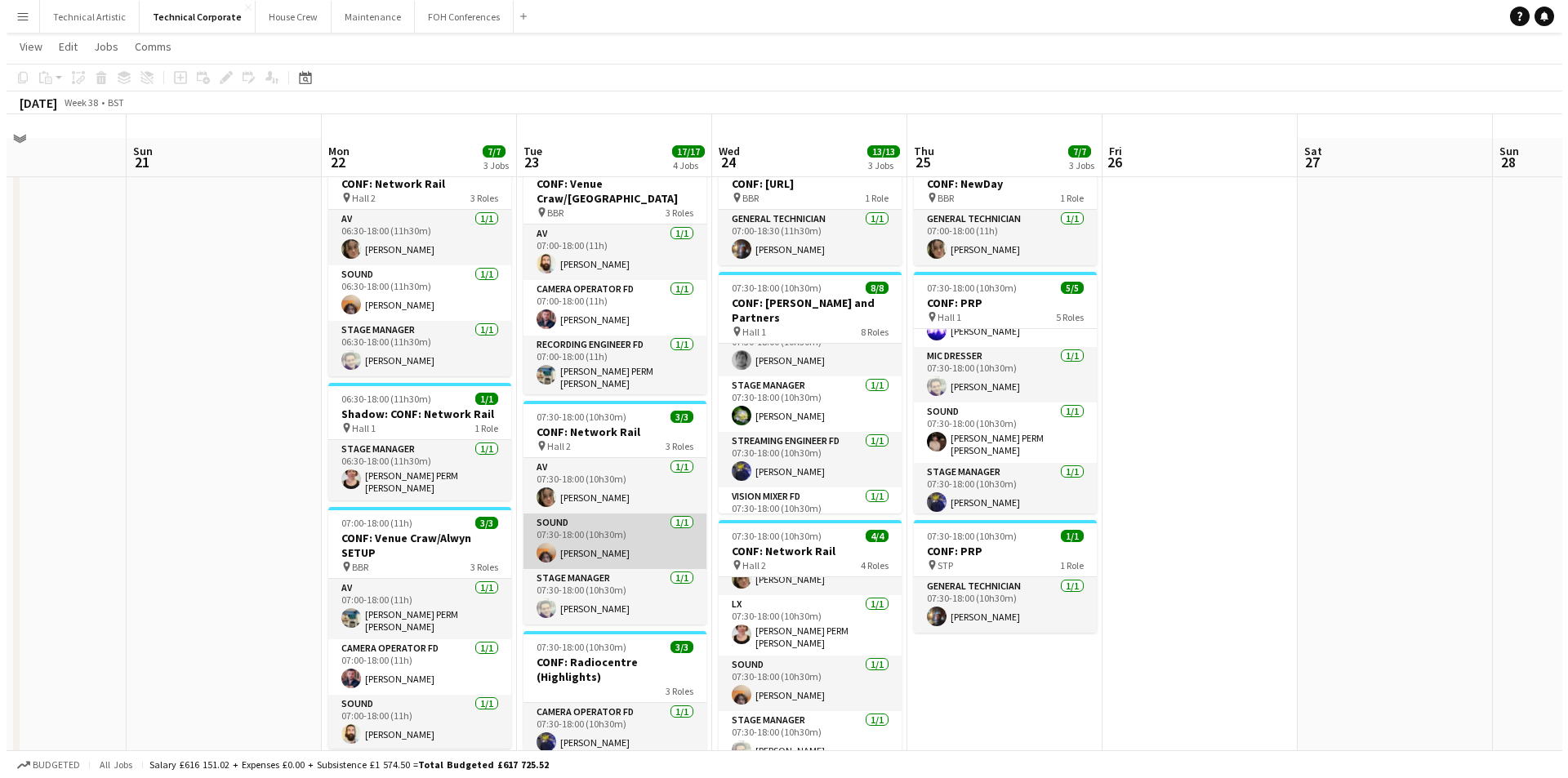
scroll to position [0, 0]
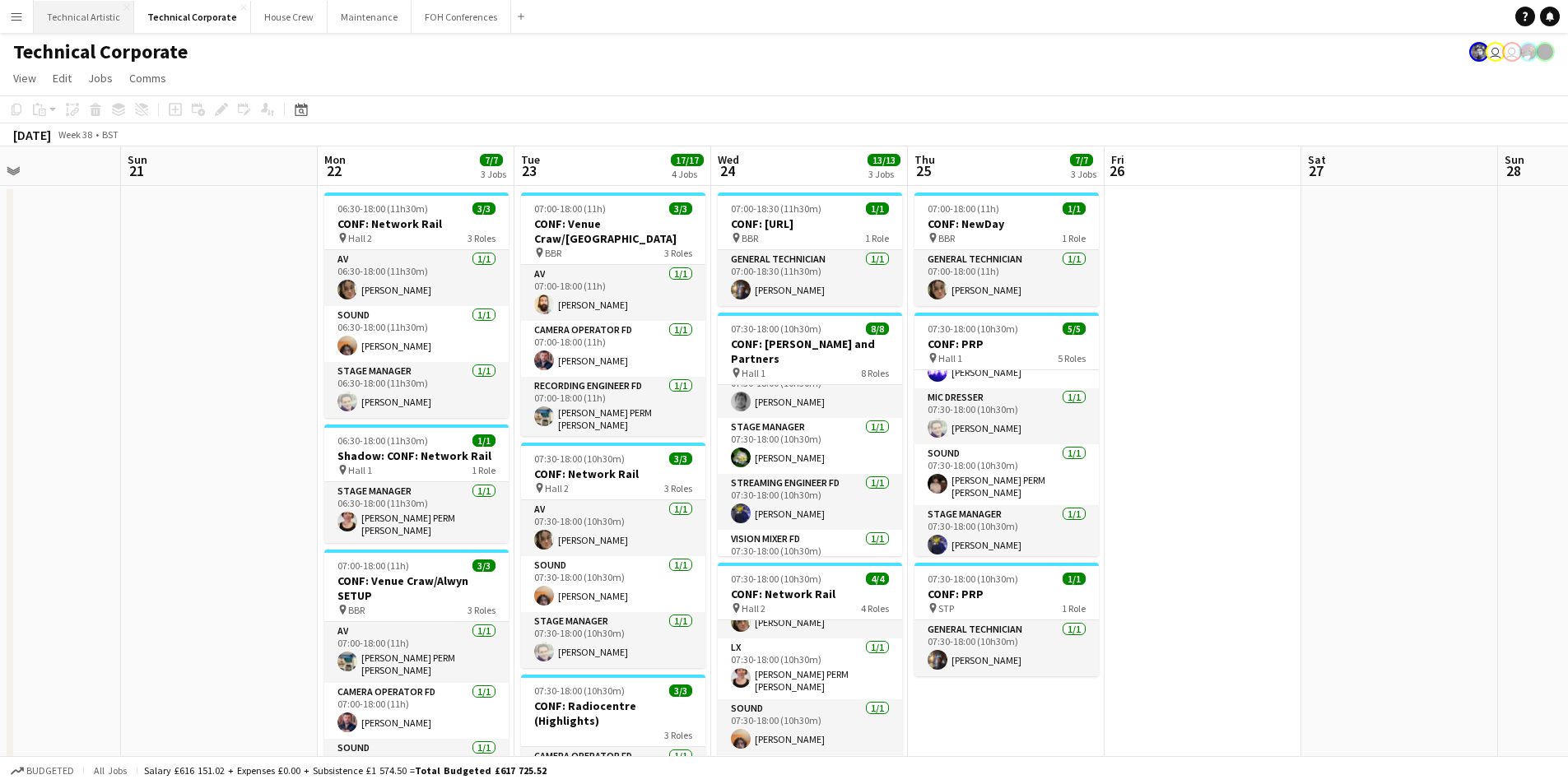
click at [60, 18] on button "Technical Artistic Close" at bounding box center [84, 16] width 100 height 32
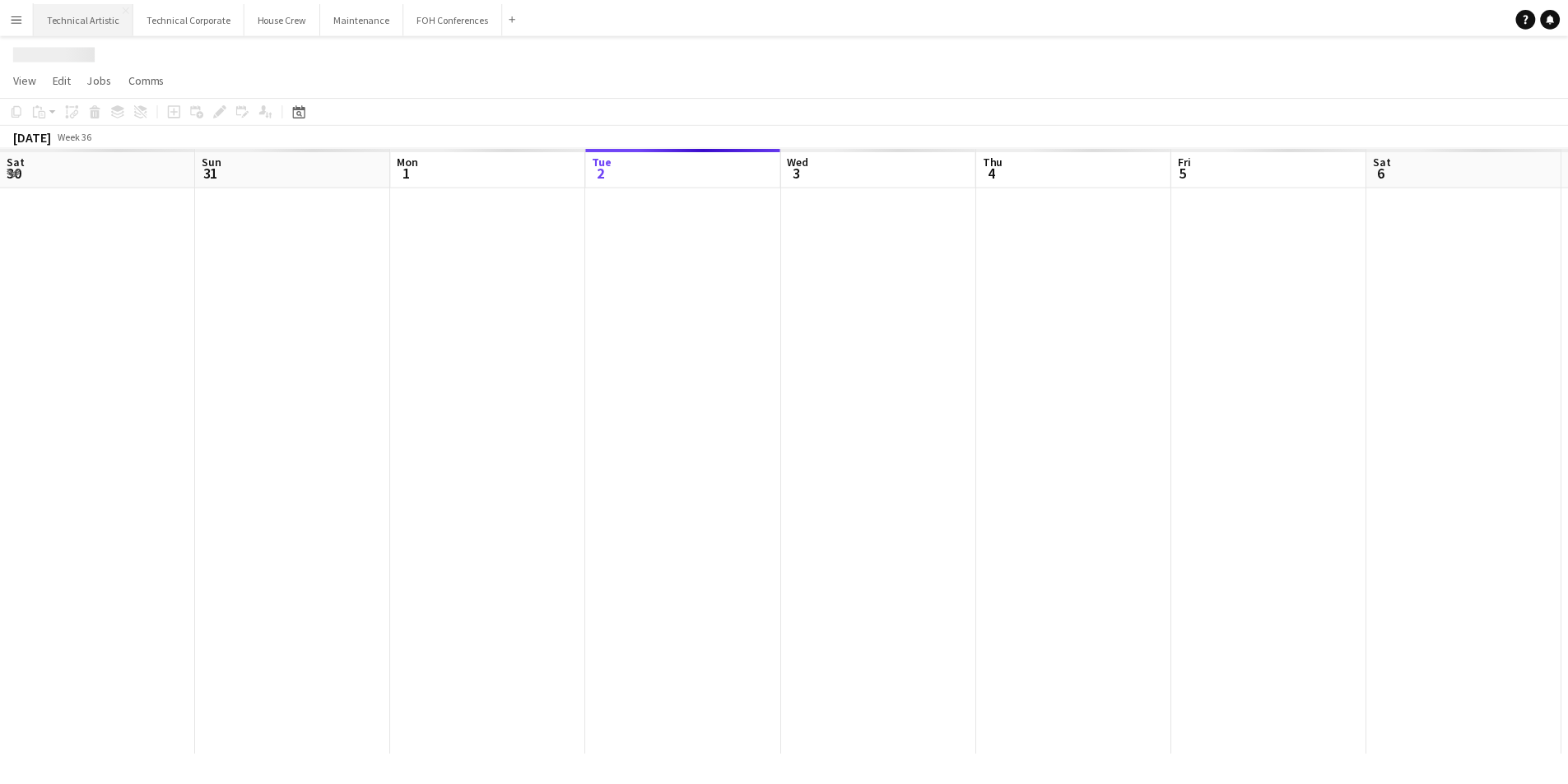
scroll to position [0, 393]
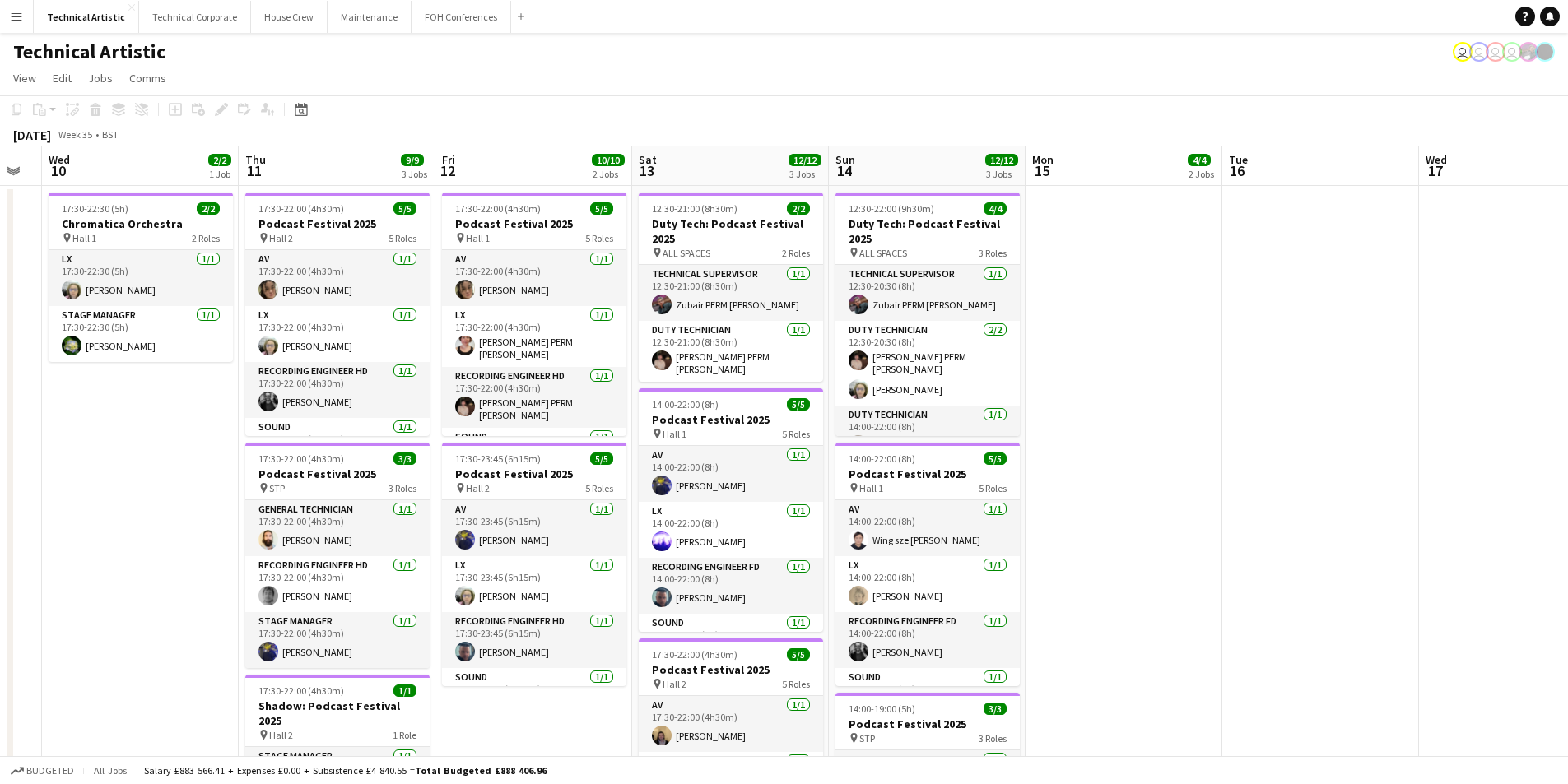
drag, startPoint x: 565, startPoint y: 420, endPoint x: 45, endPoint y: 393, distance: 520.7
click at [45, 393] on app-calendar-viewport "Sat 6 9/9 1 Job Sun 7 21/21 4 Jobs Mon 8 Tue 9 Wed 10 2/2 1 Job Thu 11 9/9 3 Jo…" at bounding box center [784, 681] width 1568 height 1069
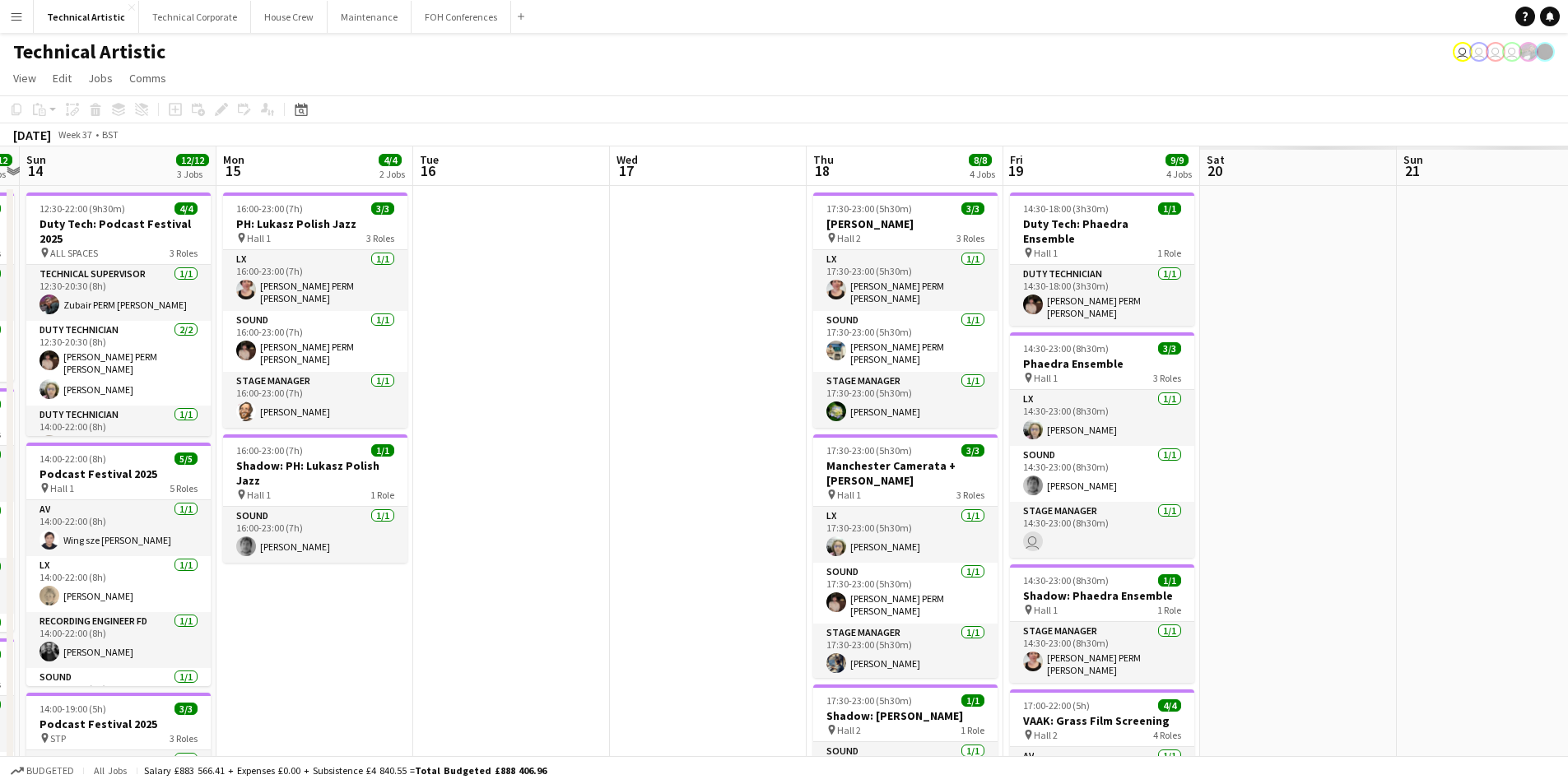
drag, startPoint x: 1254, startPoint y: 405, endPoint x: 216, endPoint y: 394, distance: 1038.1
click at [178, 410] on app-calendar-viewport "Thu 11 9/9 3 Jobs Fri 12 10/10 2 Jobs Sat 13 12/12 3 Jobs Sun 14 12/12 3 Jobs M…" at bounding box center [784, 681] width 1568 height 1069
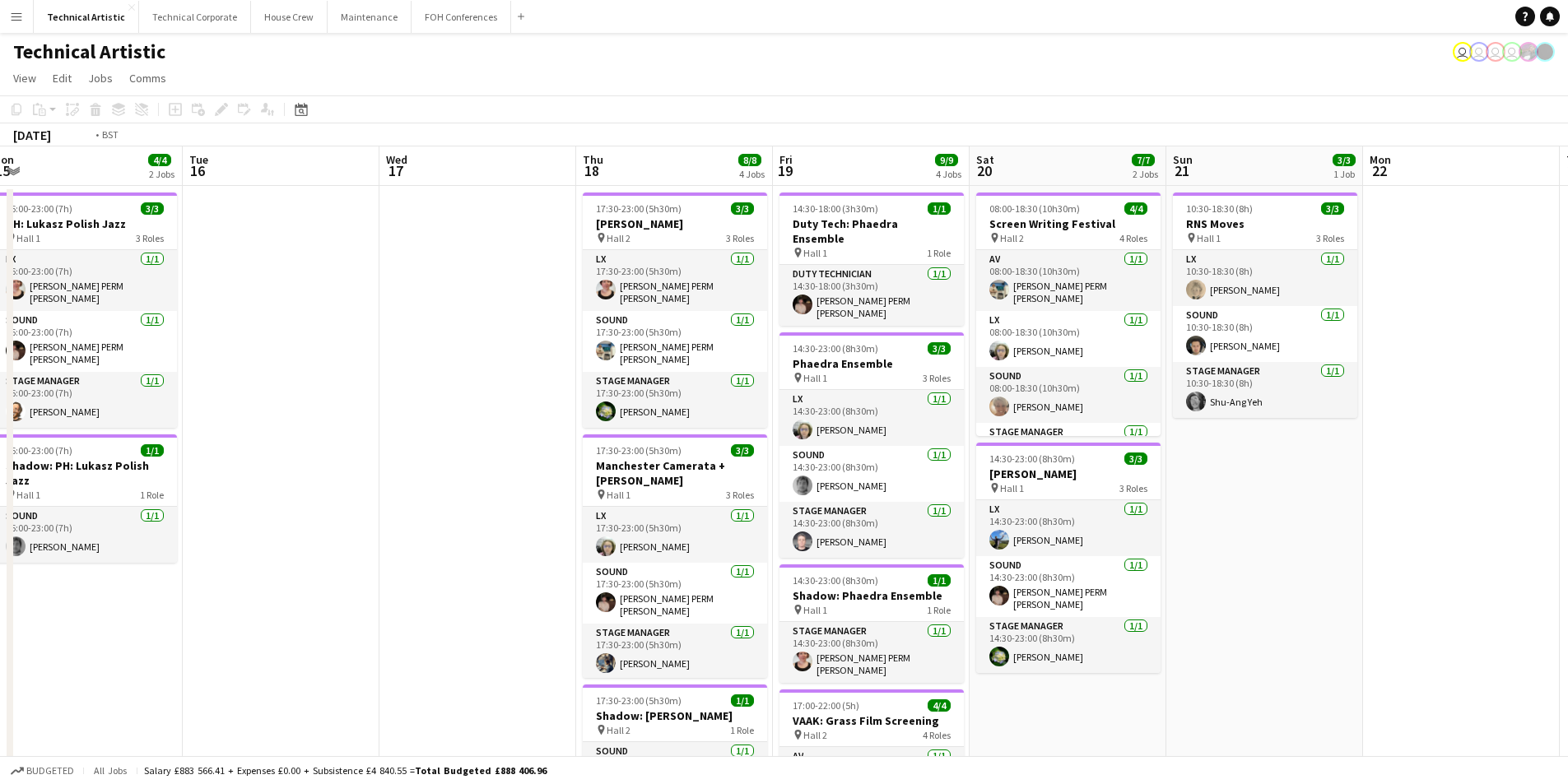
scroll to position [0, 519]
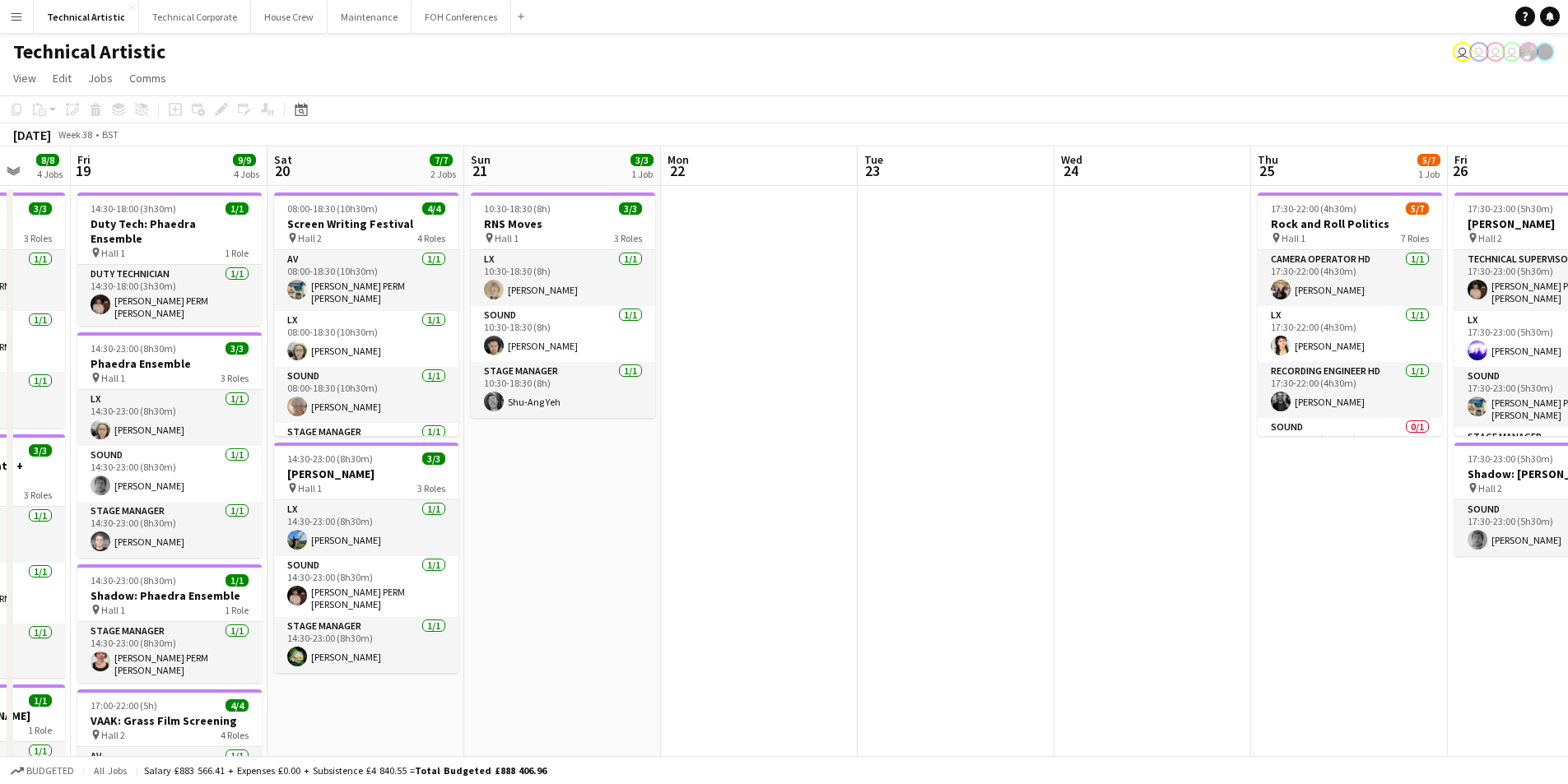
drag, startPoint x: 1395, startPoint y: 422, endPoint x: 474, endPoint y: 422, distance: 921.0
click at [474, 422] on app-calendar-viewport "Tue 16 Wed 17 Thu 18 8/8 4 Jobs Fri 19 9/9 4 Jobs Sat 20 7/7 2 Jobs Sun 21 3/3 …" at bounding box center [784, 681] width 1568 height 1069
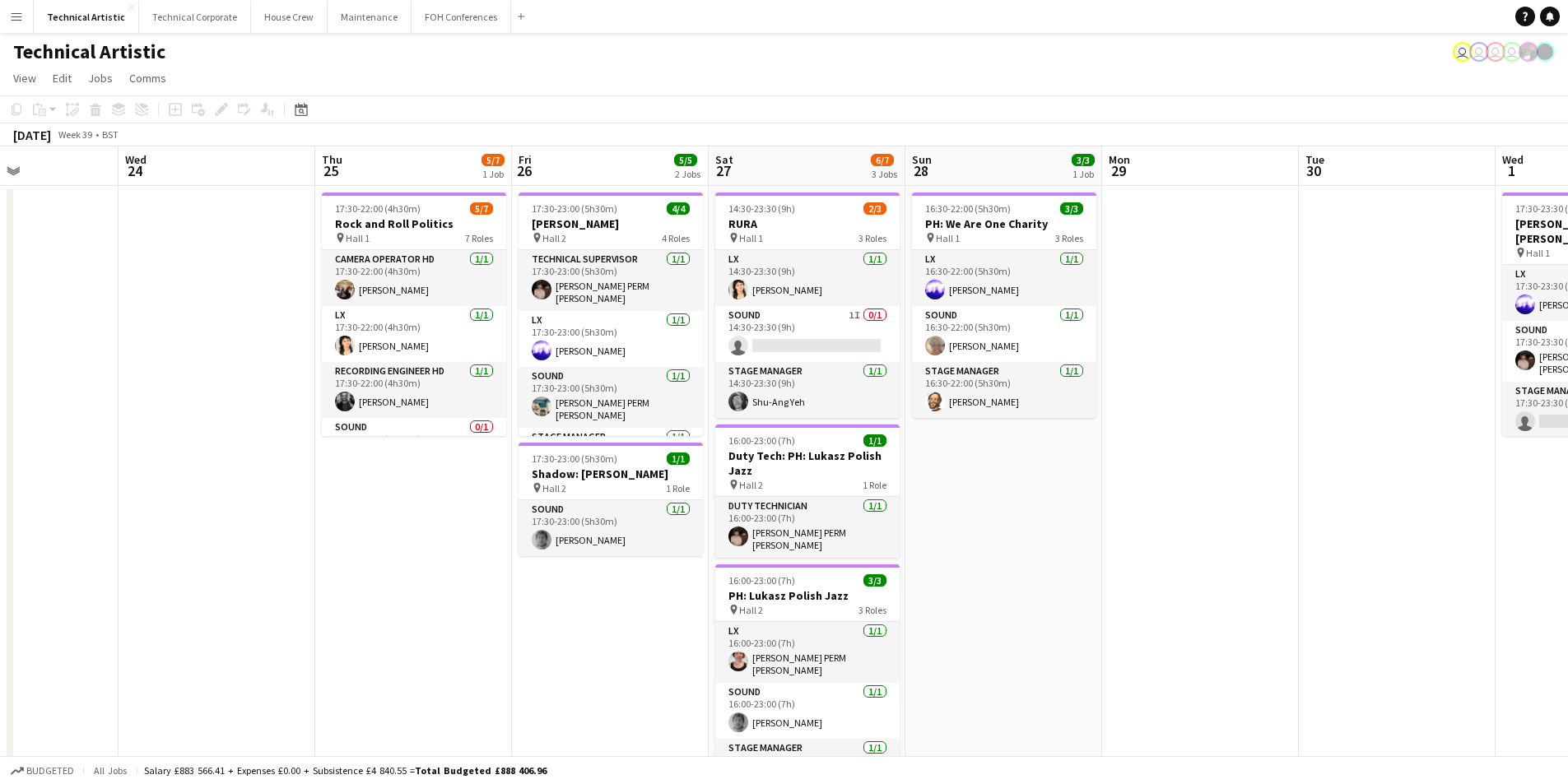
scroll to position [0, 486]
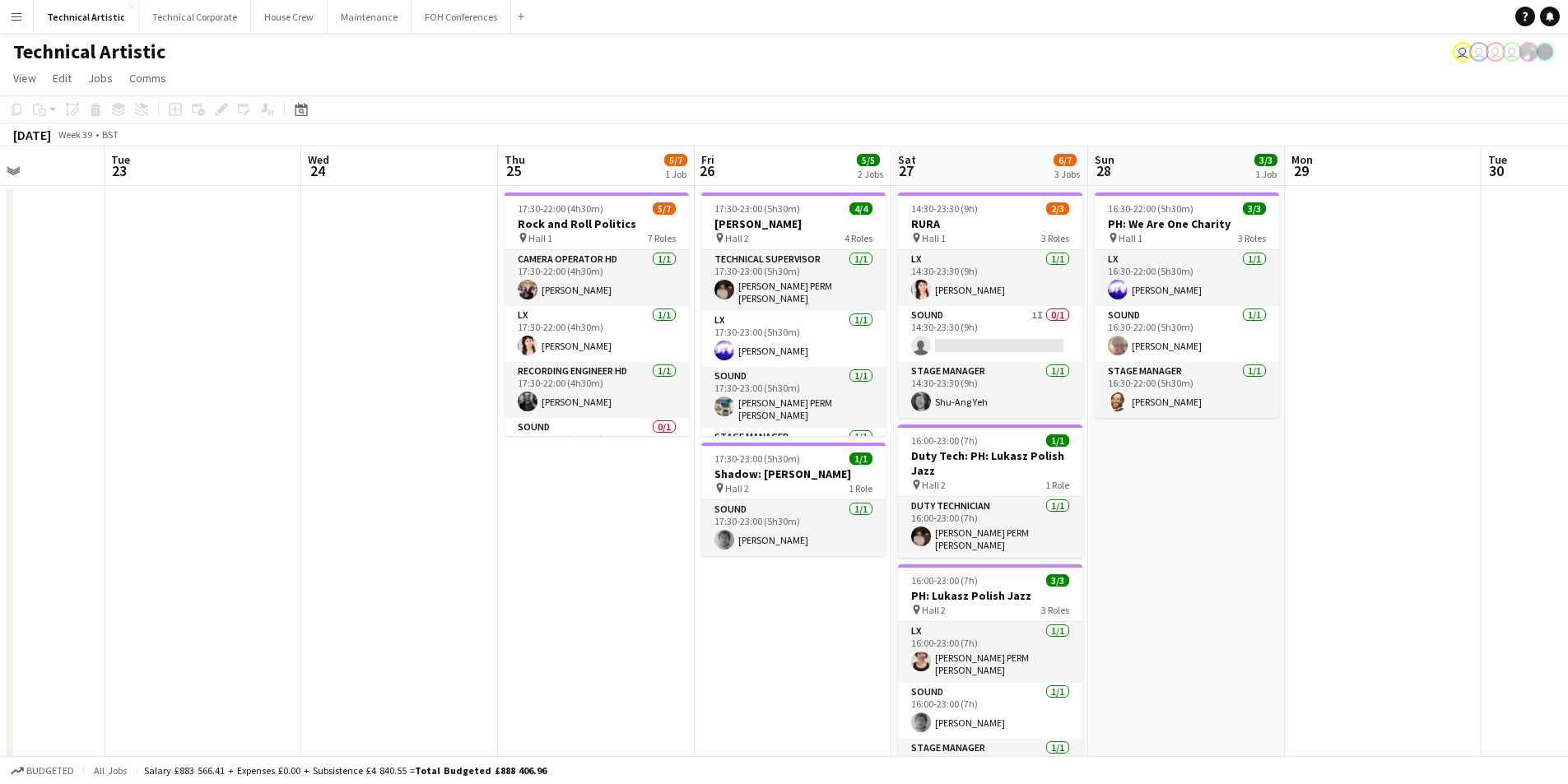
drag, startPoint x: 1357, startPoint y: 524, endPoint x: 649, endPoint y: 497, distance: 708.5
click at [649, 497] on app-calendar-viewport "Sat 20 7/7 2 Jobs Sun 21 3/3 1 Job Mon 22 Tue 23 Wed 24 Thu 25 5/7 1 Job Fri 26…" at bounding box center [784, 681] width 1568 height 1069
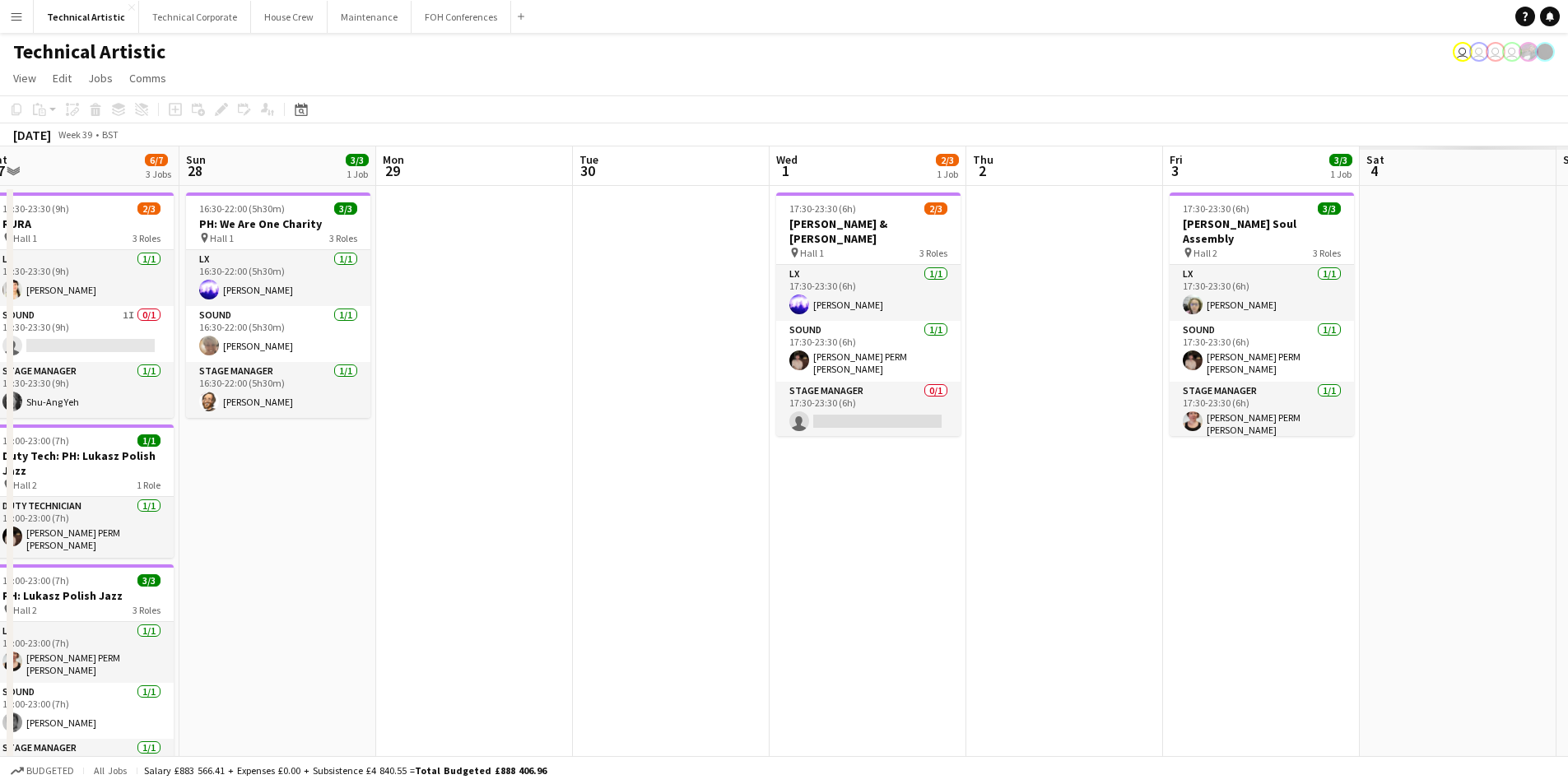
scroll to position [0, 603]
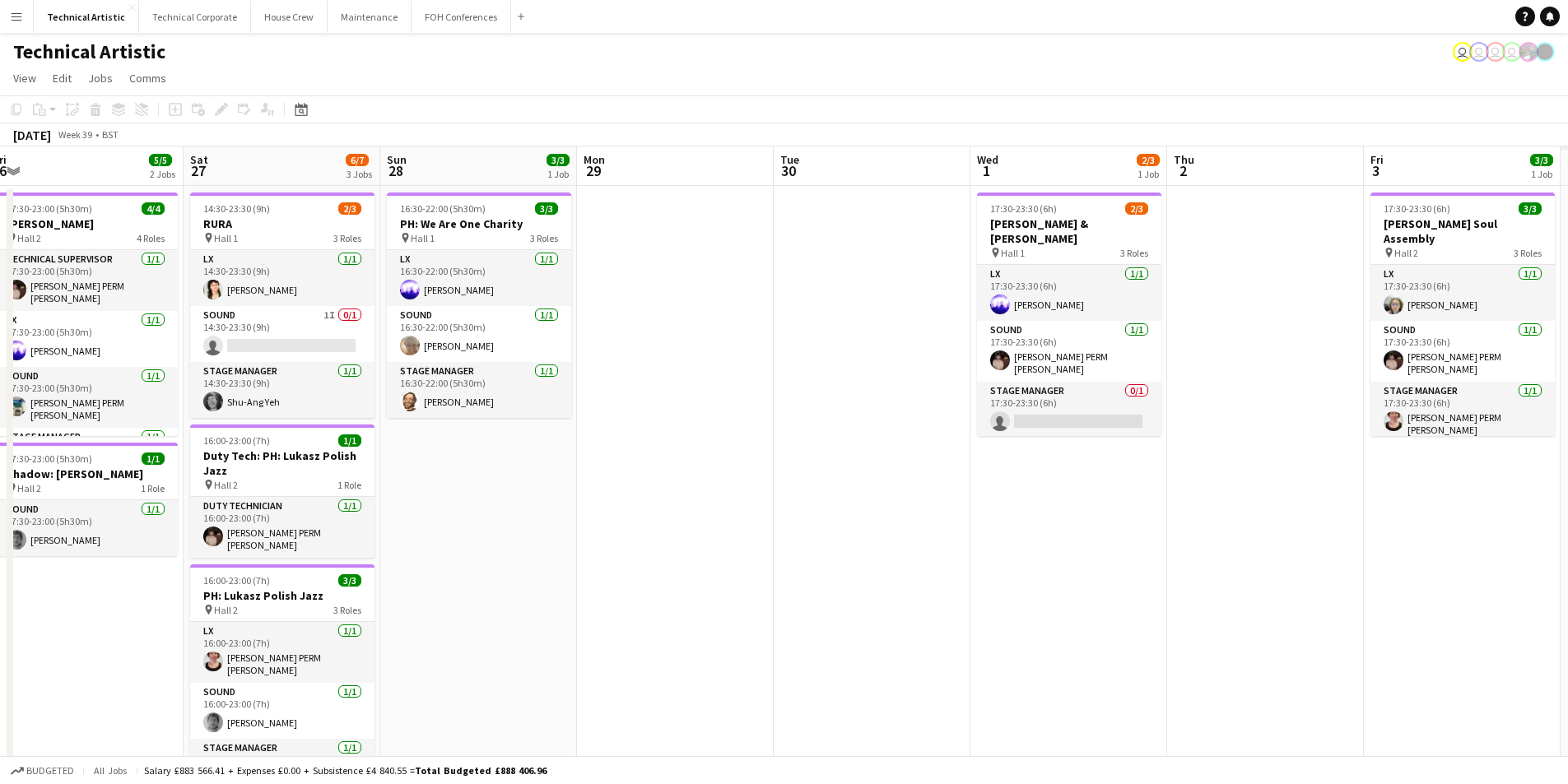
drag, startPoint x: 522, startPoint y: 433, endPoint x: 329, endPoint y: 403, distance: 195.3
click at [329, 403] on app-calendar-viewport "Tue 23 Wed 24 Thu 25 5/7 1 Job Fri 26 5/5 2 Jobs Sat 27 6/7 3 Jobs Sun 28 3/3 1…" at bounding box center [784, 681] width 1568 height 1069
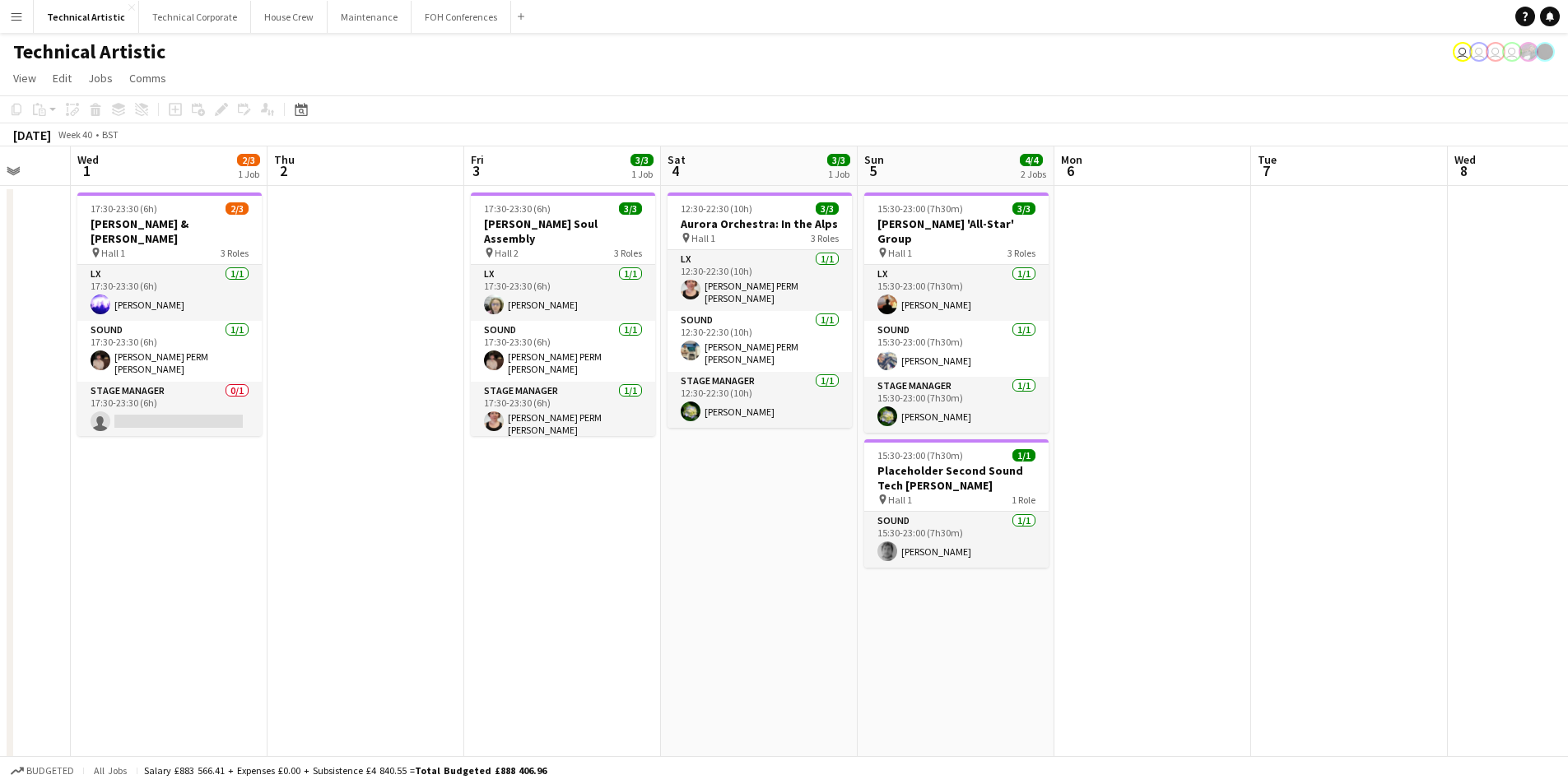
drag, startPoint x: 1418, startPoint y: 655, endPoint x: 935, endPoint y: 585, distance: 488.0
click at [936, 593] on app-calendar-viewport "Sun 28 3/3 1 Job Mon 29 Tue 30 Wed 1 2/3 1 Job Thu 2 Fri 3 3/3 1 Job Sat 4 3/3 …" at bounding box center [784, 681] width 1568 height 1069
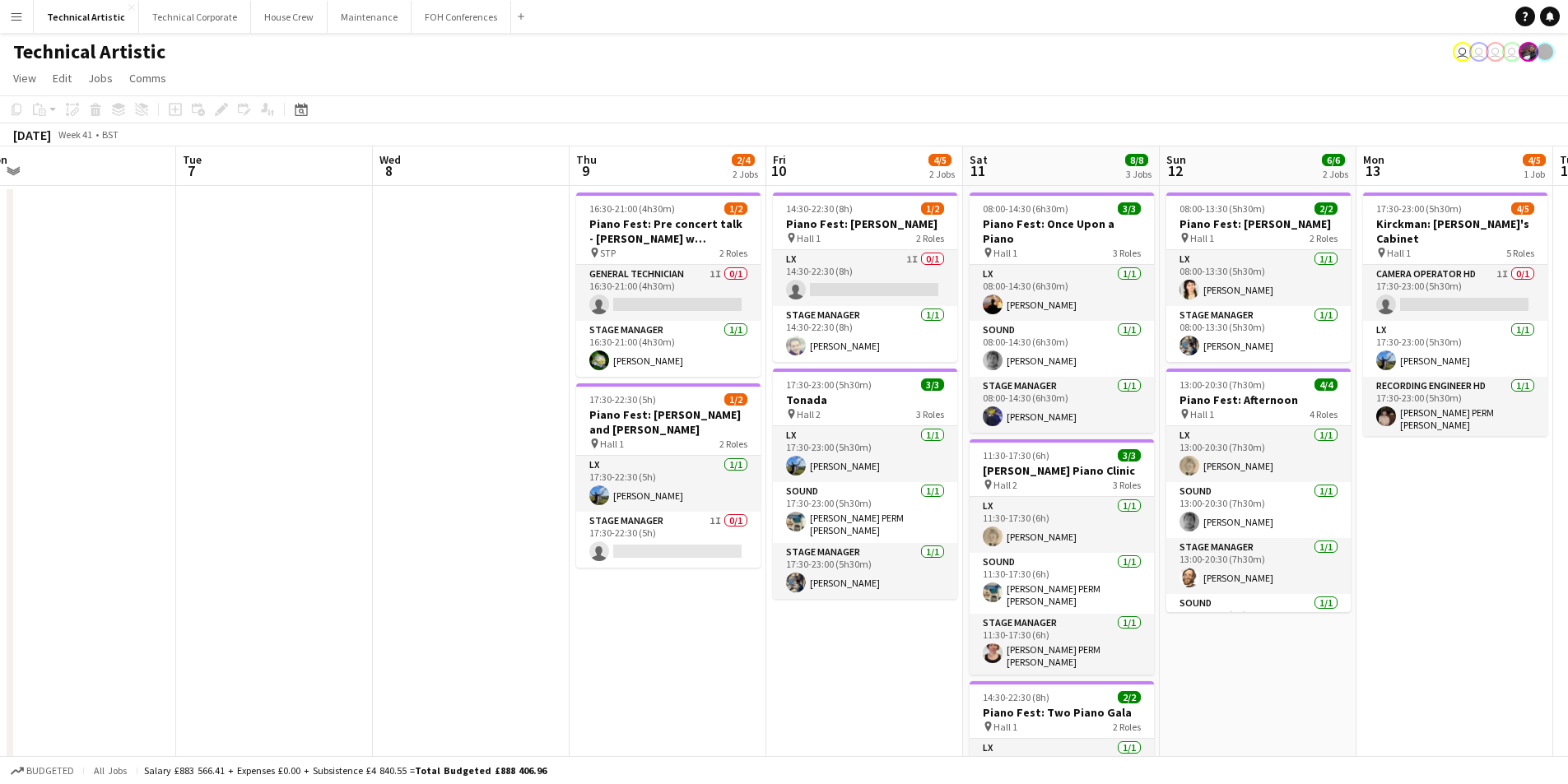
drag, startPoint x: 1374, startPoint y: 551, endPoint x: 303, endPoint y: 447, distance: 1076.0
click at [301, 449] on app-calendar-viewport "Fri 3 3/3 1 Job Sat 4 3/3 1 Job Sun 5 4/4 2 Jobs Mon 6 Tue 7 Wed 8 Thu 9 2/4 2 …" at bounding box center [784, 681] width 1568 height 1069
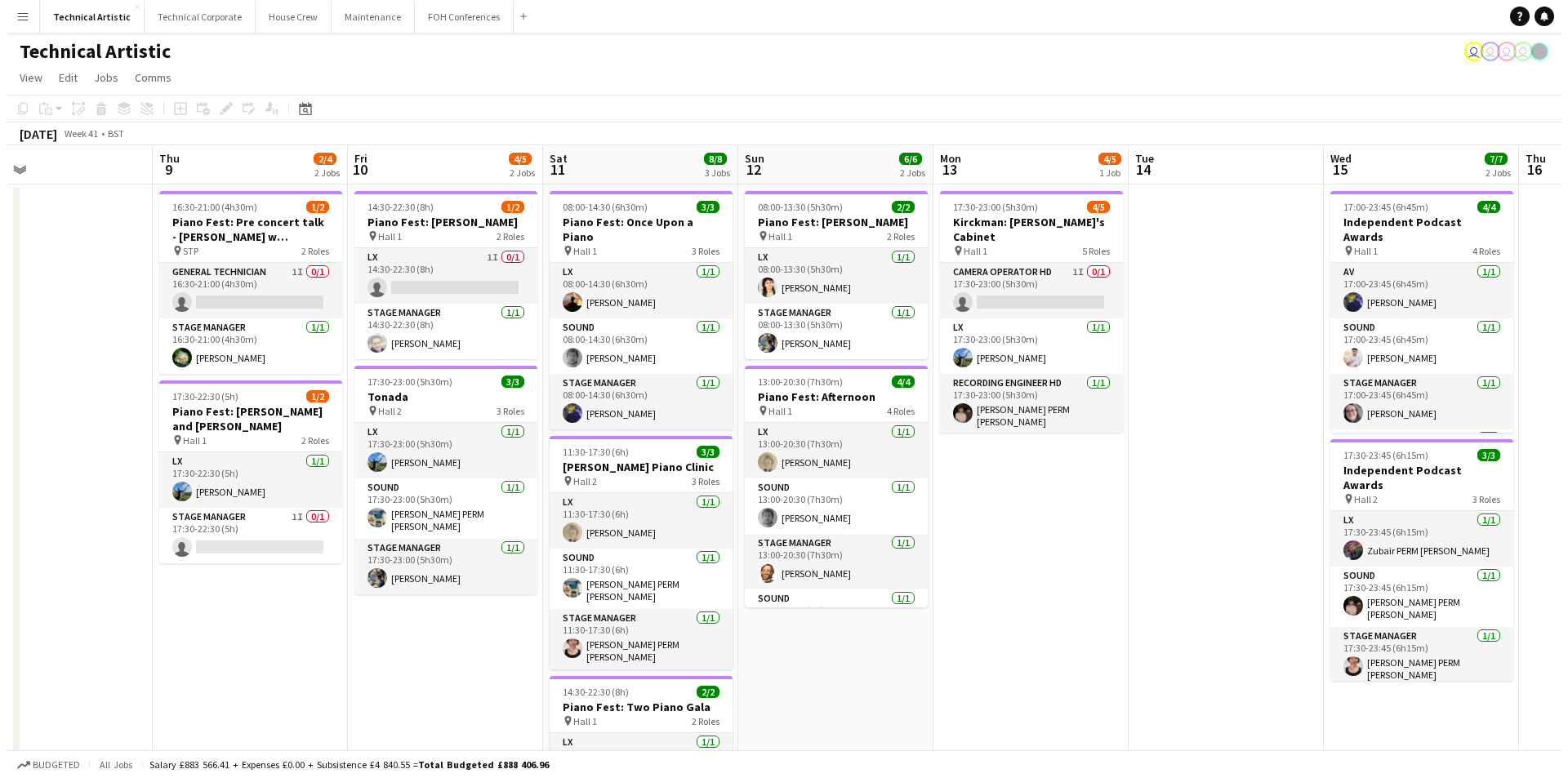
scroll to position [0, 635]
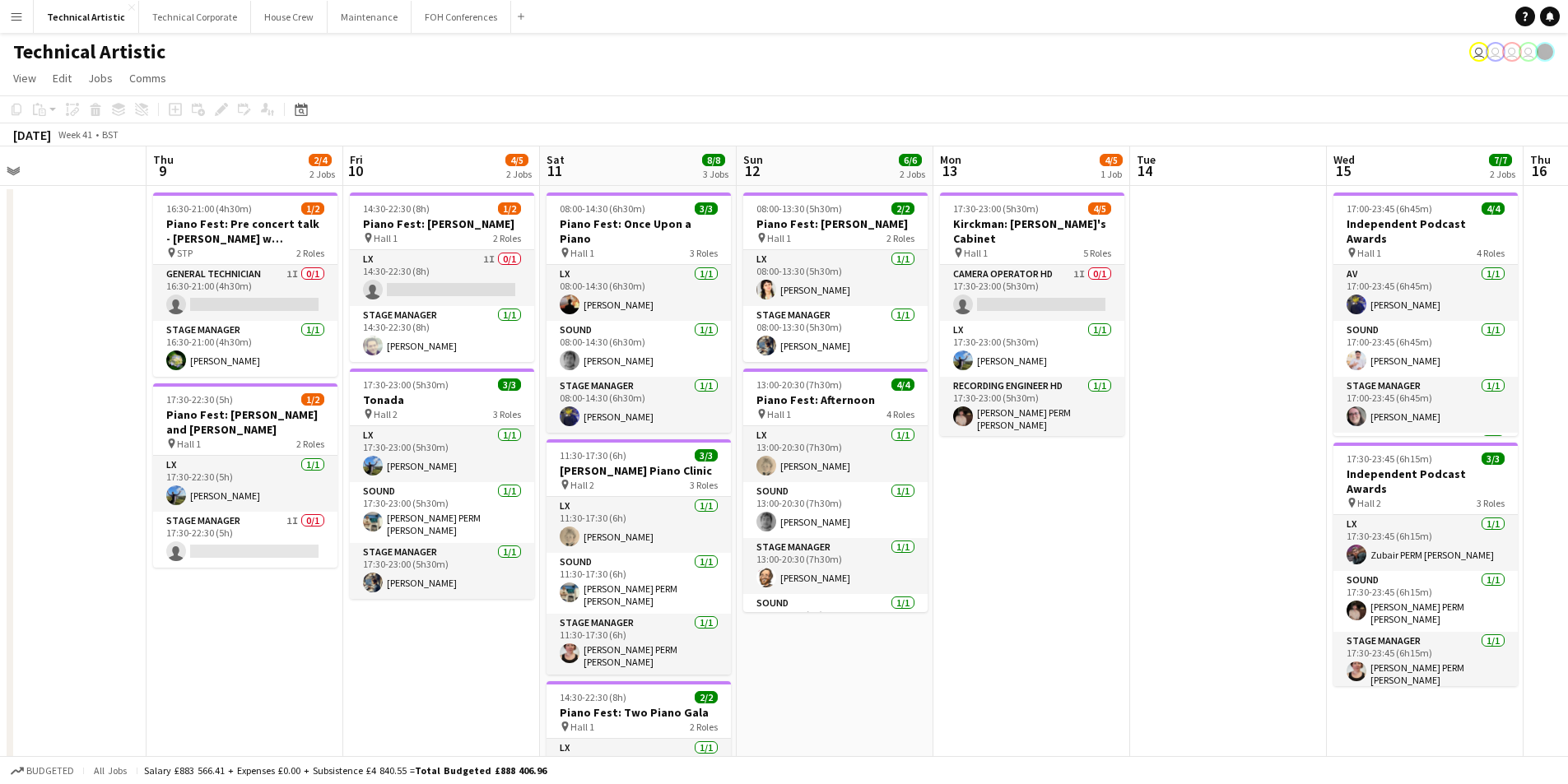
drag, startPoint x: 1416, startPoint y: 578, endPoint x: 1000, endPoint y: 528, distance: 419.0
click at [1000, 528] on app-calendar-viewport "Sun 5 4/4 2 Jobs Mon 6 Tue 7 Wed 8 Thu 9 2/4 2 Jobs Fri 10 4/5 2 Jobs Sat 11 8/…" at bounding box center [784, 681] width 1568 height 1069
click at [167, 27] on button "Technical Corporate Close" at bounding box center [195, 16] width 112 height 32
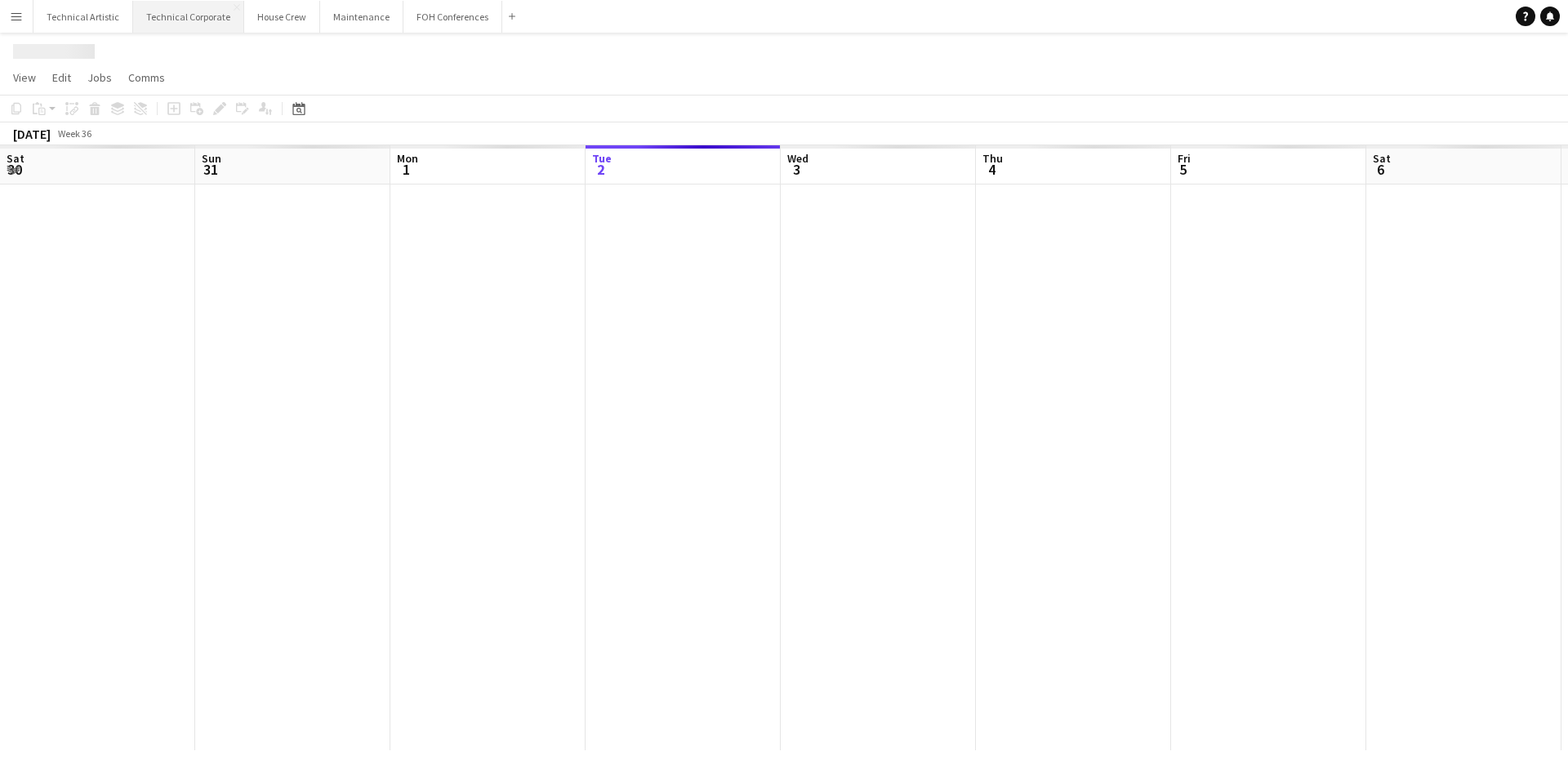
scroll to position [0, 390]
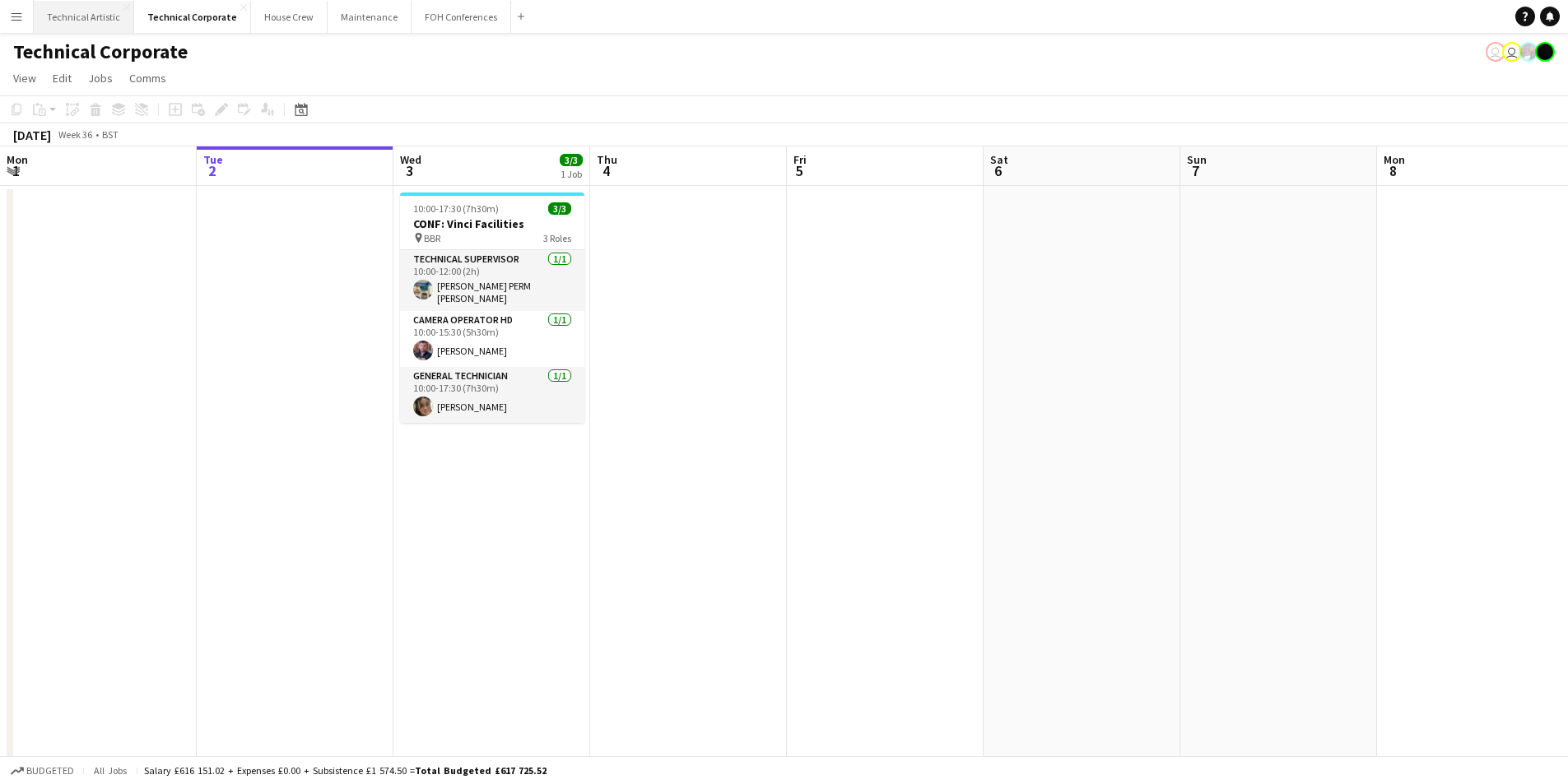
click at [63, 20] on button "Technical Artistic Close" at bounding box center [84, 16] width 100 height 32
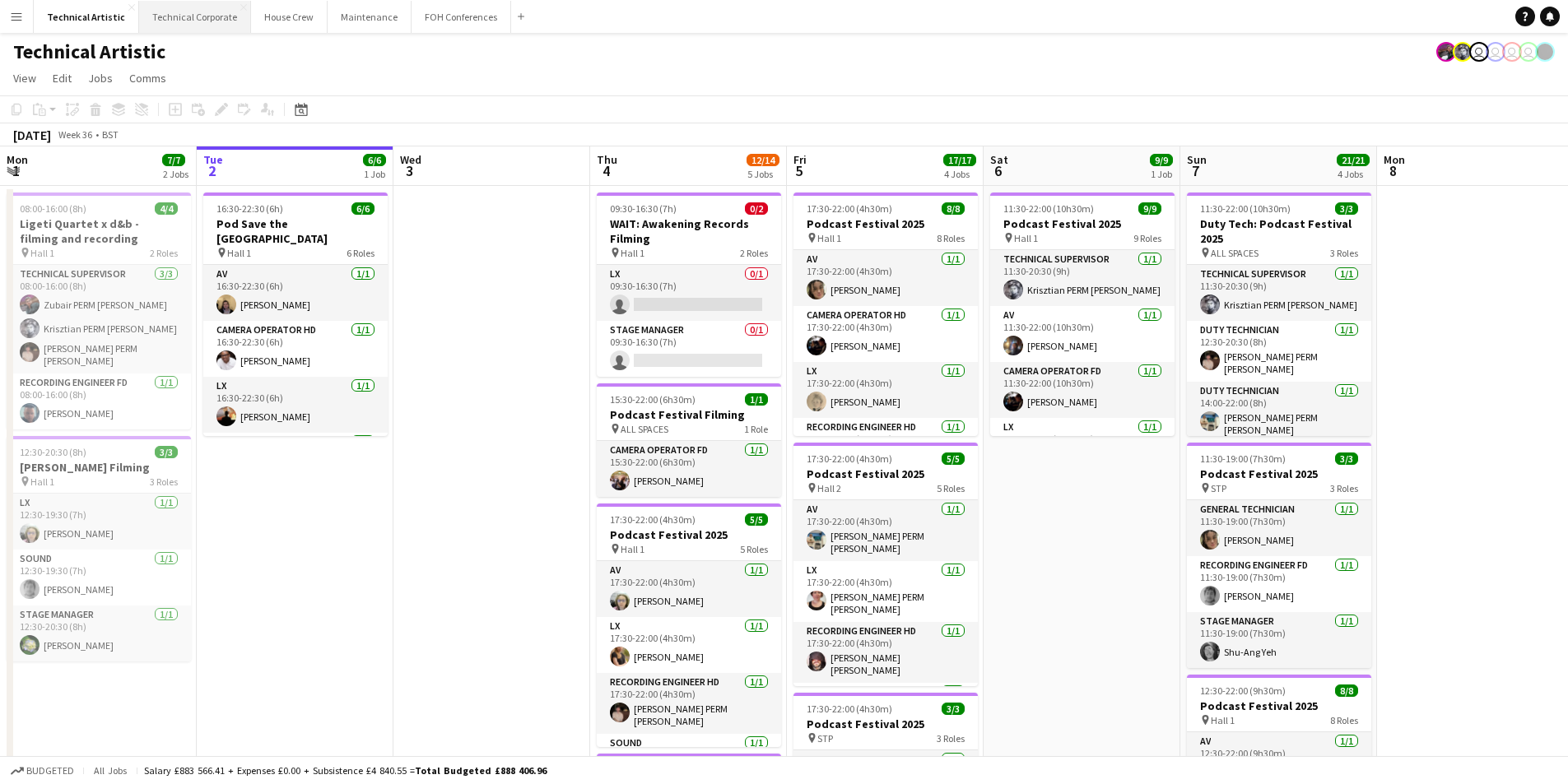
click at [191, 23] on button "Technical Corporate Close" at bounding box center [195, 16] width 112 height 32
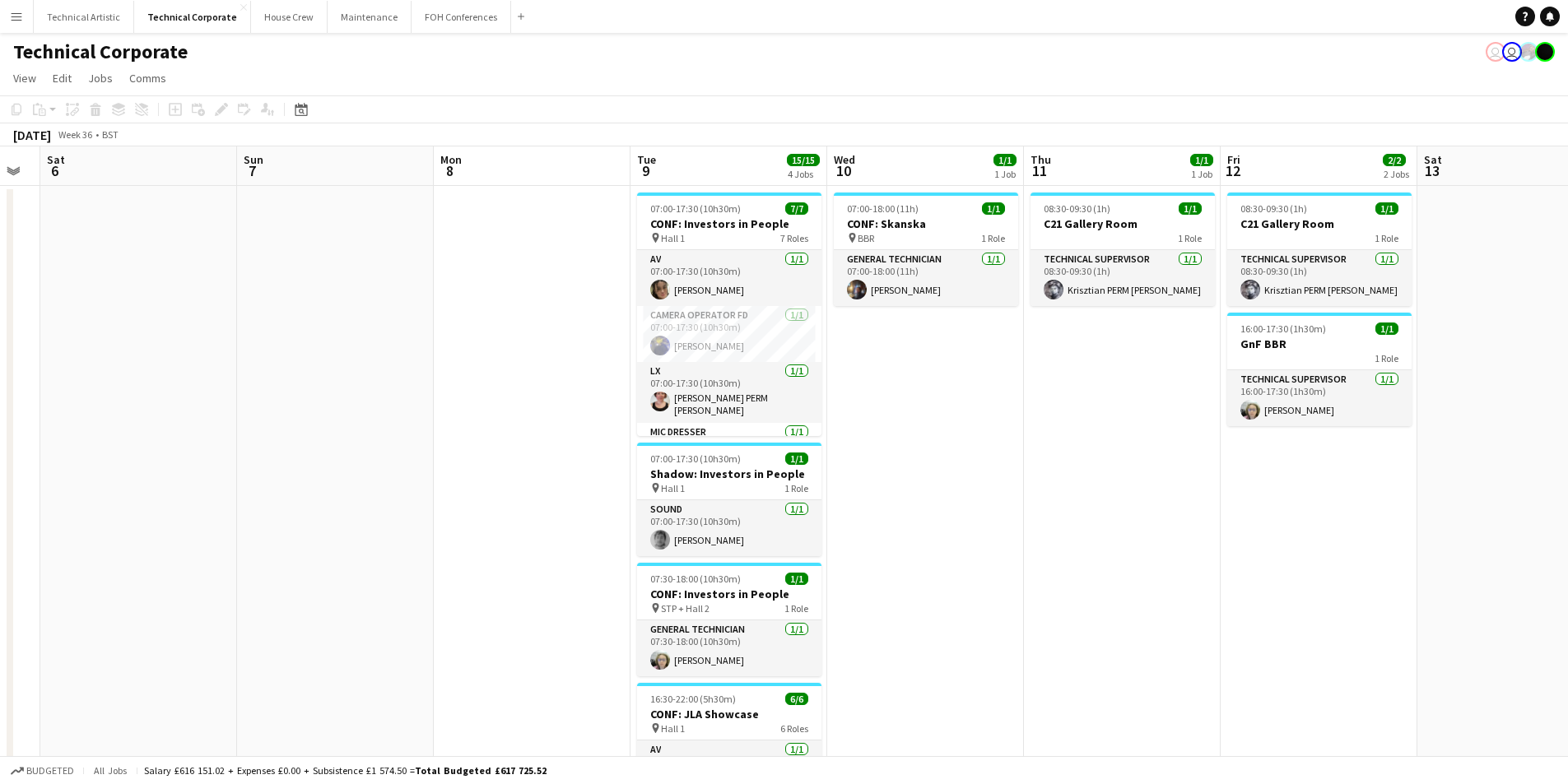
drag, startPoint x: 1521, startPoint y: 459, endPoint x: 777, endPoint y: 363, distance: 750.2
click at [382, 300] on app-calendar-viewport "Wed 3 3/3 1 Job Thu 4 Fri 5 Sat 6 Sun 7 Mon 8 Tue 9 15/15 4 Jobs Wed 10 1/1 1 J…" at bounding box center [784, 569] width 1568 height 845
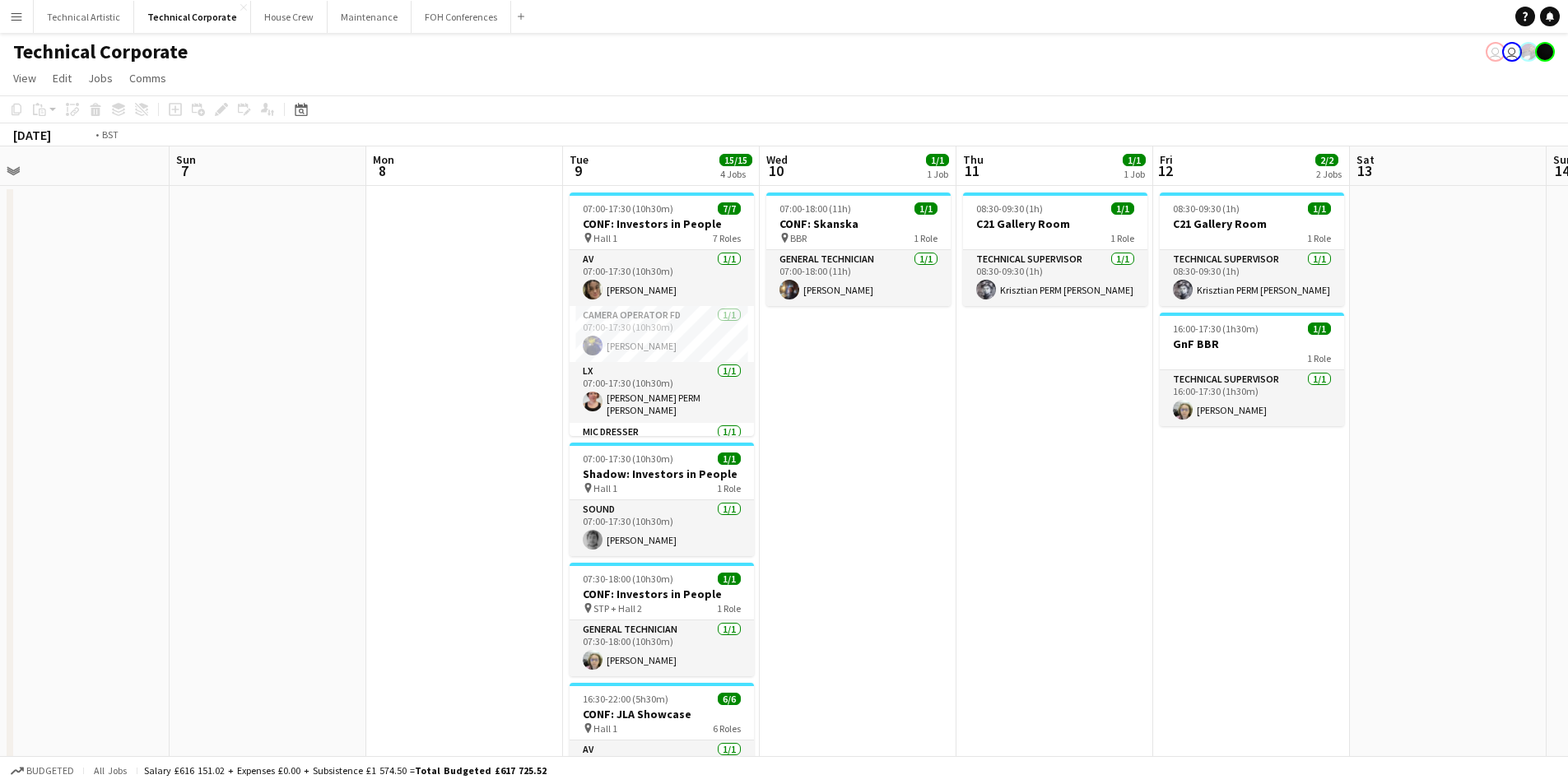
drag, startPoint x: 1334, startPoint y: 441, endPoint x: 281, endPoint y: 361, distance: 1056.0
click at [281, 361] on app-calendar-viewport "Thu 4 Fri 5 Sat 6 Sun 7 Mon 8 Tue 9 15/15 4 Jobs Wed 10 1/1 1 Job Thu 11 1/1 1 …" at bounding box center [784, 569] width 1568 height 845
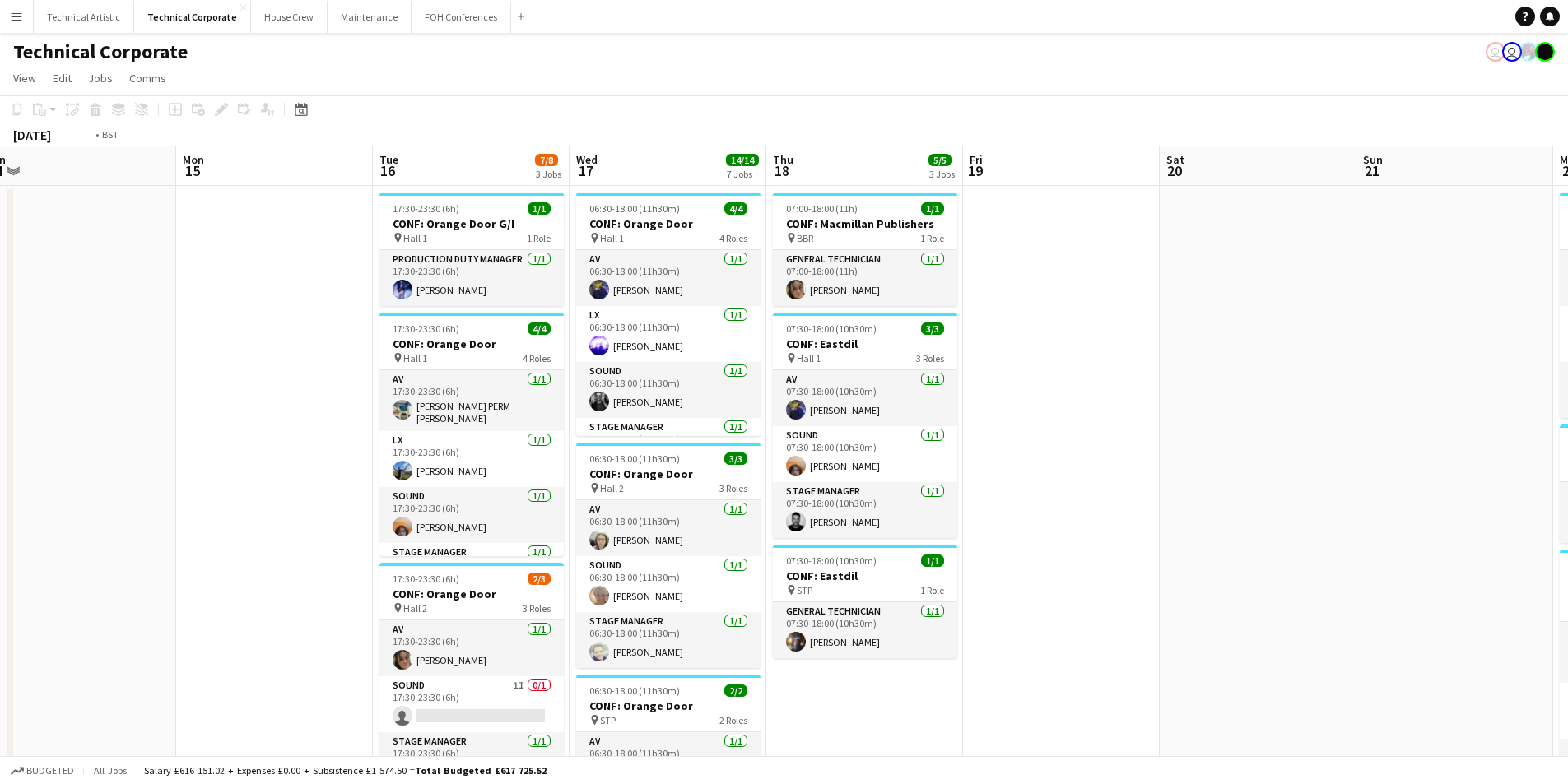
scroll to position [0, 645]
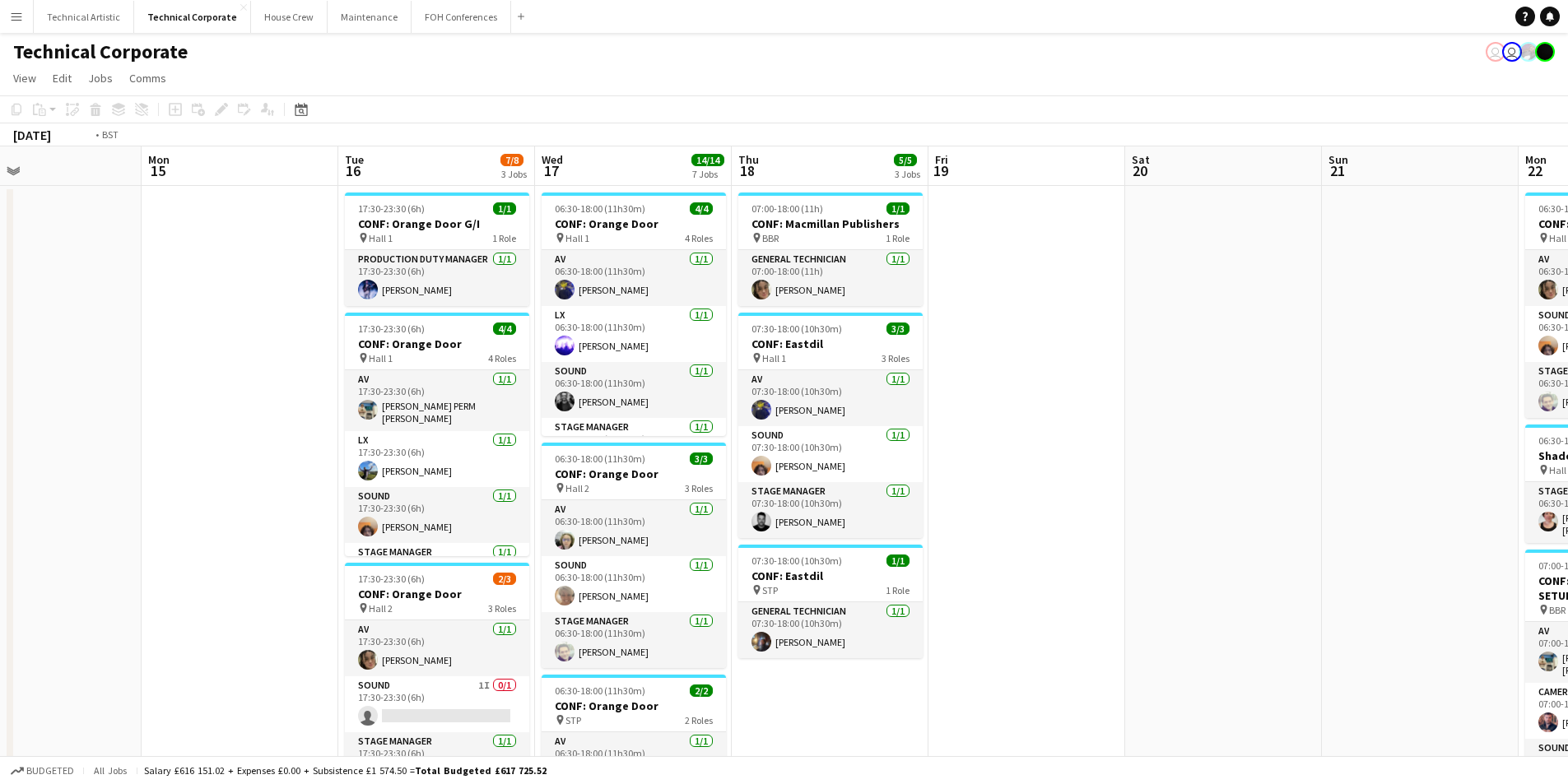
drag, startPoint x: 1539, startPoint y: 396, endPoint x: 359, endPoint y: 235, distance: 1190.9
click at [359, 235] on app-calendar-viewport "Thu 11 1/1 1 Job Fri 12 2/2 2 Jobs Sat 13 Sun 14 Mon 15 Tue 16 7/8 3 Jobs Wed 1…" at bounding box center [784, 791] width 1568 height 1289
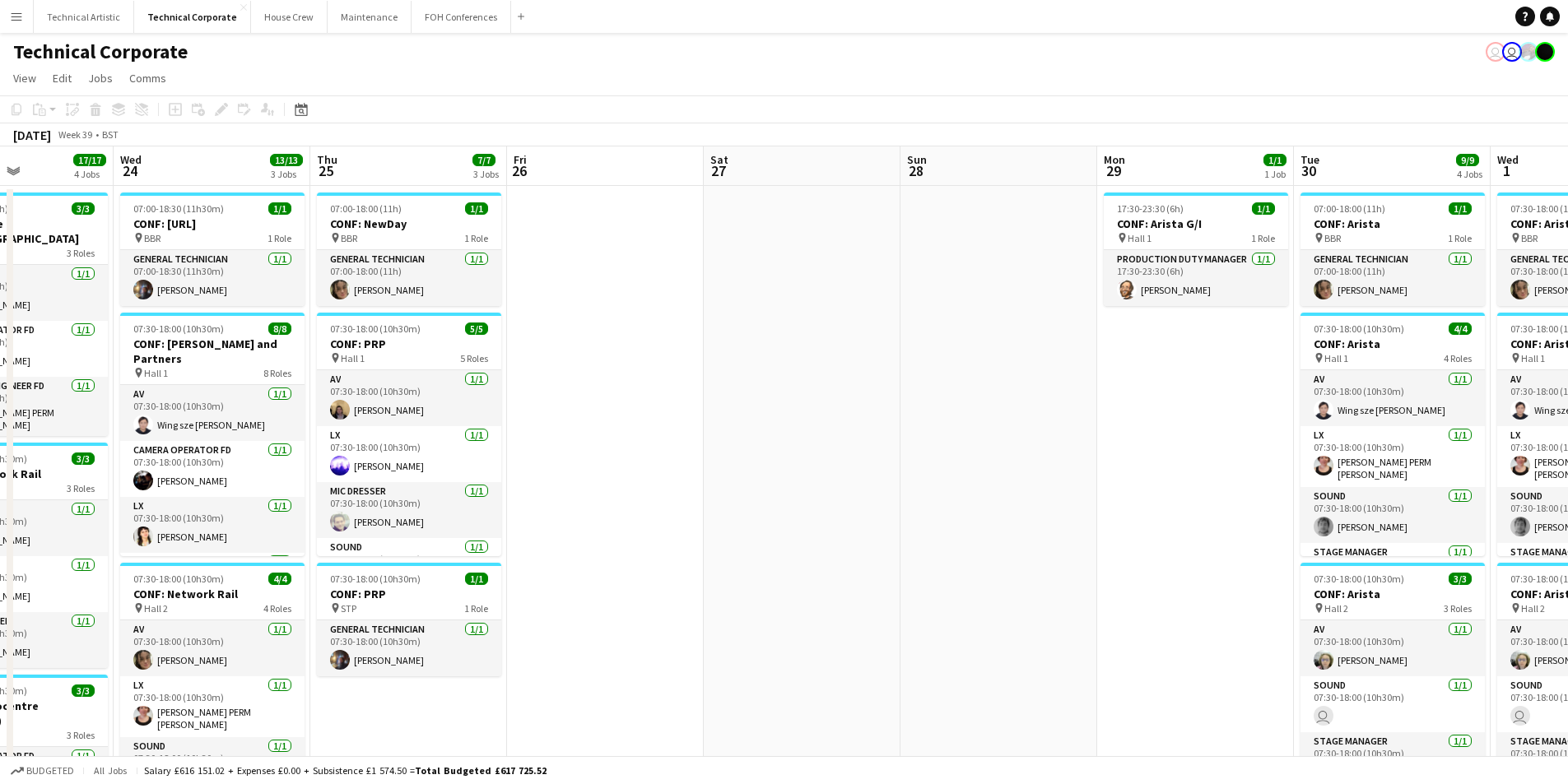
drag, startPoint x: 1520, startPoint y: 362, endPoint x: 505, endPoint y: 306, distance: 1016.5
click at [505, 306] on app-calendar-viewport "Sun 21 Mon 22 7/7 3 Jobs Tue 23 17/17 4 Jobs Wed 24 13/13 3 Jobs Thu 25 7/7 3 J…" at bounding box center [784, 791] width 1568 height 1289
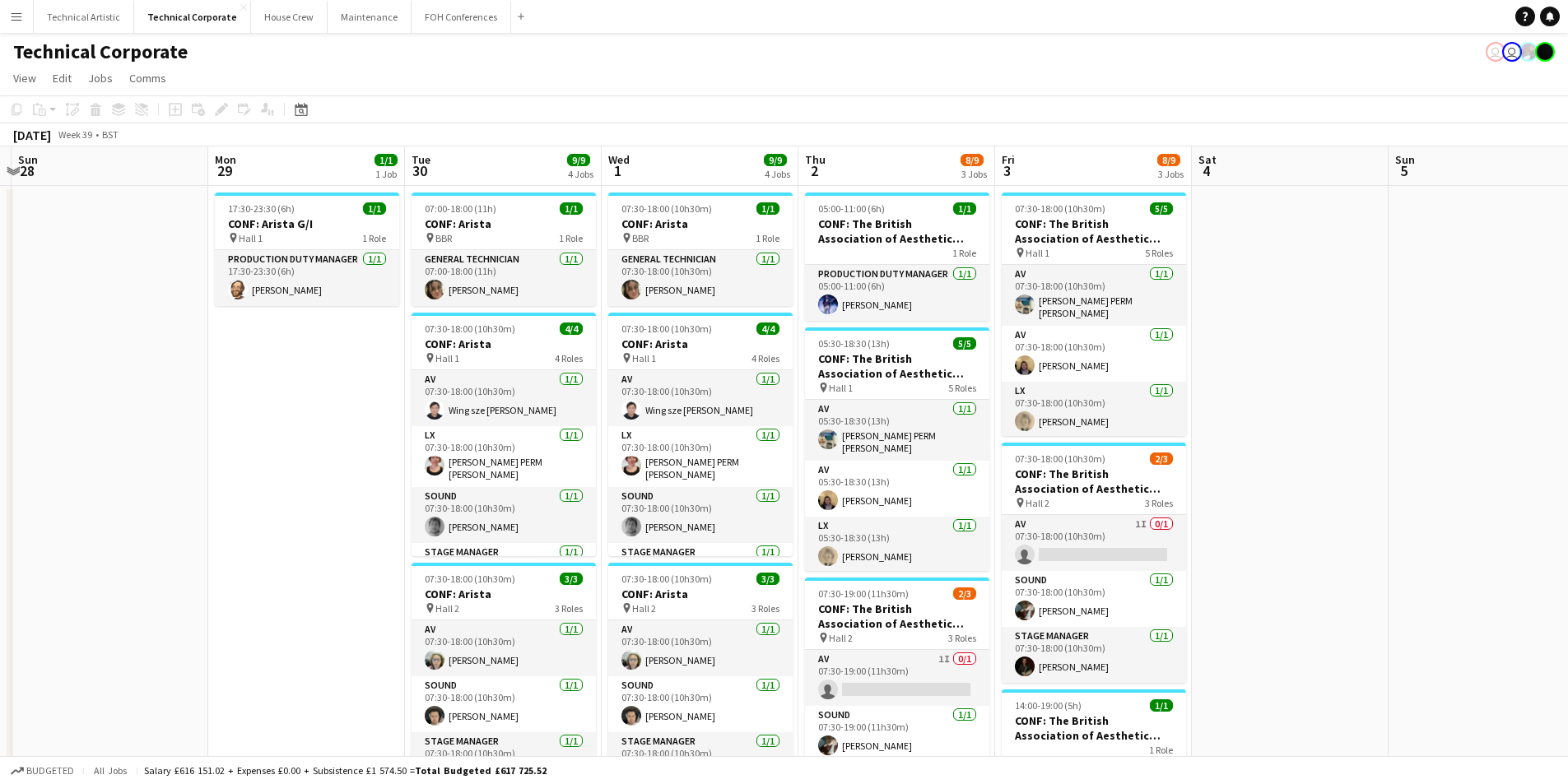
scroll to position [0, 500]
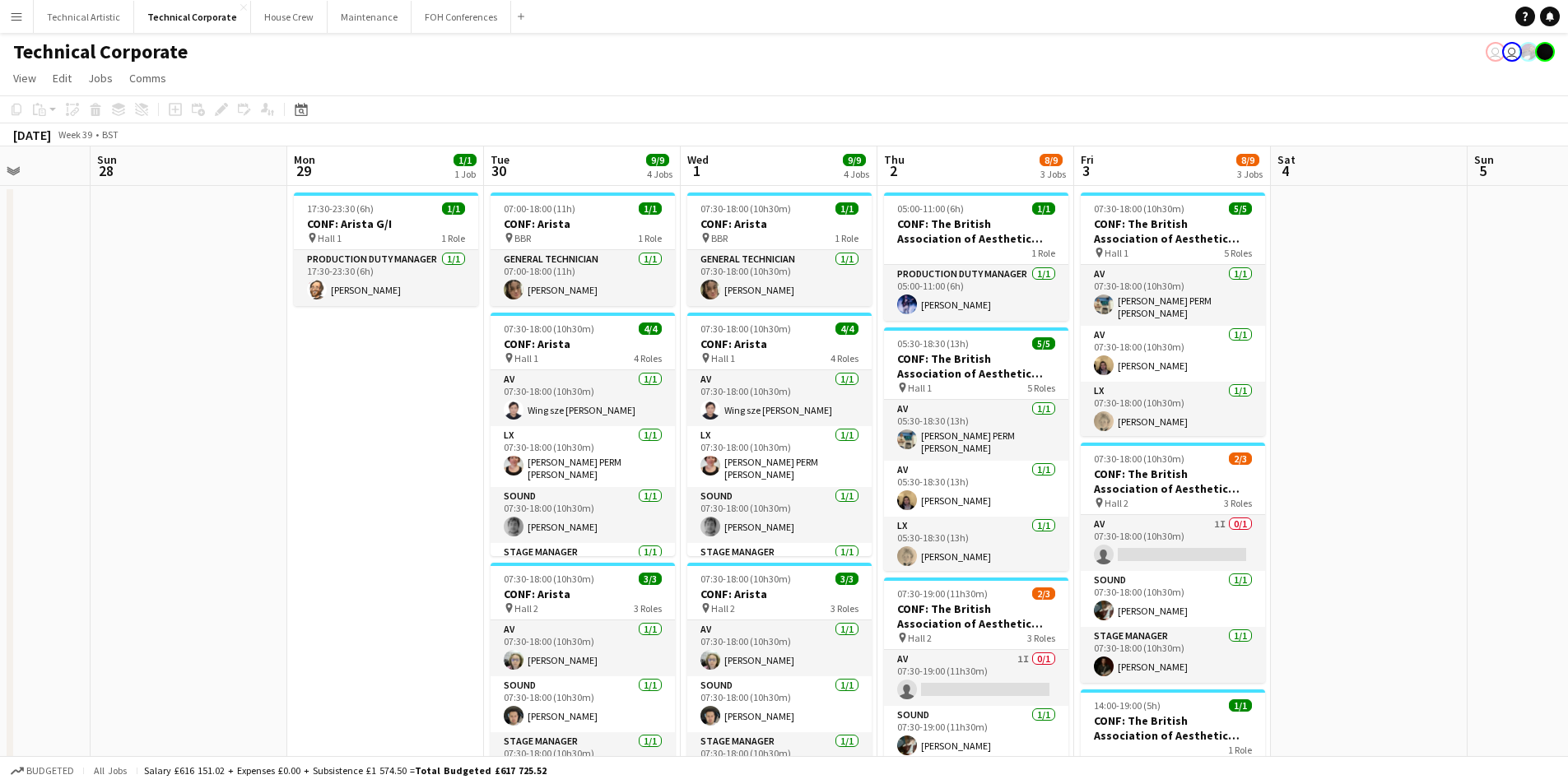
drag, startPoint x: 823, startPoint y: 342, endPoint x: 311, endPoint y: 269, distance: 517.2
click at [311, 269] on app-calendar-viewport "Thu 25 7/7 3 Jobs Fri 26 Sat 27 Sun 28 Mon 29 1/1 1 Job Tue 30 9/9 4 Jobs Wed 1…" at bounding box center [784, 791] width 1568 height 1289
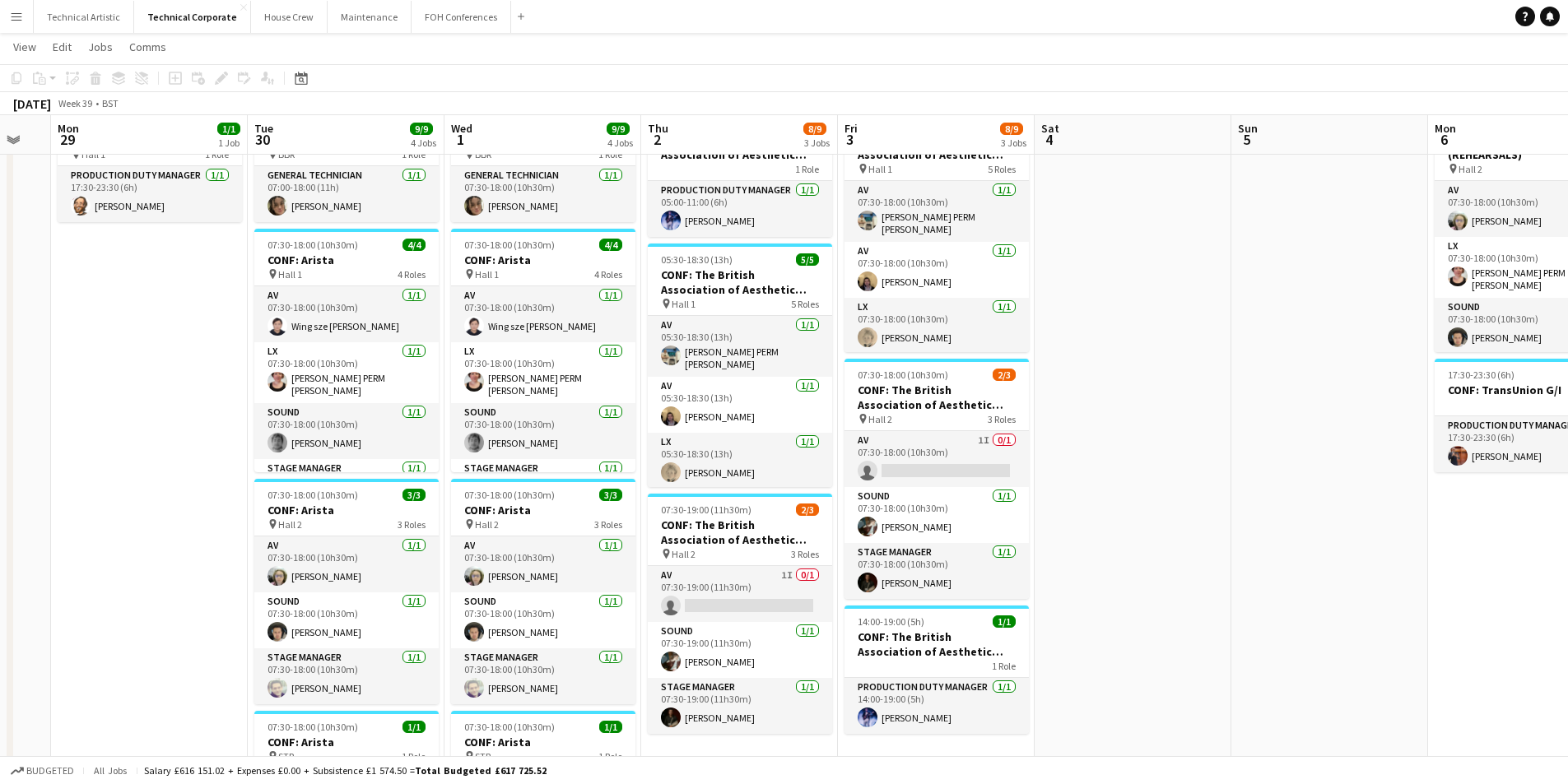
scroll to position [0, 540]
drag, startPoint x: 1457, startPoint y: 386, endPoint x: 1237, endPoint y: 356, distance: 222.0
click at [1237, 356] on app-calendar-viewport "Fri 26 Sat 27 Sun 28 Mon 29 1/1 1 Job Tue 30 9/9 4 Jobs Wed 1 9/9 4 Jobs Thu 2 …" at bounding box center [784, 667] width 1568 height 1370
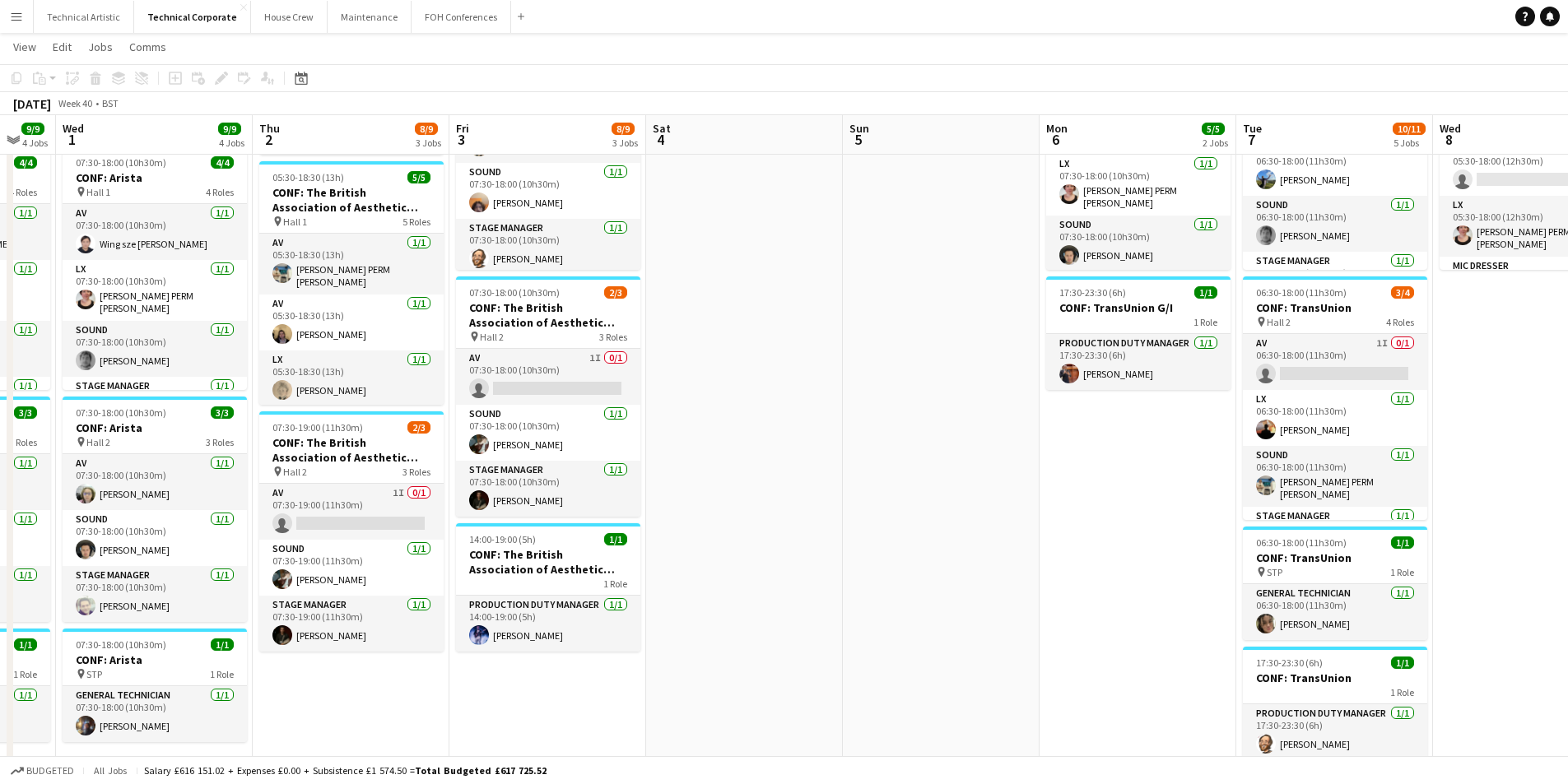
scroll to position [0, 561]
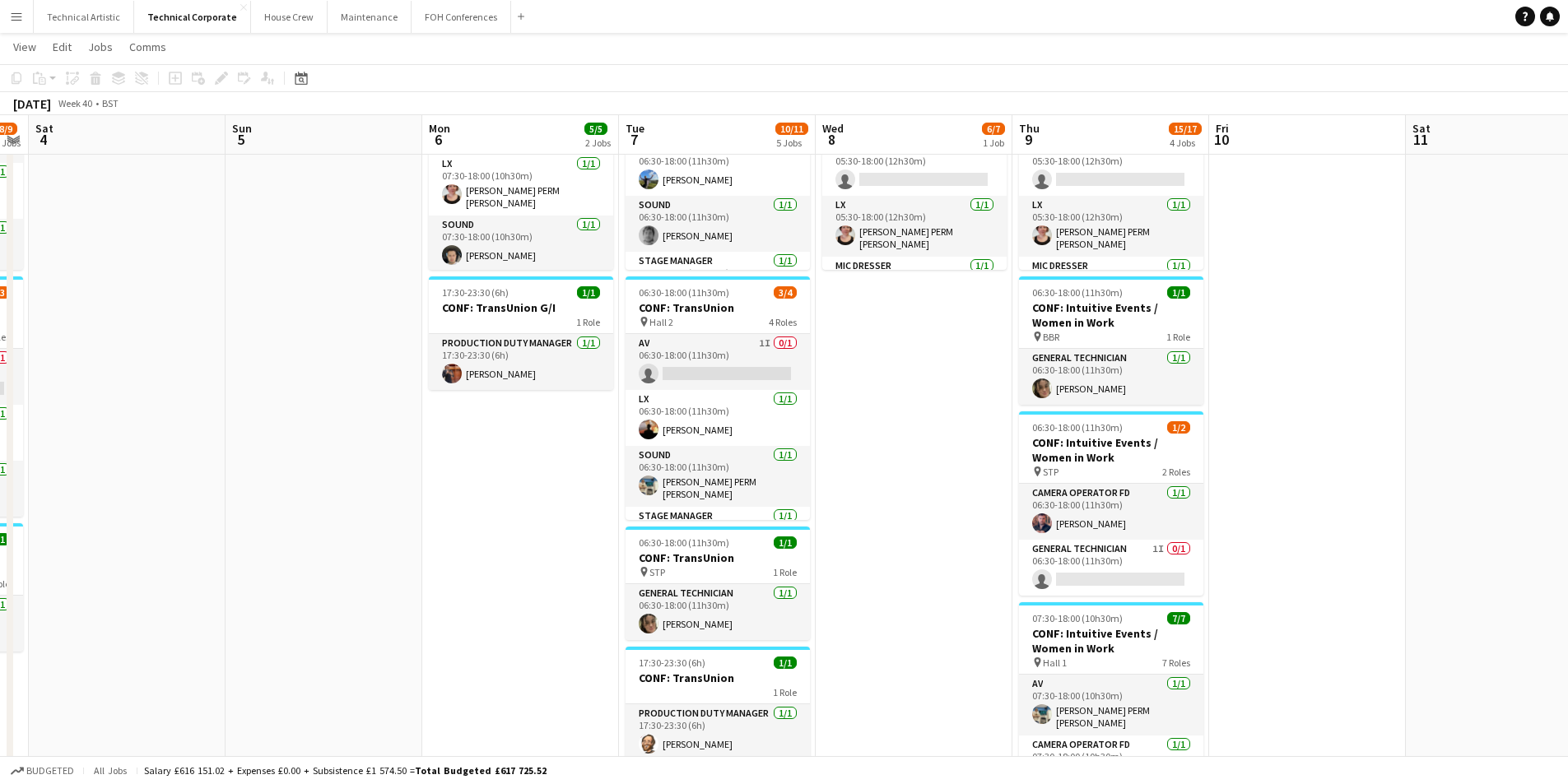
drag, startPoint x: 1283, startPoint y: 491, endPoint x: 279, endPoint y: 487, distance: 1004.0
click at [279, 488] on app-calendar-viewport "Wed 1 9/9 4 Jobs Thu 2 8/9 3 Jobs Fri 3 8/9 3 Jobs Sat 4 Sun 5 Mon 6 5/5 2 Jobs…" at bounding box center [784, 585] width 1568 height 1370
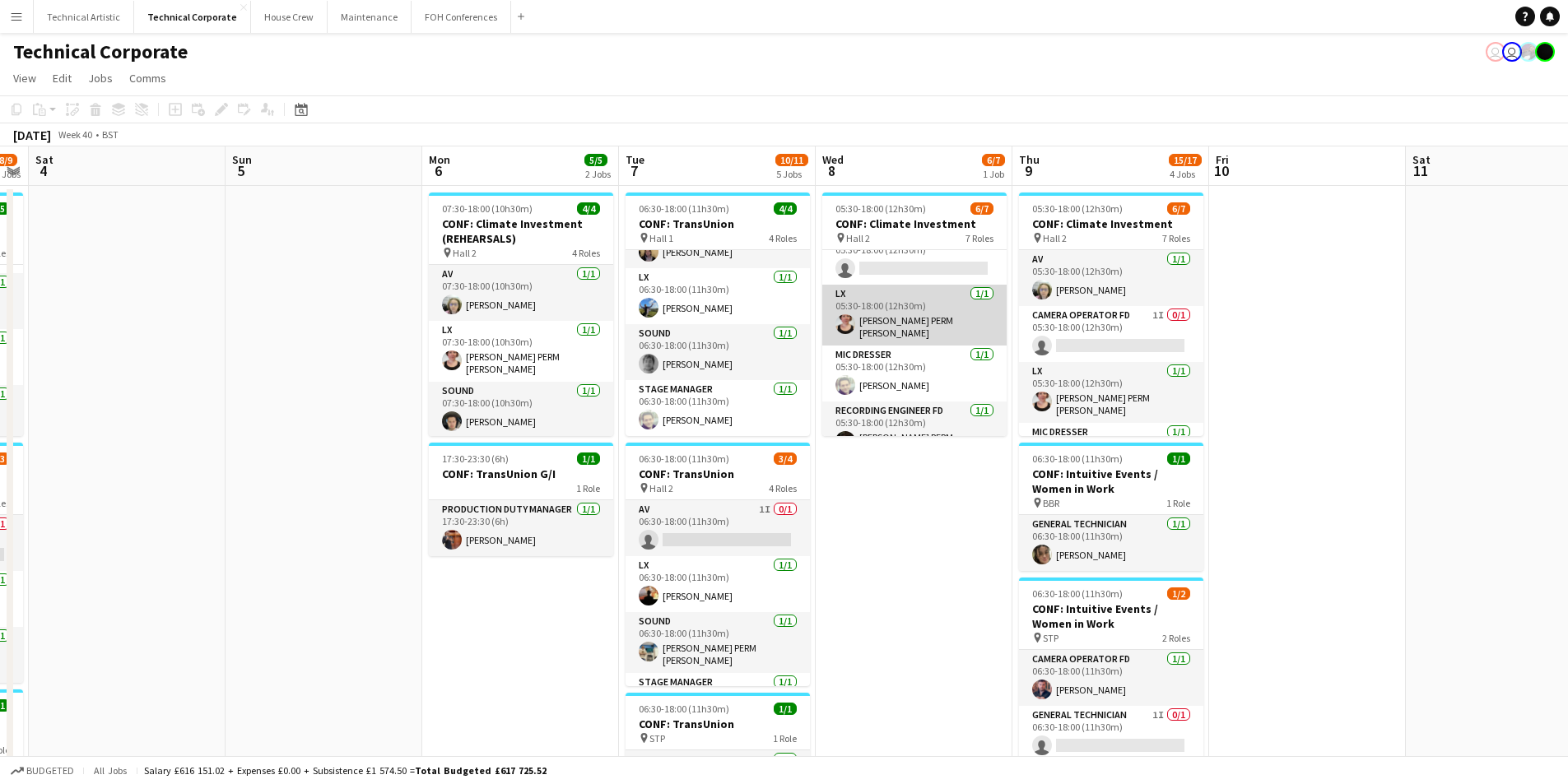
scroll to position [0, 0]
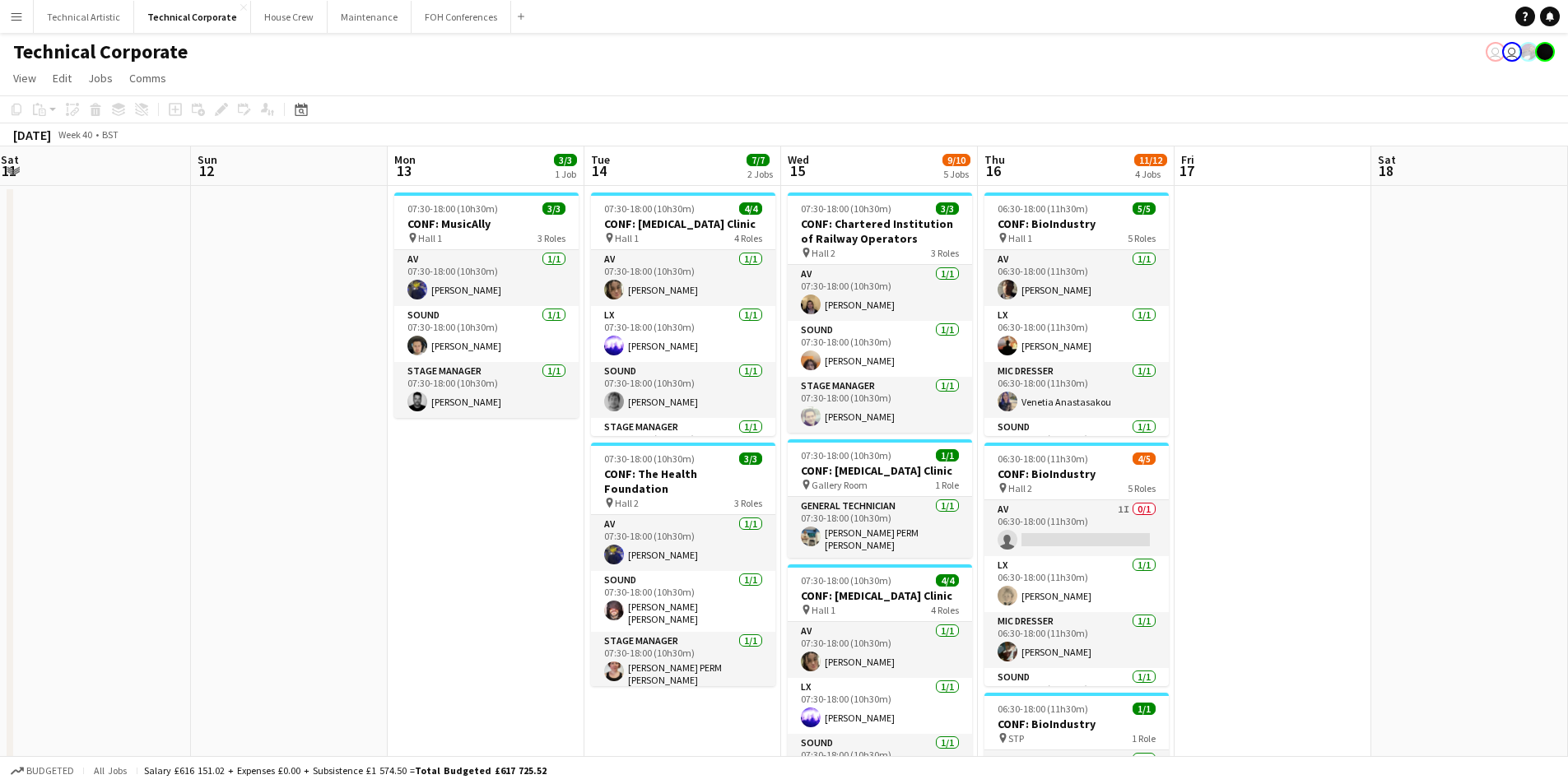
drag, startPoint x: 1565, startPoint y: 379, endPoint x: 153, endPoint y: 285, distance: 1415.1
click at [153, 285] on app-calendar-viewport "Thu 9 15/17 4 Jobs Fri 10 Sat 11 Sun 12 Mon 13 3/3 1 Job Tue 14 7/7 2 Jobs Wed …" at bounding box center [784, 791] width 1568 height 1289
drag, startPoint x: 100, startPoint y: 15, endPoint x: 68, endPoint y: 22, distance: 32.8
click at [100, 14] on button "Technical Artistic Close" at bounding box center [84, 16] width 100 height 32
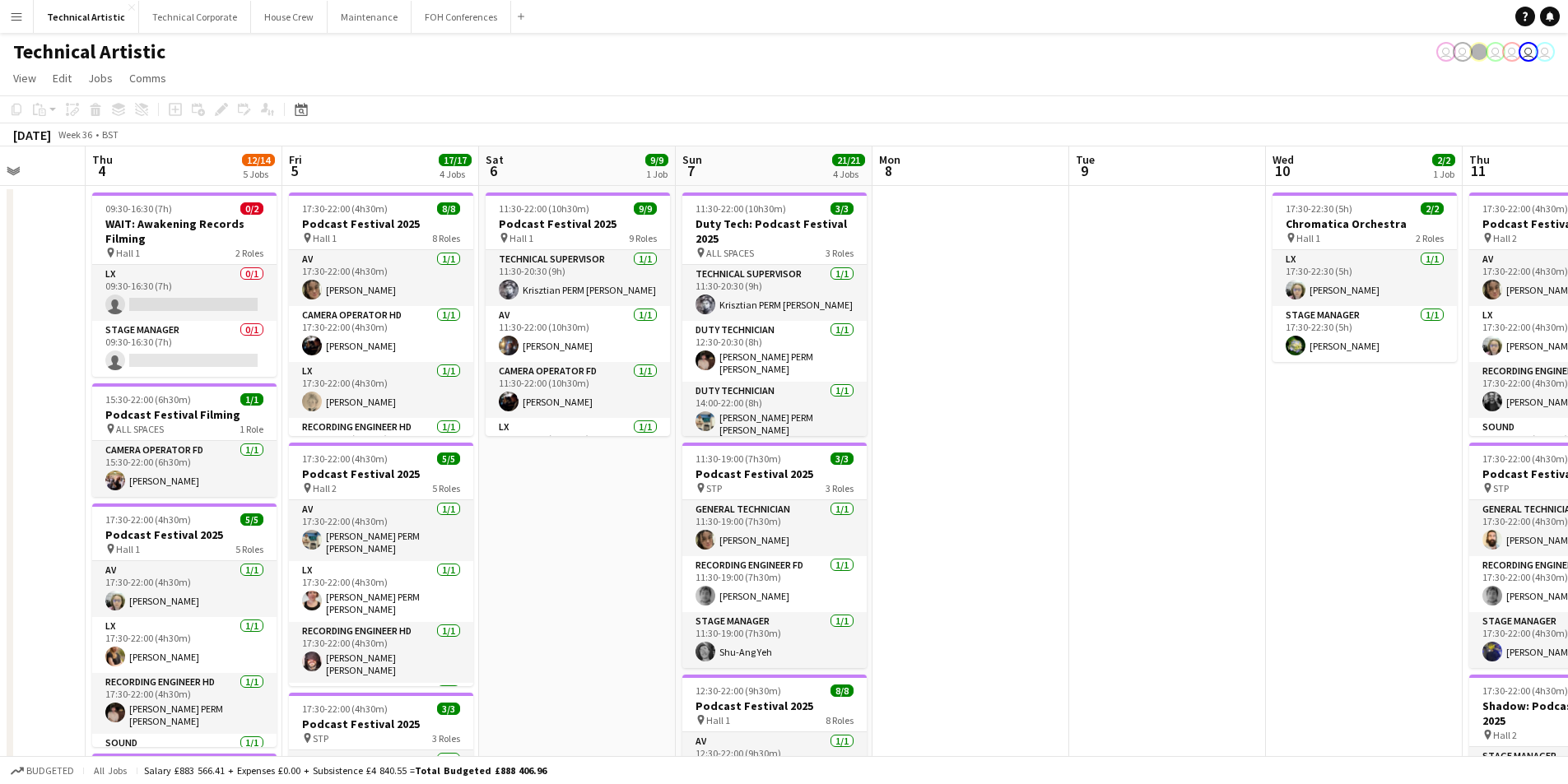
drag, startPoint x: 1506, startPoint y: 373, endPoint x: 1078, endPoint y: 331, distance: 430.1
click at [1000, 306] on app-calendar-viewport "Mon 1 7/7 2 Jobs Tue 2 6/6 1 Job Wed 3 Thu 4 12/14 5 Jobs Fri 5 17/17 4 Jobs Sa…" at bounding box center [784, 681] width 1568 height 1069
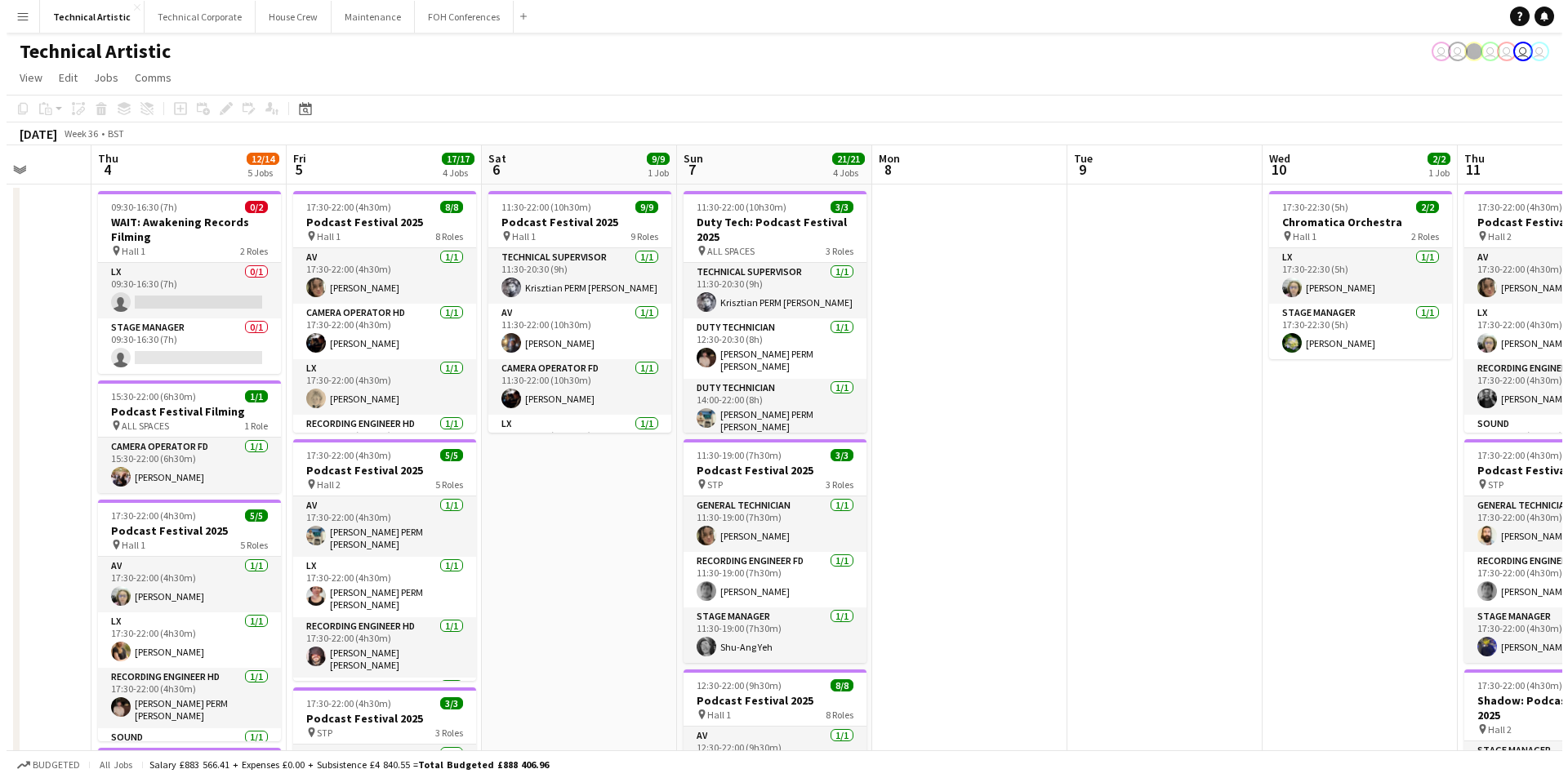
scroll to position [0, 502]
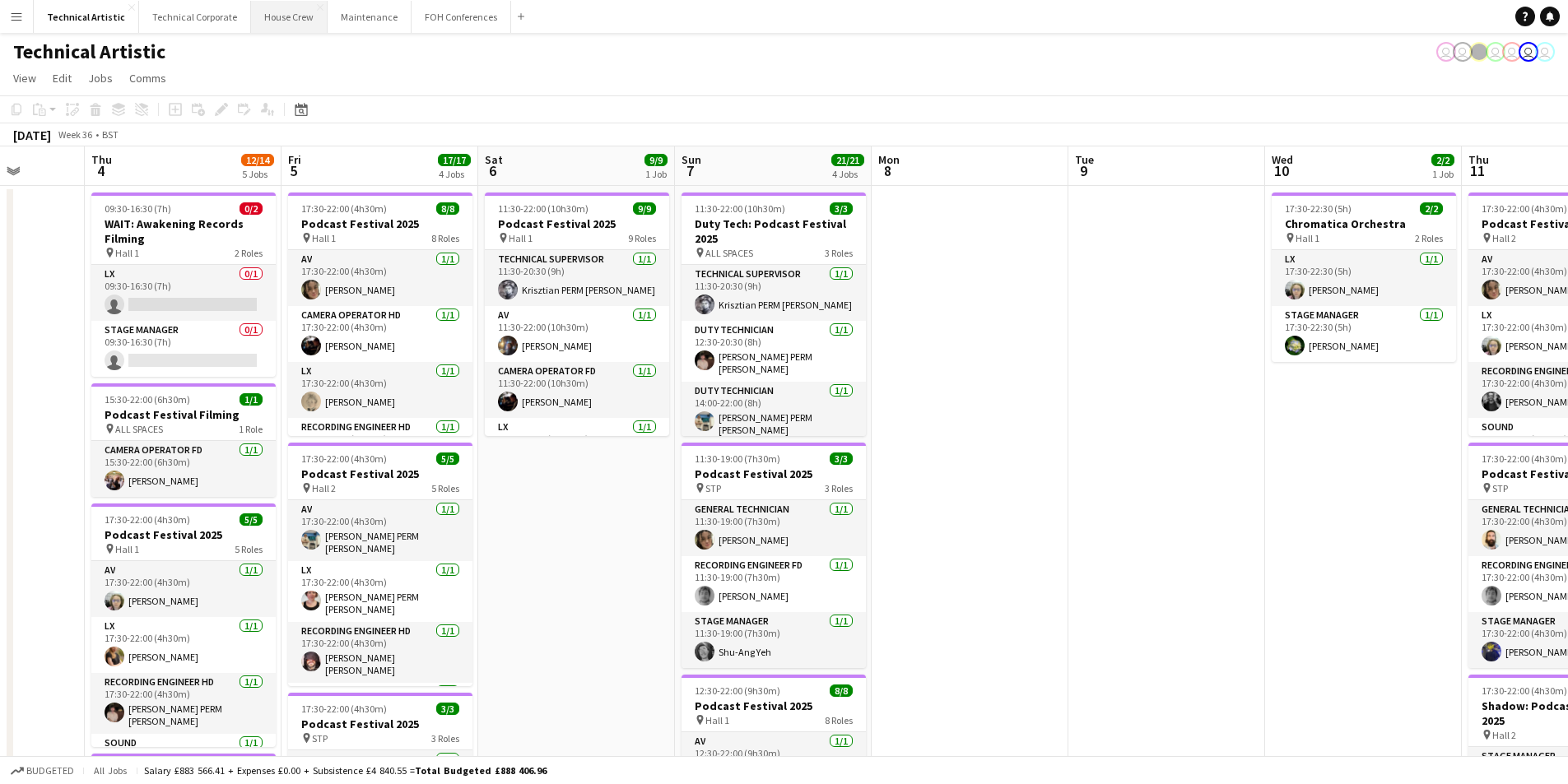
click at [276, 22] on button "House Crew Close" at bounding box center [289, 16] width 77 height 32
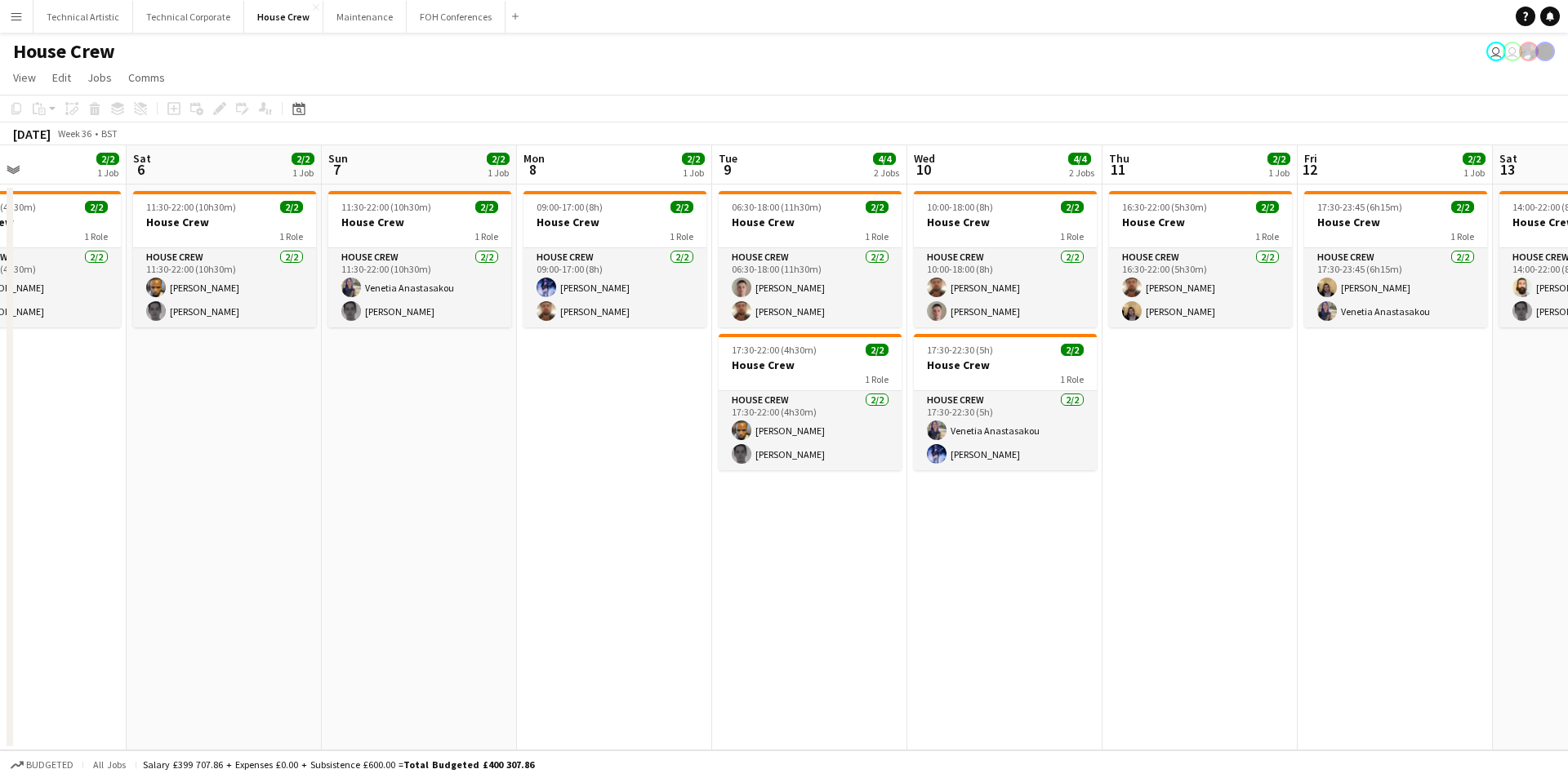
scroll to position [0, 465]
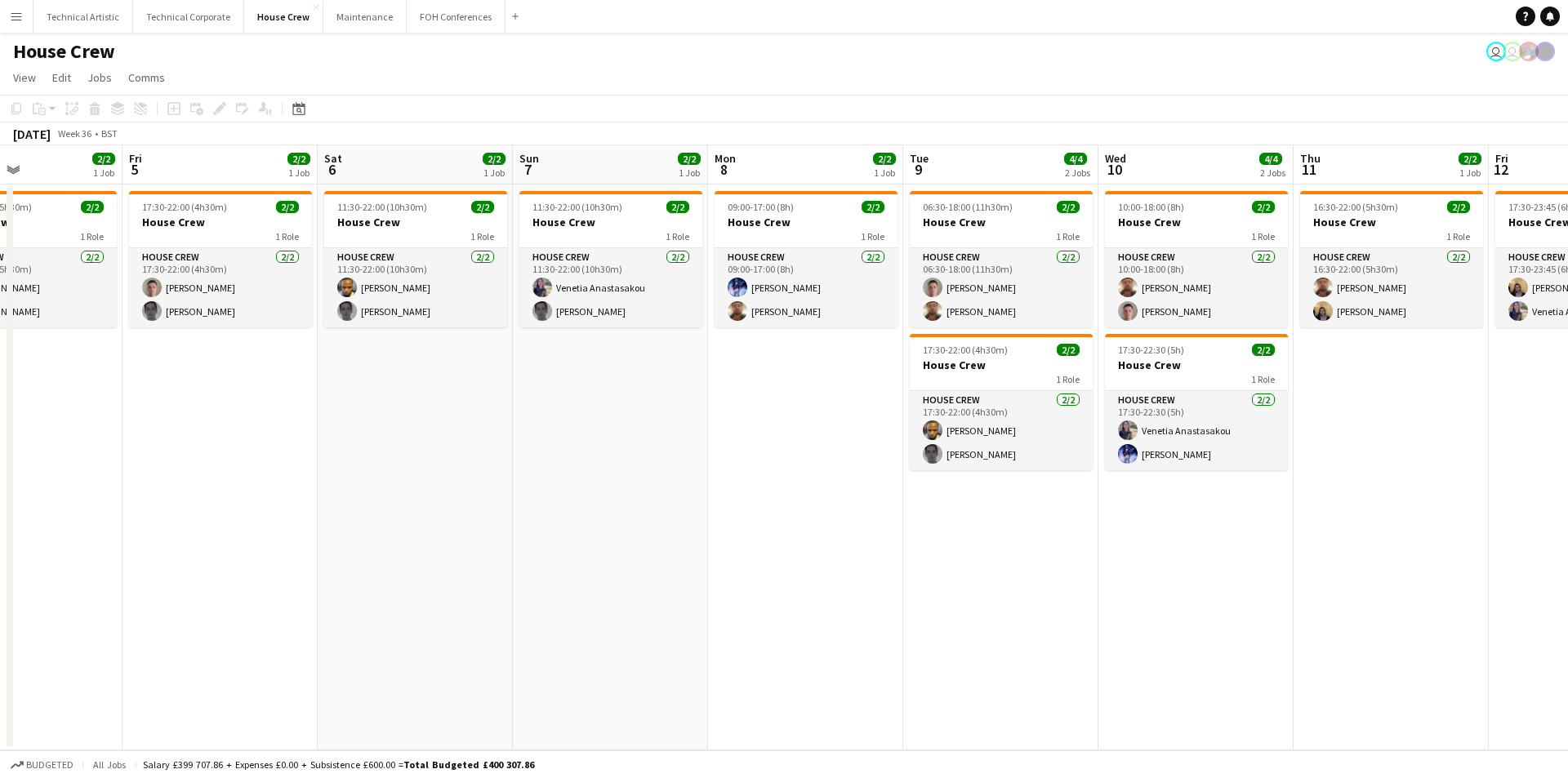
drag, startPoint x: 1458, startPoint y: 483, endPoint x: 751, endPoint y: 417, distance: 710.1
click at [811, 478] on app-calendar-viewport "Tue 2 2/2 1 Job Wed 3 2/2 1 Job Thu 4 2/2 1 Job Fri 5 2/2 1 Job Sat 6 2/2 1 Job…" at bounding box center [784, 448] width 1568 height 605
click at [177, 9] on button "Technical Corporate Close" at bounding box center [189, 16] width 111 height 32
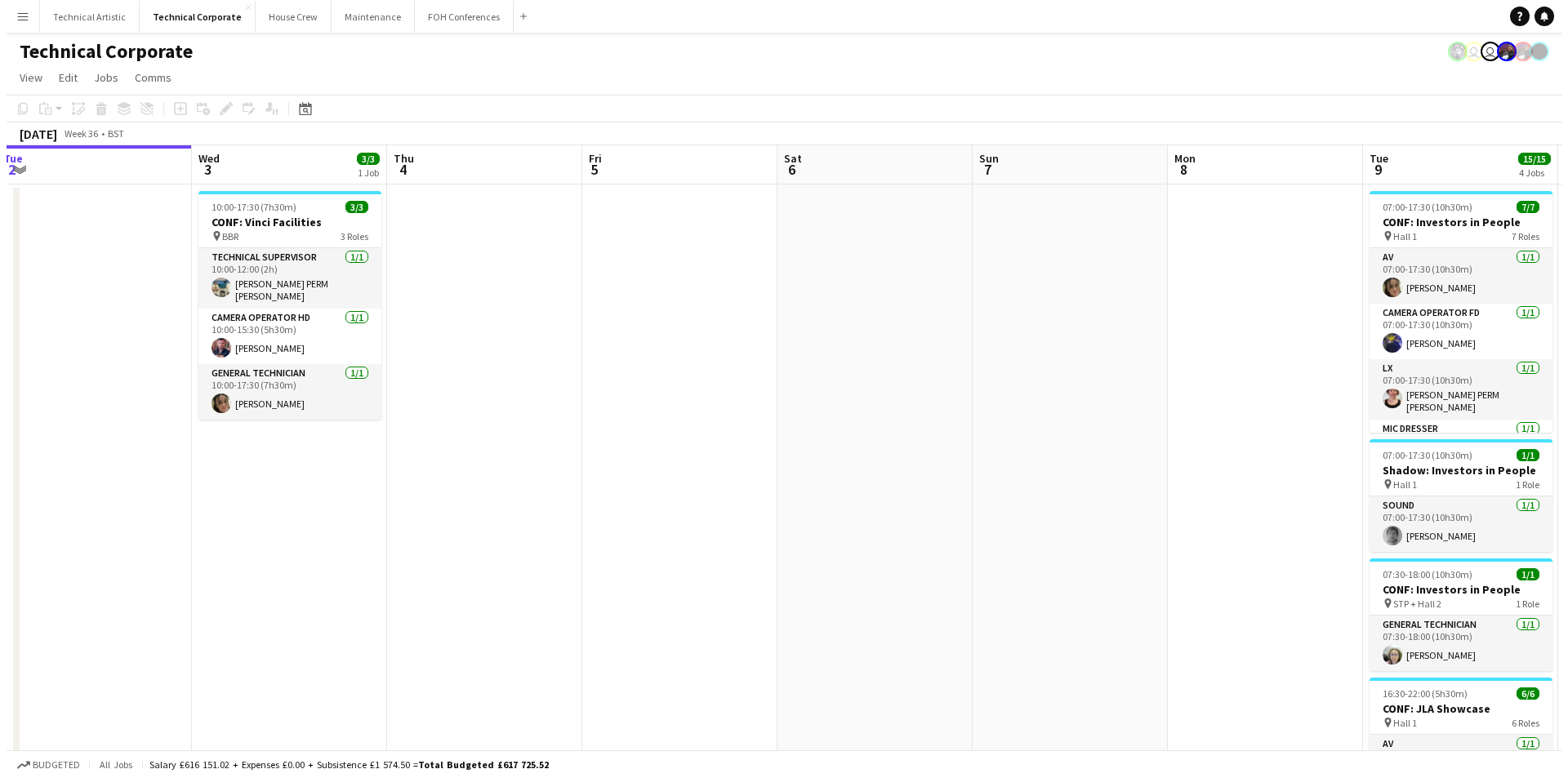
scroll to position [0, 609]
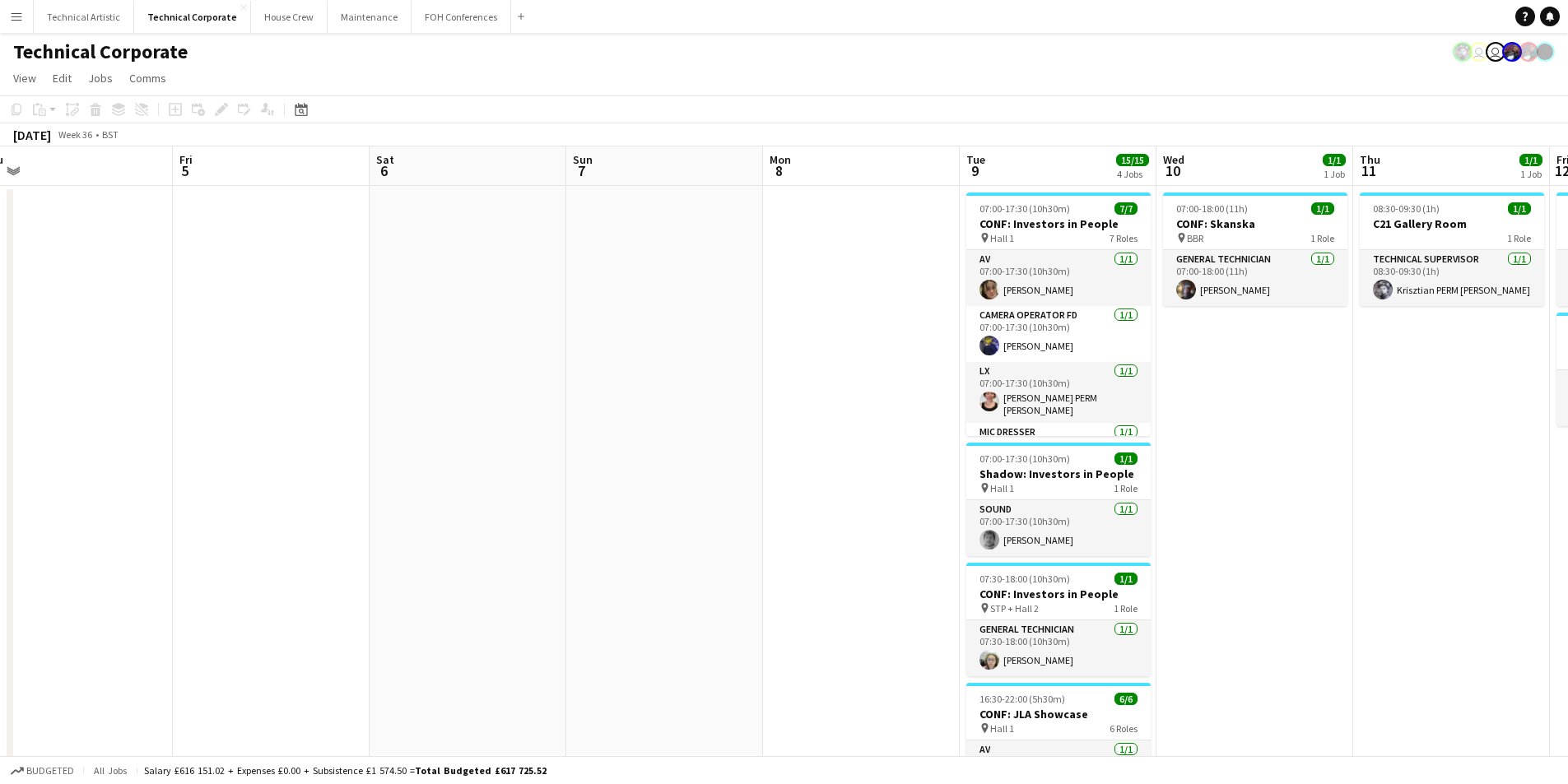
drag, startPoint x: 1415, startPoint y: 391, endPoint x: 801, endPoint y: 446, distance: 616.5
click at [801, 446] on app-calendar-viewport "Mon 1 Tue 2 Wed 3 3/3 1 Job Thu 4 Fri 5 Sat 6 Sun 7 Mon 8 Tue 9 15/15 4 Jobs We…" at bounding box center [784, 569] width 1568 height 845
click at [273, 9] on button "House Crew Close" at bounding box center [289, 16] width 77 height 32
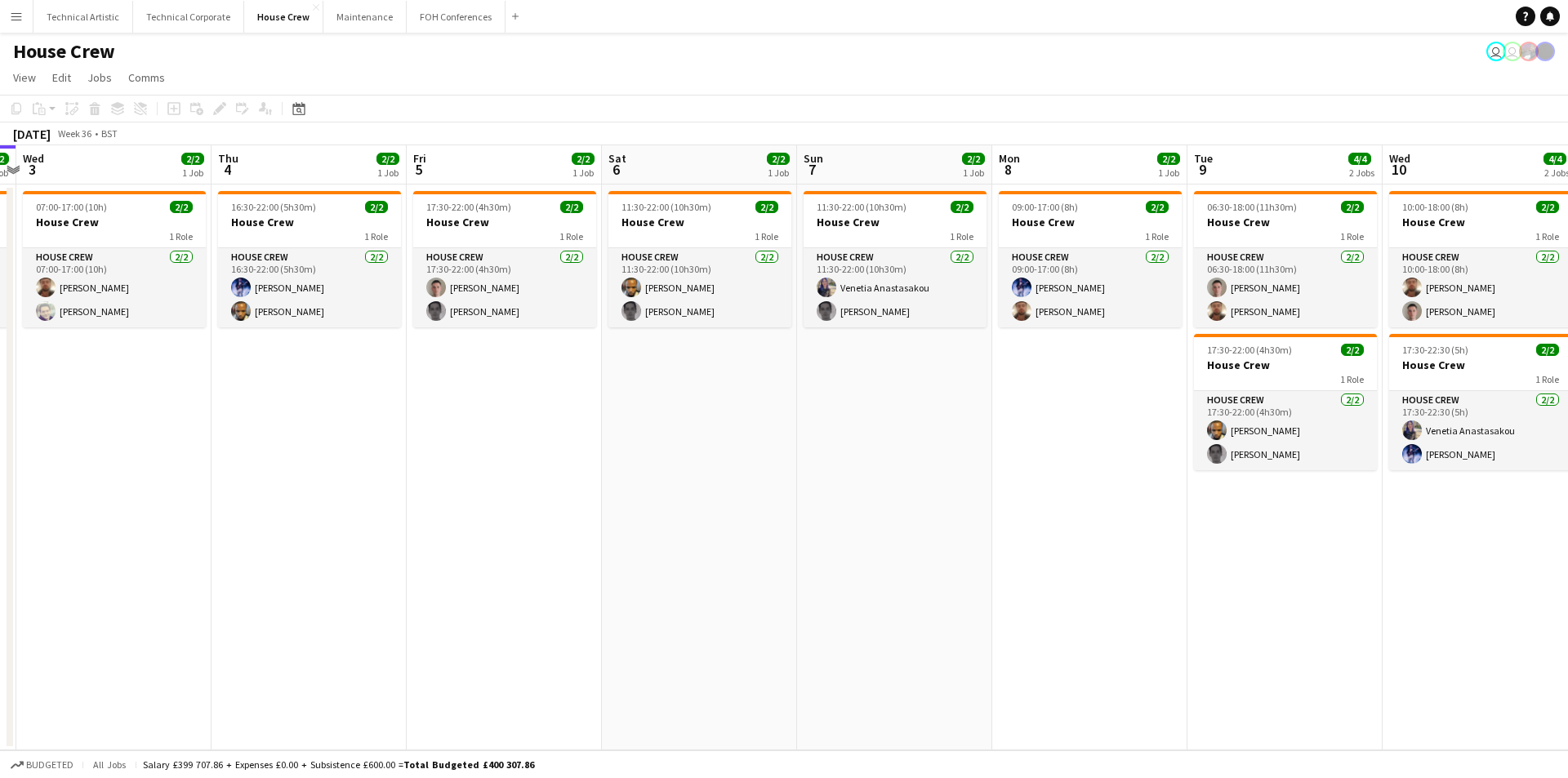
scroll to position [0, 577]
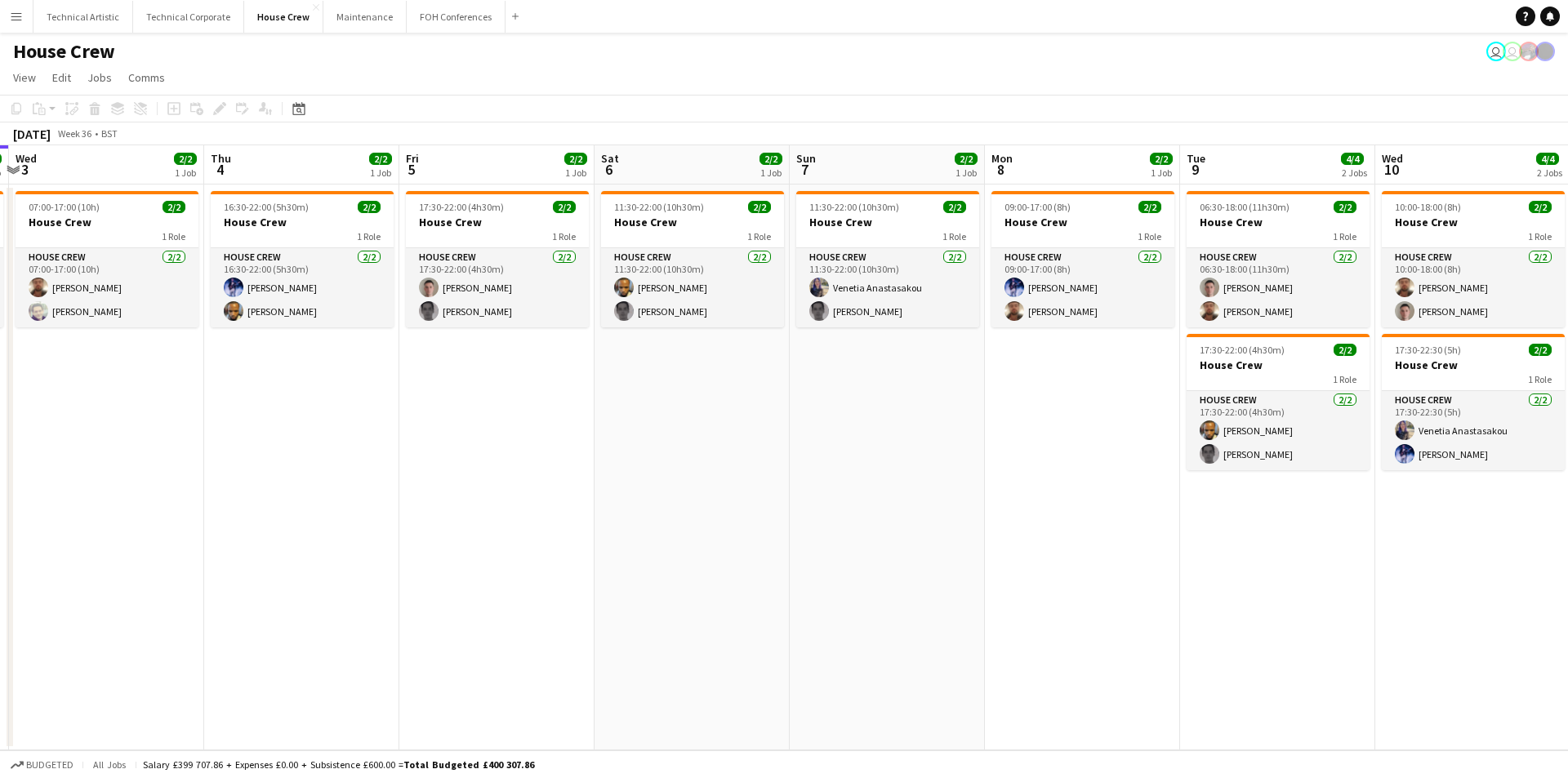
drag, startPoint x: 1346, startPoint y: 457, endPoint x: 965, endPoint y: 431, distance: 381.9
click at [965, 431] on app-calendar-viewport "Sun 31 Mon 1 2/2 1 Job Tue 2 2/2 1 Job Wed 3 2/2 1 Job Thu 4 2/2 1 Job Fri 5 2/…" at bounding box center [784, 448] width 1568 height 605
